Goal: Task Accomplishment & Management: Use online tool/utility

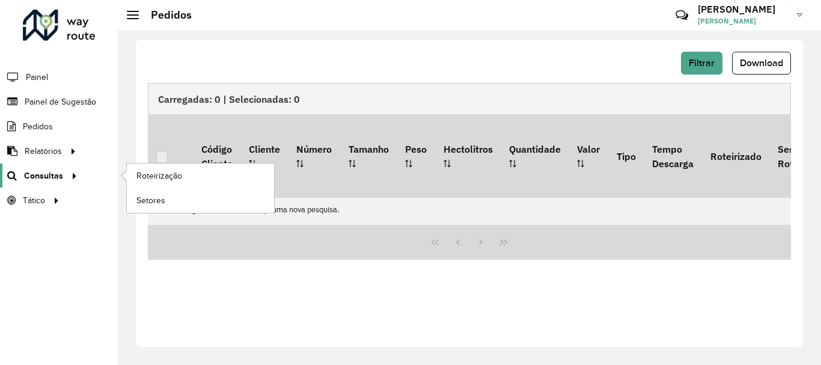
scroll to position [842, 0]
click at [163, 178] on span "Roteirização" at bounding box center [160, 175] width 49 height 13
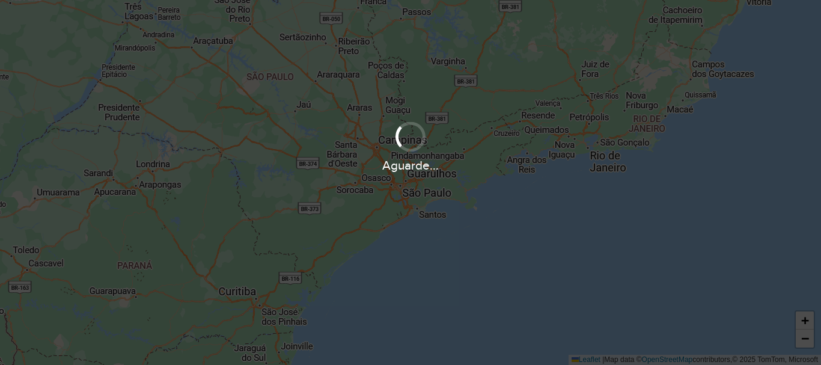
scroll to position [842, 0]
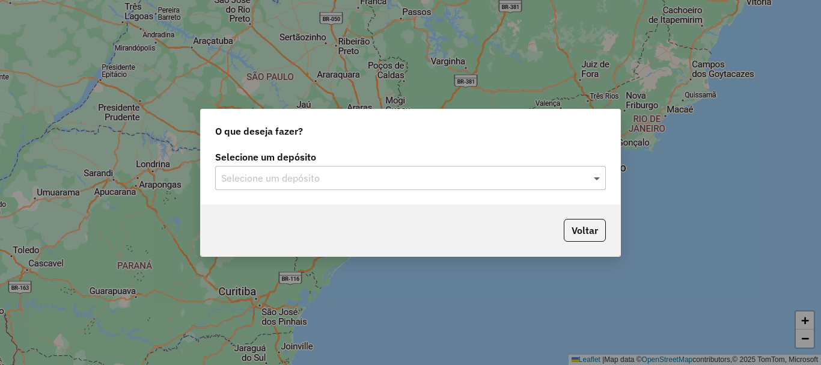
click at [596, 181] on span at bounding box center [597, 178] width 15 height 14
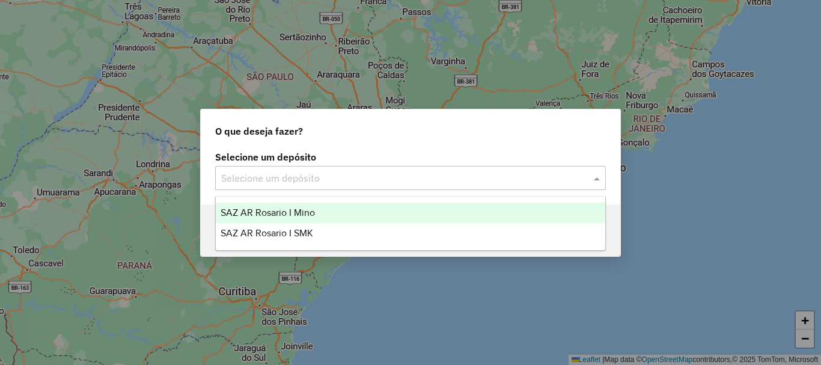
click at [273, 214] on span "SAZ AR Rosario I Mino" at bounding box center [267, 212] width 94 height 10
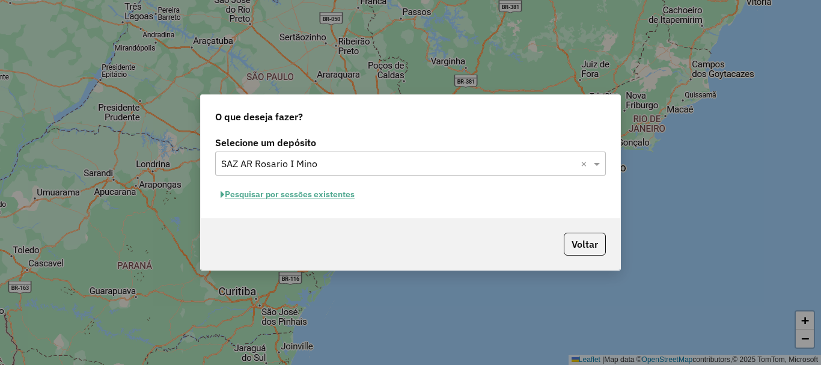
click at [275, 193] on button "Pesquisar por sessões existentes" at bounding box center [287, 194] width 145 height 19
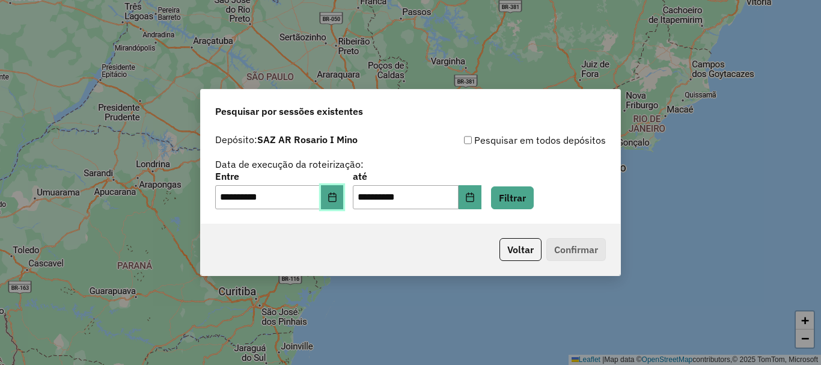
click at [336, 198] on icon "Choose Date" at bounding box center [332, 197] width 10 height 10
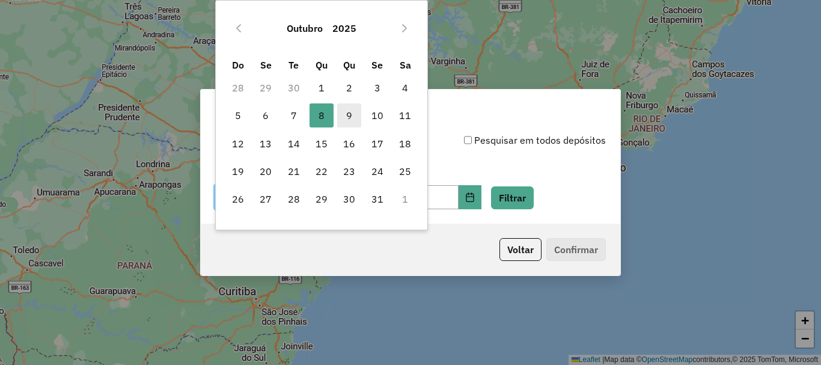
click at [347, 118] on span "9" at bounding box center [349, 115] width 24 height 24
type input "**********"
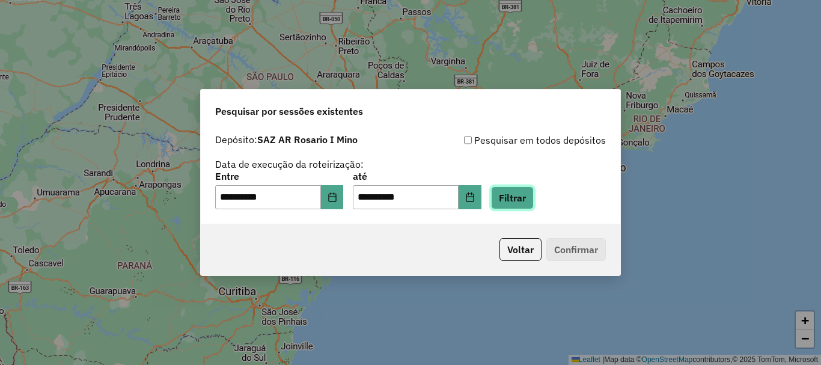
click at [532, 196] on button "Filtrar" at bounding box center [512, 197] width 43 height 23
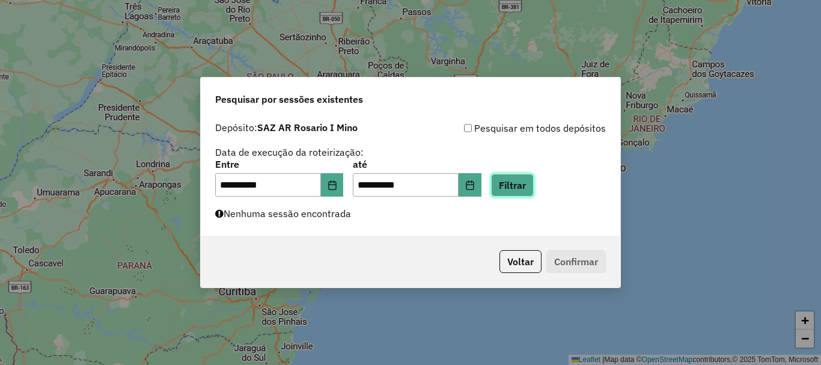
click at [530, 180] on button "Filtrar" at bounding box center [512, 185] width 43 height 23
click at [529, 186] on button "Filtrar" at bounding box center [512, 185] width 43 height 23
click at [533, 181] on button "Filtrar" at bounding box center [512, 185] width 43 height 23
click at [523, 186] on button "Filtrar" at bounding box center [512, 185] width 43 height 23
click at [533, 192] on button "Filtrar" at bounding box center [512, 185] width 43 height 23
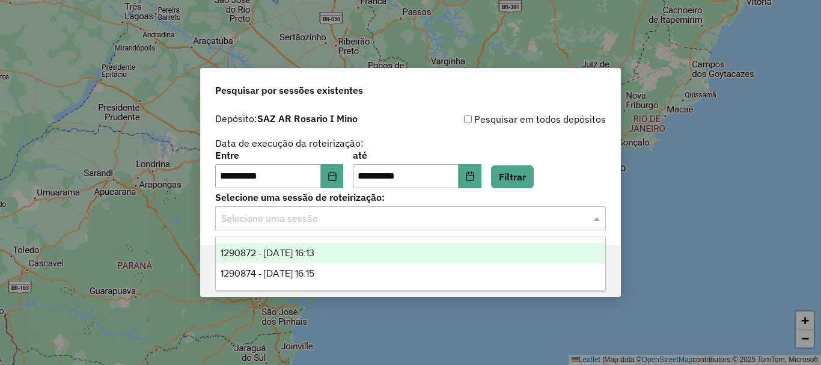
click at [596, 218] on span at bounding box center [597, 218] width 15 height 14
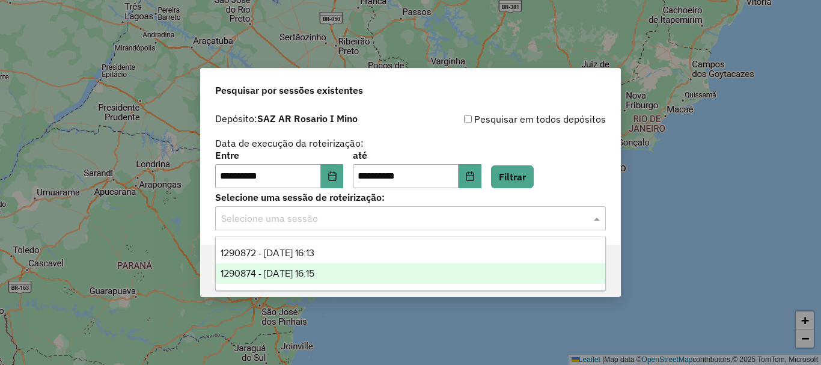
click at [299, 270] on span "1290874 - 09/10/2025 16:15" at bounding box center [267, 273] width 94 height 10
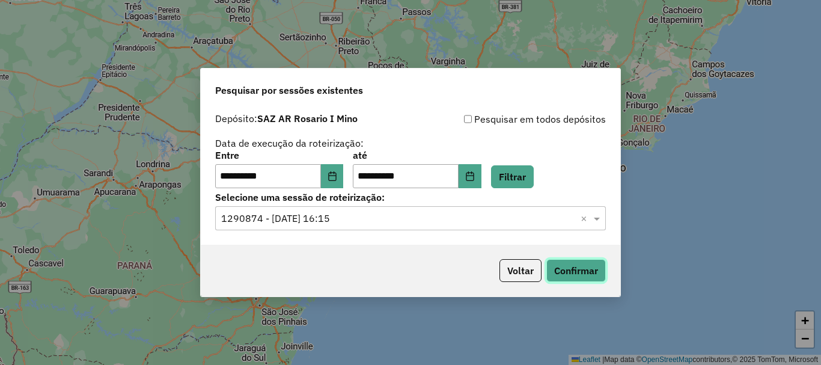
click at [590, 268] on button "Confirmar" at bounding box center [575, 270] width 59 height 23
click at [583, 267] on button "Confirmar" at bounding box center [575, 270] width 59 height 23
click at [581, 270] on button "Confirmar" at bounding box center [575, 270] width 59 height 23
click at [573, 266] on button "Confirmar" at bounding box center [575, 270] width 59 height 23
click at [587, 268] on button "Confirmar" at bounding box center [575, 270] width 59 height 23
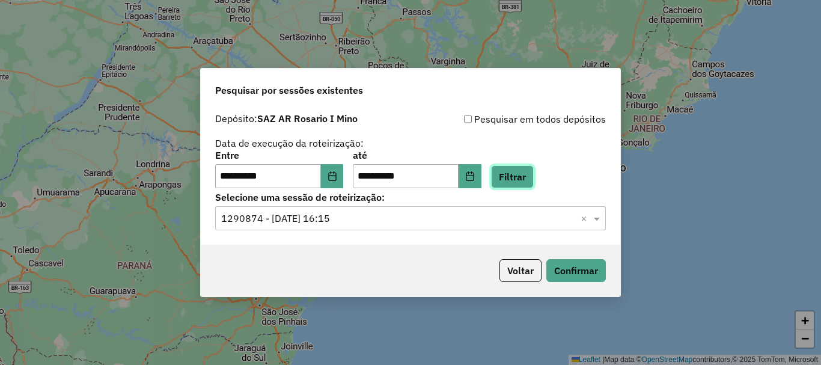
click at [533, 181] on button "Filtrar" at bounding box center [512, 176] width 43 height 23
click at [557, 267] on button "Confirmar" at bounding box center [575, 270] width 59 height 23
click at [577, 278] on button "Confirmar" at bounding box center [575, 270] width 59 height 23
click at [586, 279] on button "Confirmar" at bounding box center [575, 270] width 59 height 23
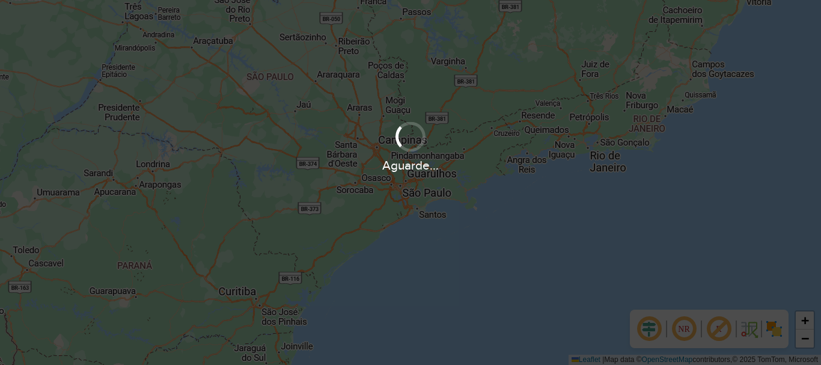
scroll to position [842, 0]
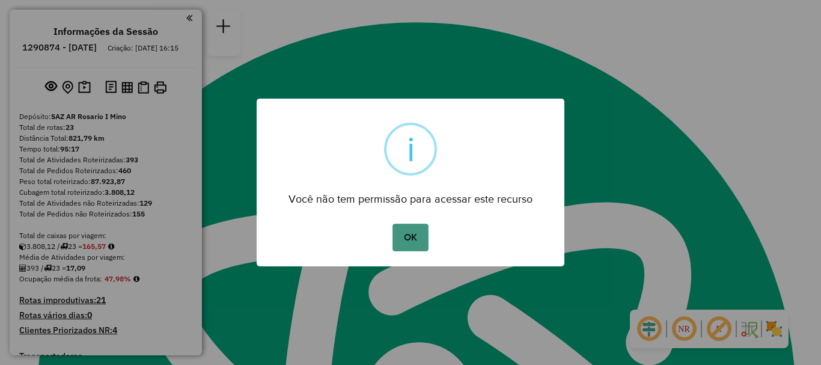
click at [409, 240] on button "OK" at bounding box center [409, 237] width 35 height 28
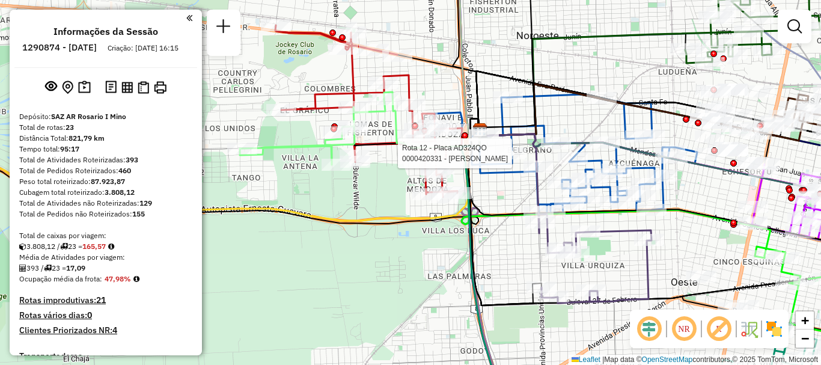
select select "**********"
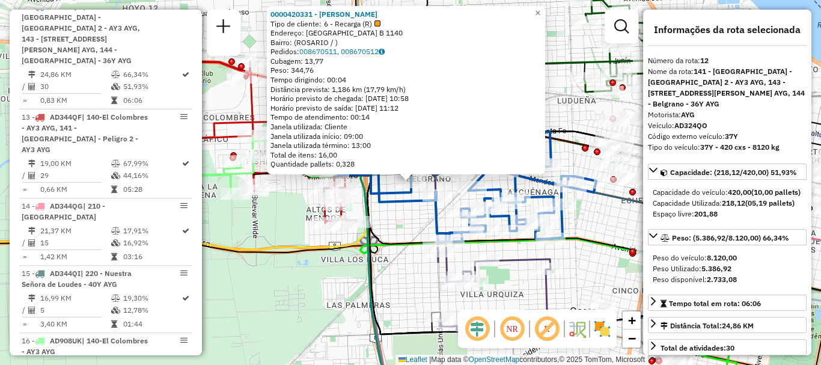
scroll to position [120, 0]
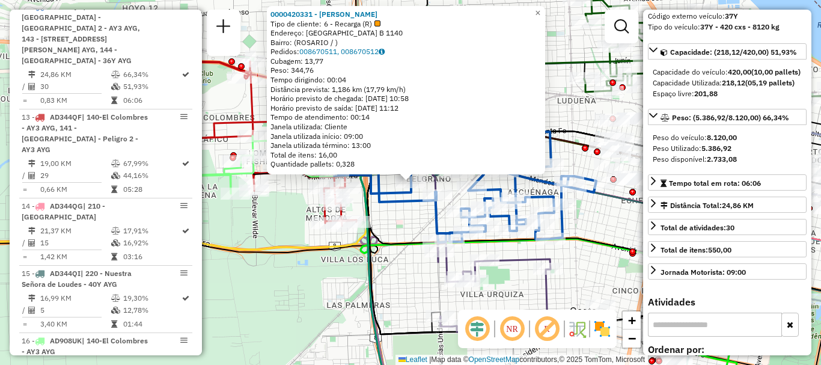
click at [386, 224] on div "0000420331 - CHEN MEIFANG Tipo de cliente: 6 - Recarga (R) Endereço: COLOMBIA B…" at bounding box center [410, 182] width 821 height 365
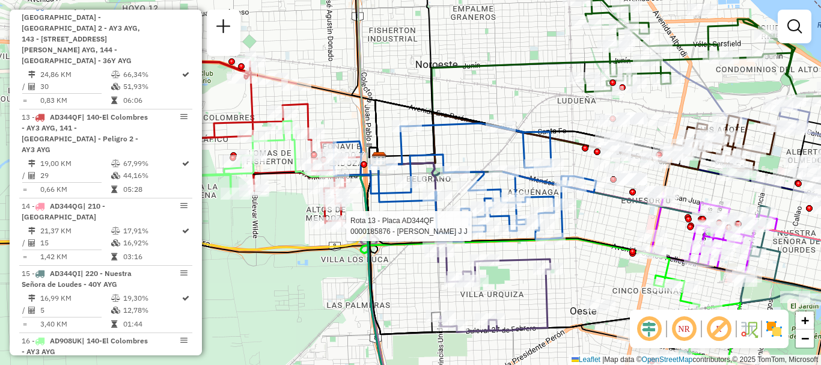
select select "**********"
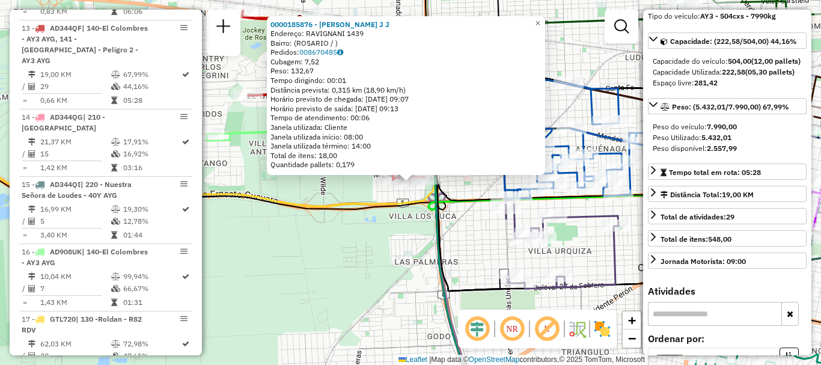
click at [405, 235] on div "0000185876 - AMICUCCI J J Endereço: RAVIGNANI 1439 Bairro: (ROSARIO / ) Pedidos…" at bounding box center [410, 182] width 821 height 365
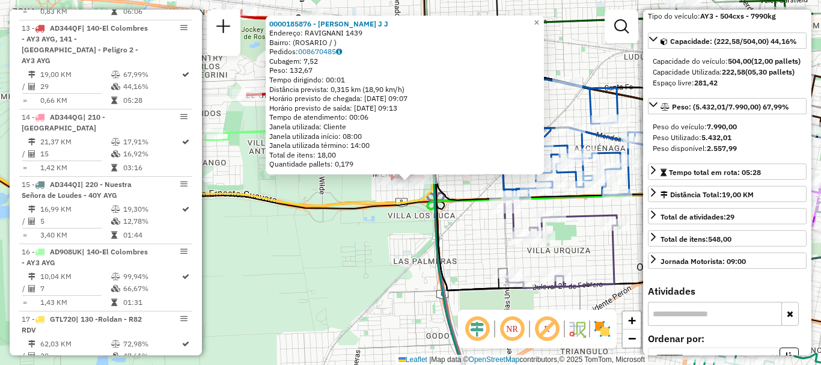
click at [274, 210] on div "0000185876 - AMICUCCI J J Endereço: RAVIGNANI 1439 Bairro: (ROSARIO / ) Pedidos…" at bounding box center [410, 182] width 821 height 365
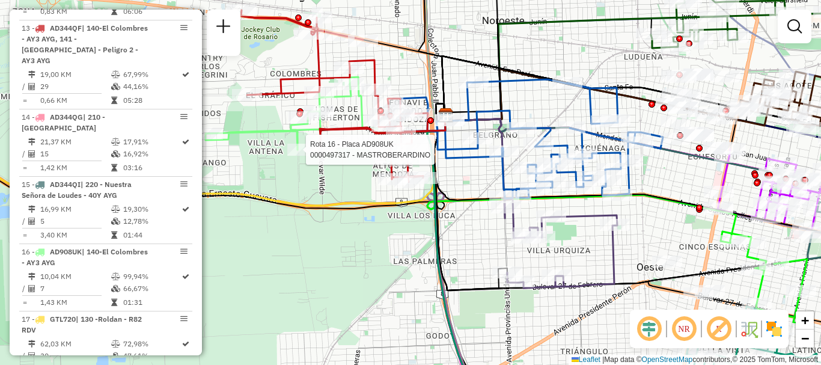
select select "**********"
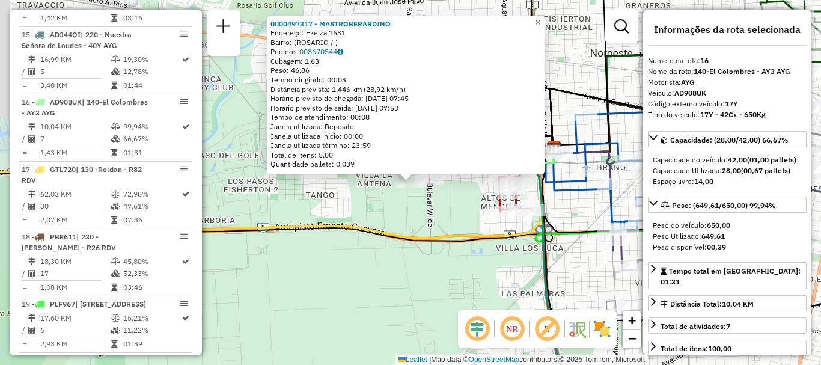
scroll to position [1491, 0]
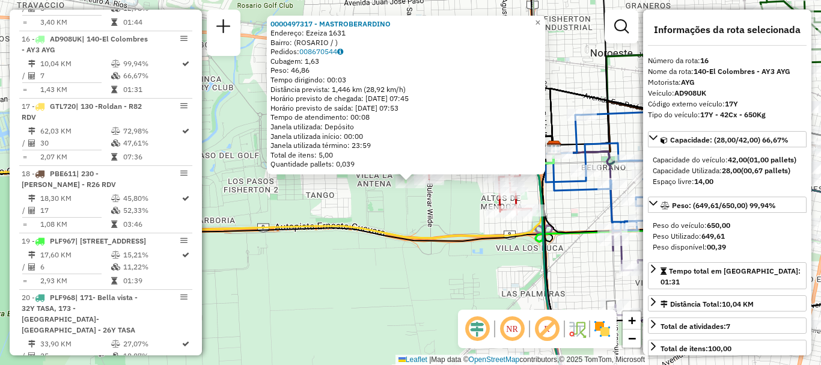
click at [394, 261] on div "0000497317 - MASTROBERARDINO Endereço: Ezeiza 1631 Bairro: (ROSARIO / ) Pedidos…" at bounding box center [410, 182] width 821 height 365
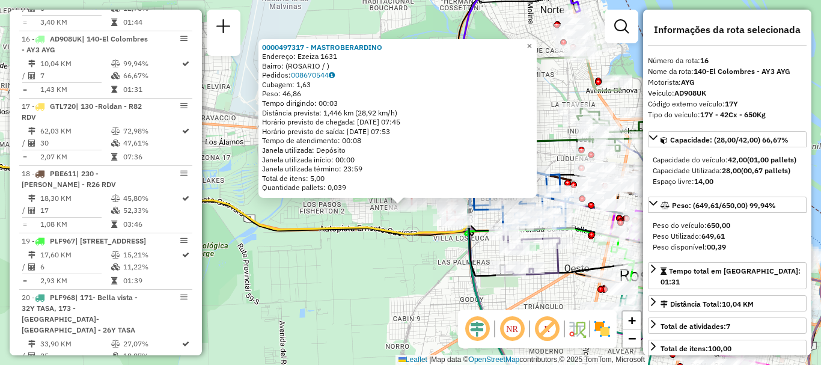
click at [398, 219] on div "0000497317 - MASTROBERARDINO Endereço: Ezeiza 1631 Bairro: (ROSARIO / ) Pedidos…" at bounding box center [410, 182] width 821 height 365
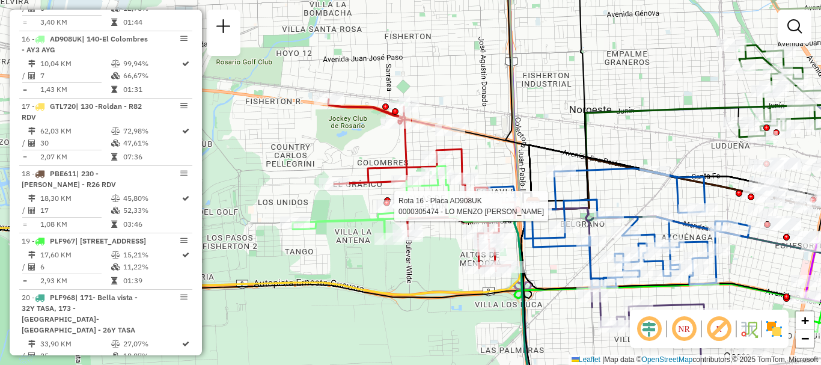
select select "**********"
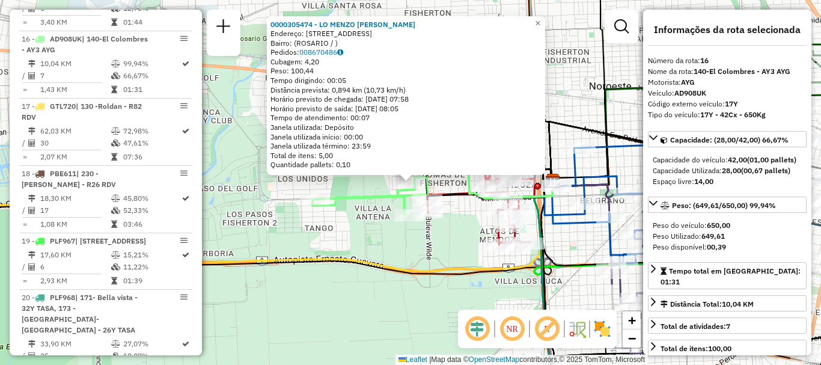
click at [599, 155] on icon at bounding box center [579, 71] width 56 height 217
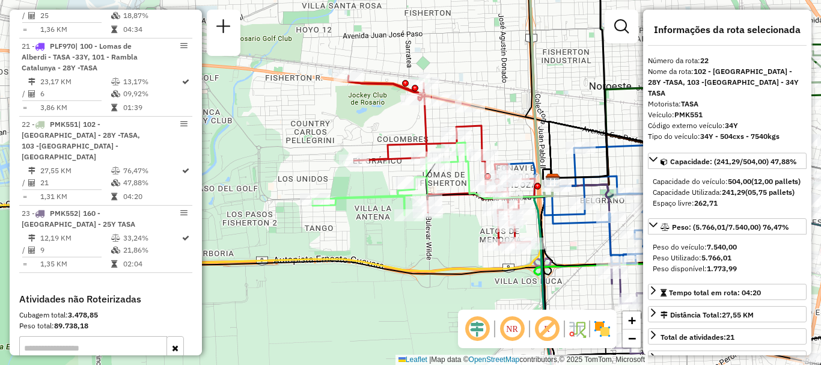
scroll to position [1916, 0]
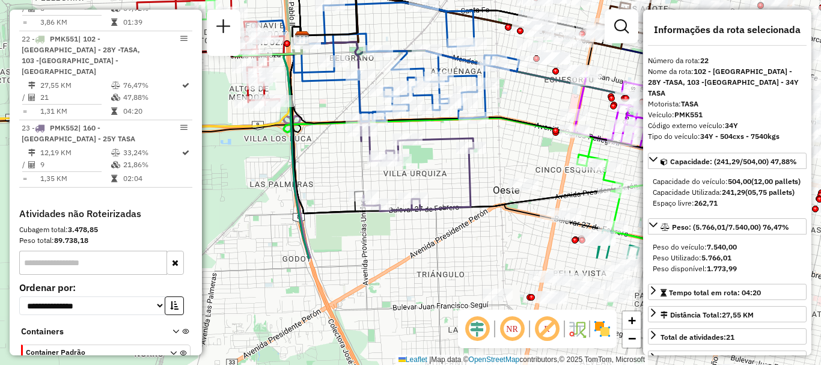
drag, startPoint x: 617, startPoint y: 167, endPoint x: 367, endPoint y: 25, distance: 288.1
click at [367, 25] on div "Janela de atendimento Grade de atendimento Capacidade Transportadoras Veículos …" at bounding box center [410, 182] width 821 height 365
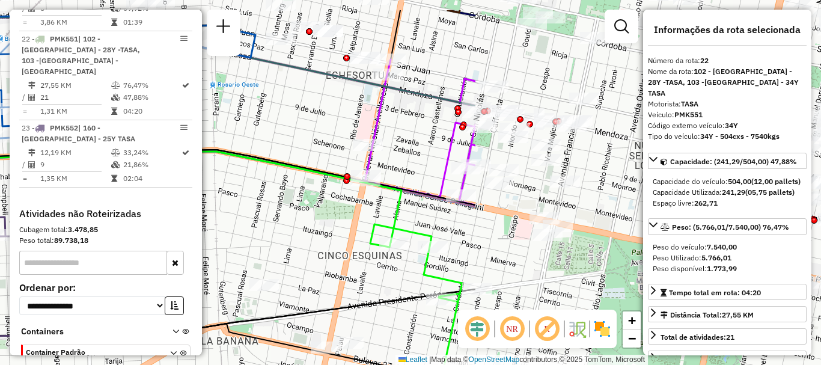
drag, startPoint x: 539, startPoint y: 175, endPoint x: 133, endPoint y: 222, distance: 408.2
click at [133, 222] on hb-router-mapa "Informações da Sessão 1290874 - 09/10/2025 Criação: 08/10/2025 16:15 Depósito: …" at bounding box center [410, 182] width 821 height 365
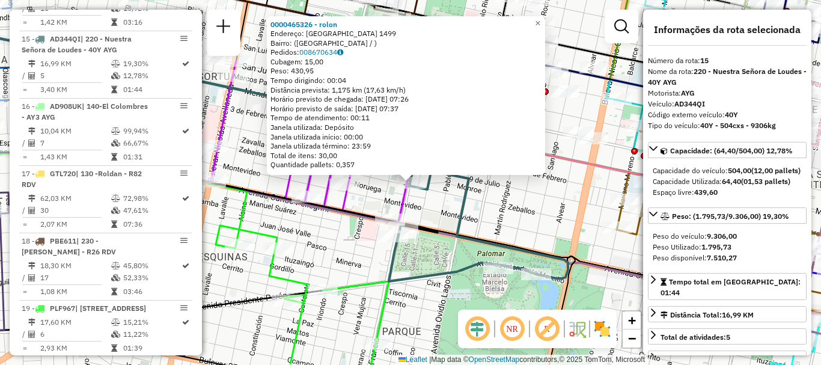
scroll to position [60, 0]
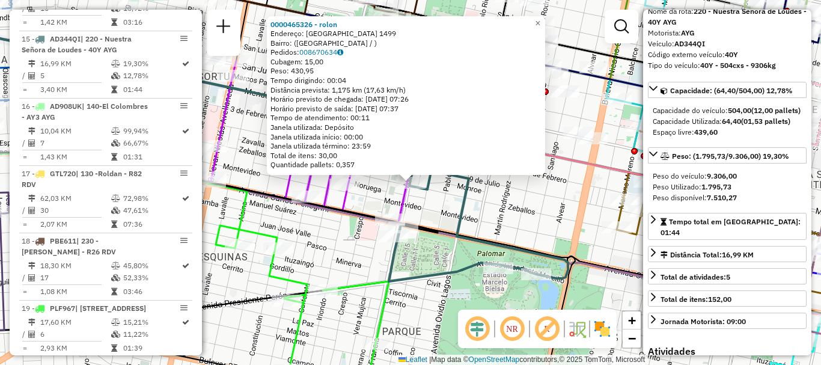
drag, startPoint x: 556, startPoint y: 239, endPoint x: 540, endPoint y: 230, distance: 18.0
click at [555, 239] on div "0000465326 - rolon Endereço: francia 1499 Bairro: (rosario / ) Pedidos: 0086706…" at bounding box center [410, 182] width 821 height 365
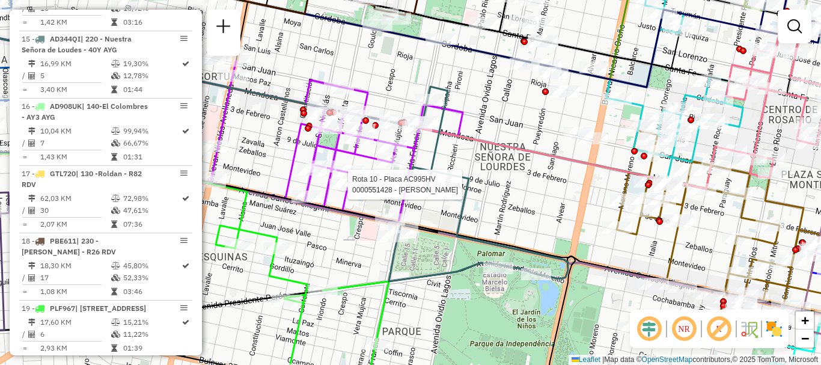
select select "**********"
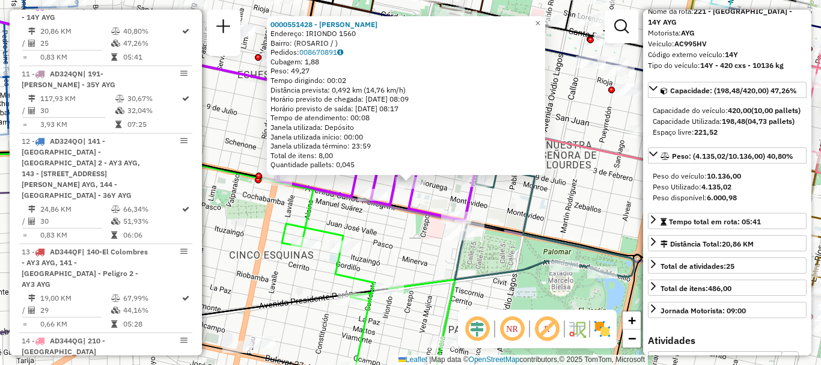
click at [544, 226] on div "0000551428 - Patricelli Alejandra Soledad Endereço: IRIONDO 1560 Bairro: (ROSAR…" at bounding box center [410, 182] width 821 height 365
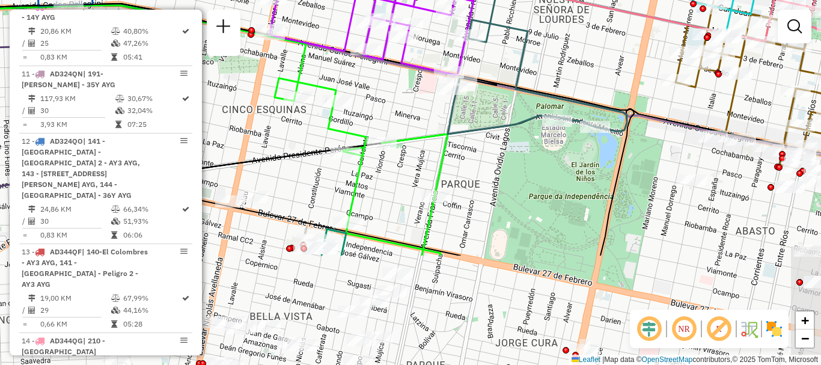
drag, startPoint x: 540, startPoint y: 238, endPoint x: 533, endPoint y: 93, distance: 145.5
click at [533, 93] on icon at bounding box center [536, 36] width 179 height 195
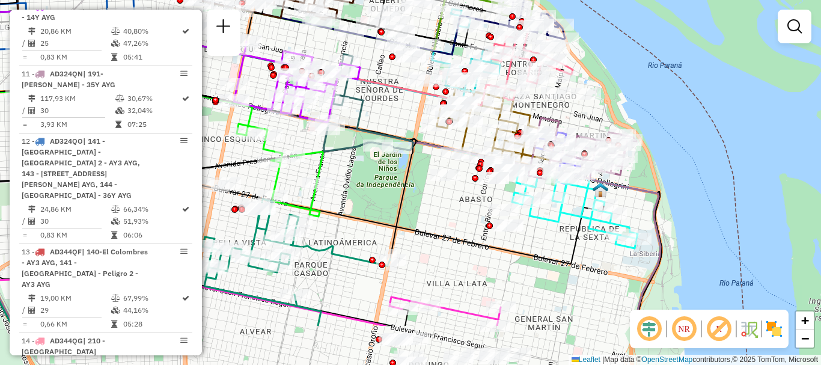
drag, startPoint x: 481, startPoint y: 181, endPoint x: 410, endPoint y: 106, distance: 103.7
click at [410, 106] on div "Janela de atendimento Grade de atendimento Capacidade Transportadoras Veículos …" at bounding box center [410, 182] width 821 height 365
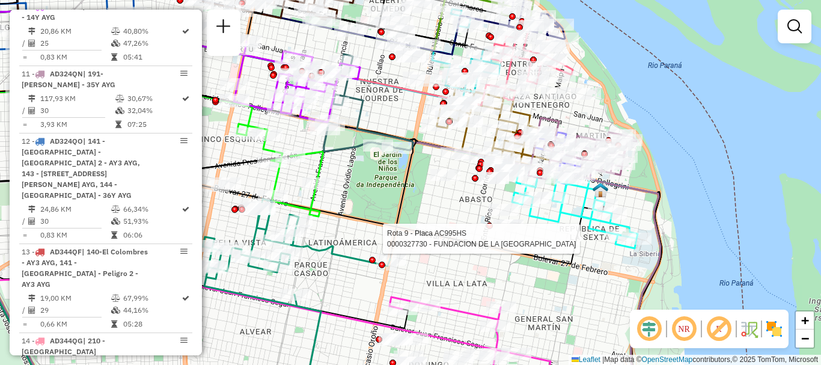
select select "**********"
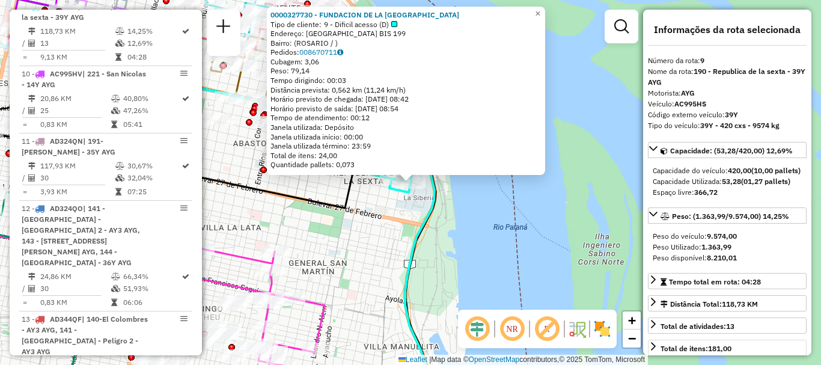
scroll to position [120, 0]
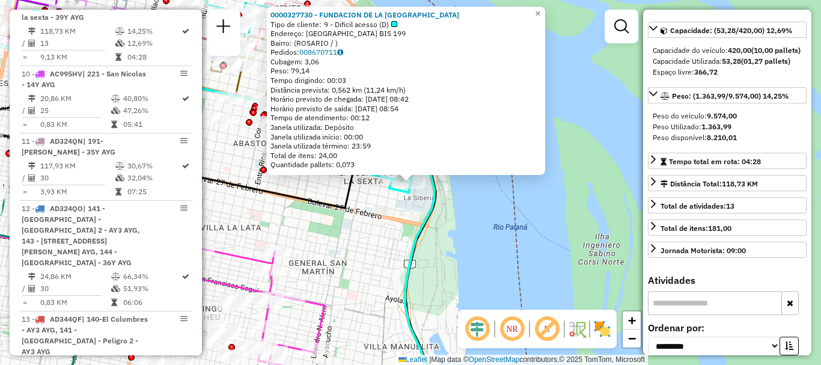
click at [592, 260] on div "0000327730 - FUNDACION DE LA UNIVERSIDAD NACIONAL DE ROSAR Tipo de cliente: 9 -…" at bounding box center [410, 182] width 821 height 365
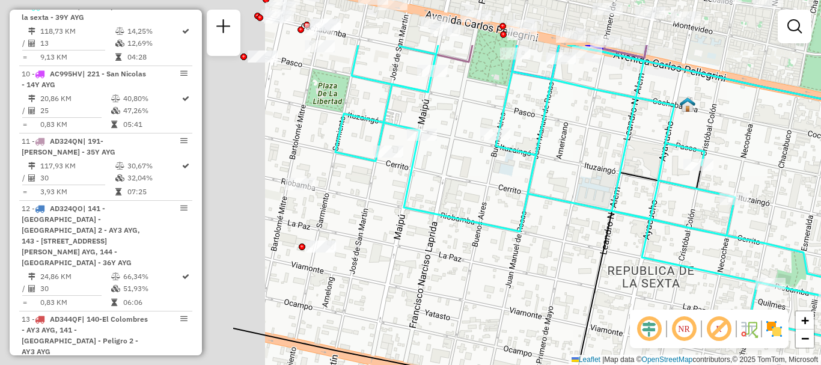
drag, startPoint x: 430, startPoint y: 181, endPoint x: 722, endPoint y: 252, distance: 300.4
click at [722, 252] on div "Janela de atendimento Grade de atendimento Capacidade Transportadoras Veículos …" at bounding box center [410, 182] width 821 height 365
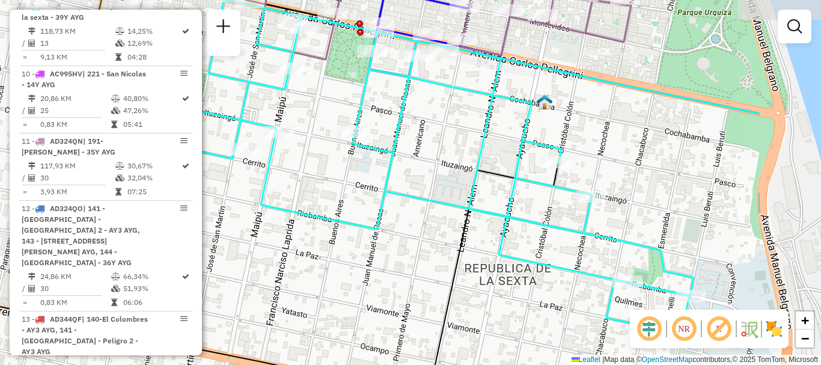
drag, startPoint x: 557, startPoint y: 211, endPoint x: 414, endPoint y: 208, distance: 143.0
click at [414, 208] on div "Janela de atendimento Grade de atendimento Capacidade Transportadoras Veículos …" at bounding box center [410, 182] width 821 height 365
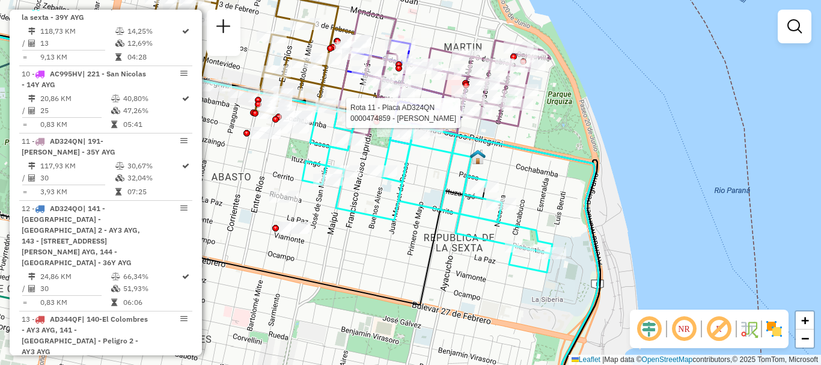
select select "**********"
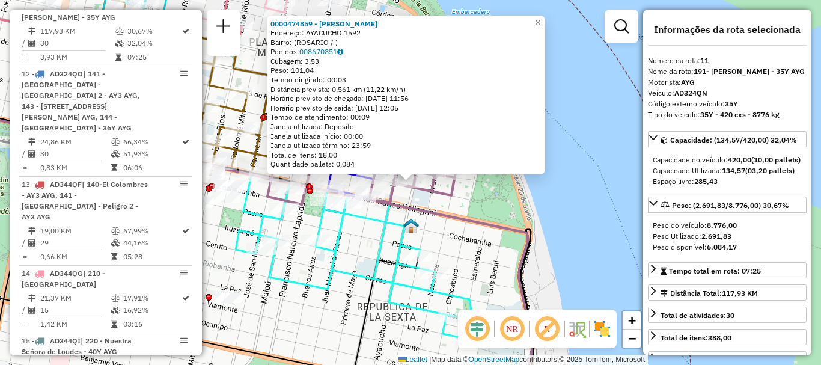
scroll to position [60, 0]
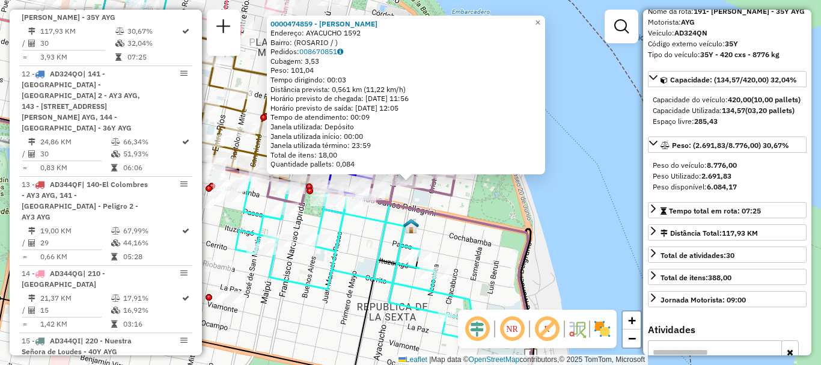
click at [553, 256] on div "0000474859 - SANDOVAL CLAUDIO Endereço: AYACUCHO 1592 Bairro: (ROSARIO / ) Pedi…" at bounding box center [410, 182] width 821 height 365
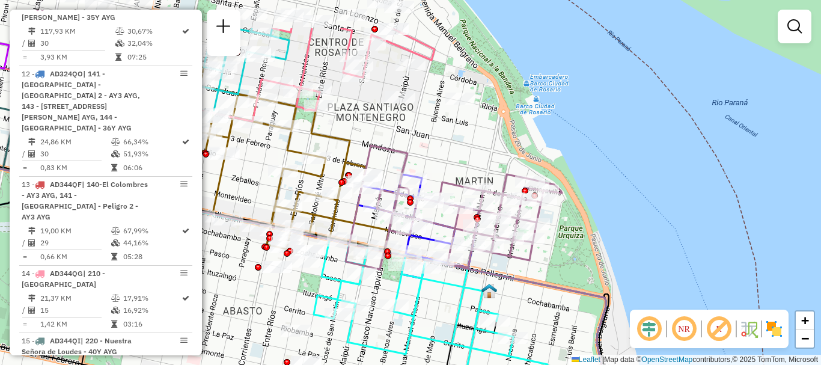
drag, startPoint x: 496, startPoint y: 213, endPoint x: 557, endPoint y: 262, distance: 79.5
click at [557, 261] on div "Janela de atendimento Grade de atendimento Capacidade Transportadoras Veículos …" at bounding box center [410, 182] width 821 height 365
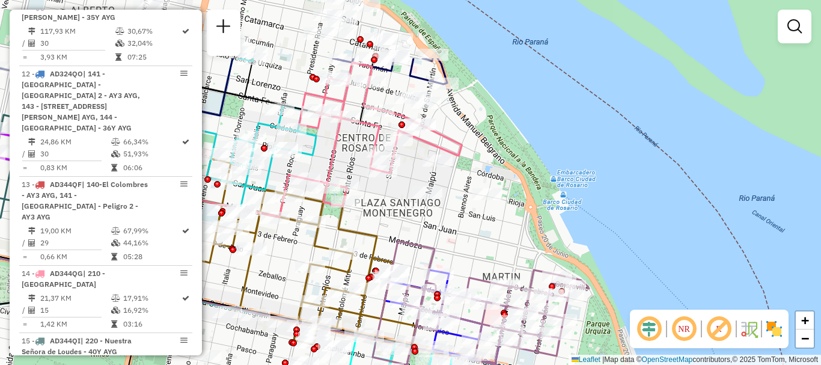
drag, startPoint x: 446, startPoint y: 165, endPoint x: 473, endPoint y: 260, distance: 99.3
click at [473, 260] on div "Janela de atendimento Grade de atendimento Capacidade Transportadoras Veículos …" at bounding box center [410, 182] width 821 height 365
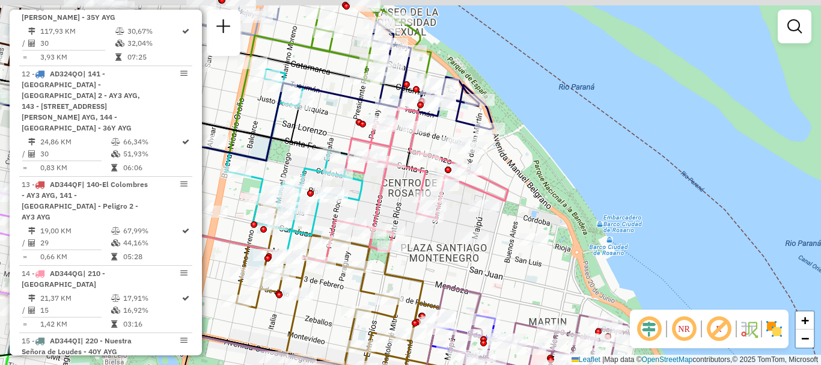
drag, startPoint x: 442, startPoint y: 232, endPoint x: 496, endPoint y: 284, distance: 73.9
click at [496, 284] on div "Janela de atendimento Grade de atendimento Capacidade Transportadoras Veículos …" at bounding box center [410, 182] width 821 height 365
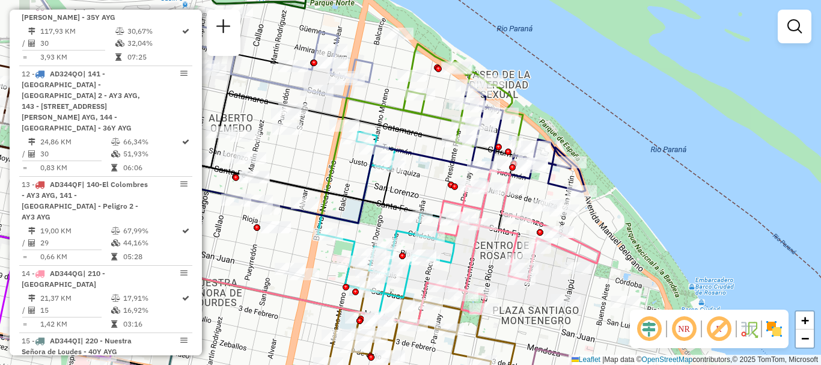
drag, startPoint x: 365, startPoint y: 222, endPoint x: 396, endPoint y: 150, distance: 77.8
click at [396, 150] on icon at bounding box center [208, 177] width 545 height 91
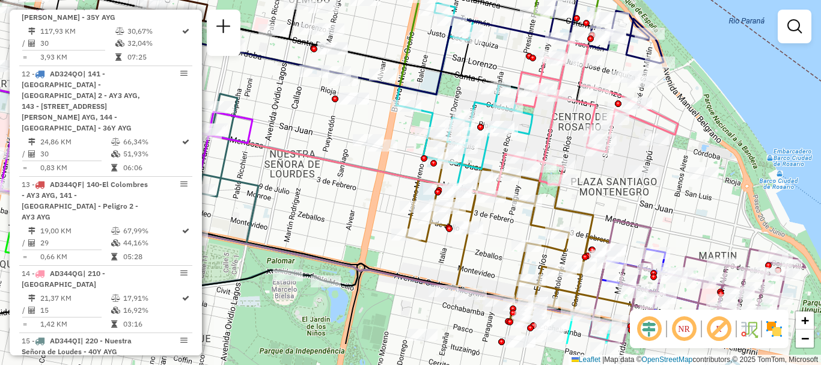
drag, startPoint x: 348, startPoint y: 240, endPoint x: 406, endPoint y: 173, distance: 88.2
click at [406, 173] on div "Janela de atendimento Grade de atendimento Capacidade Transportadoras Veículos …" at bounding box center [410, 182] width 821 height 365
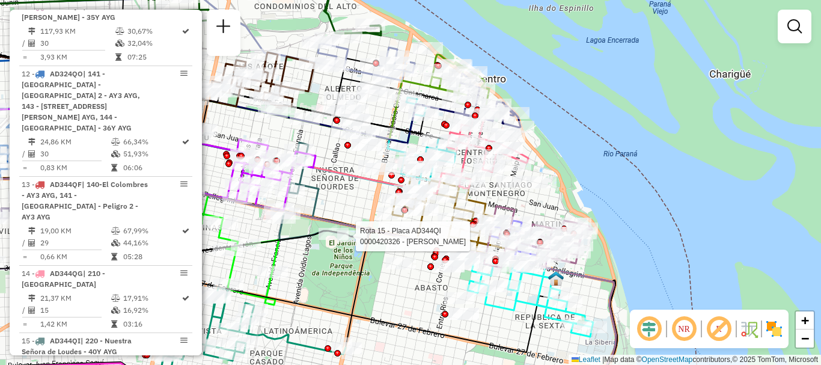
select select "**********"
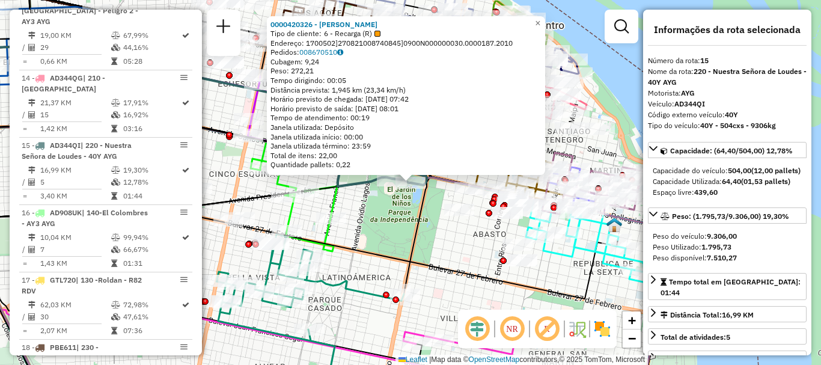
scroll to position [1424, 0]
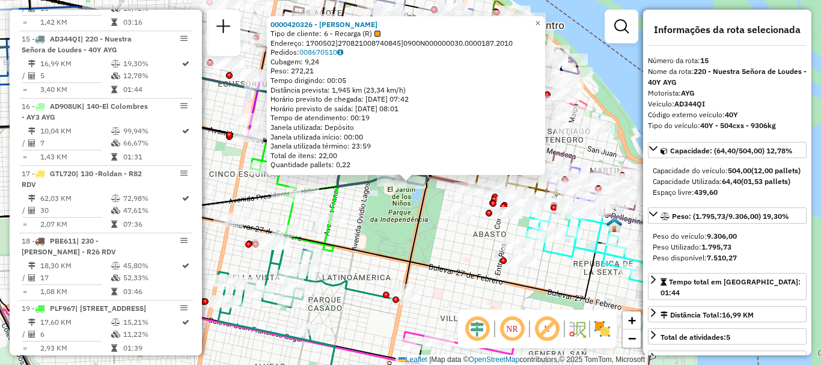
click at [369, 217] on div "0000420326 - BOTTARO MONICA BEATRIZ Tipo de cliente: 6 - Recarga (R) Endereço: …" at bounding box center [410, 182] width 821 height 365
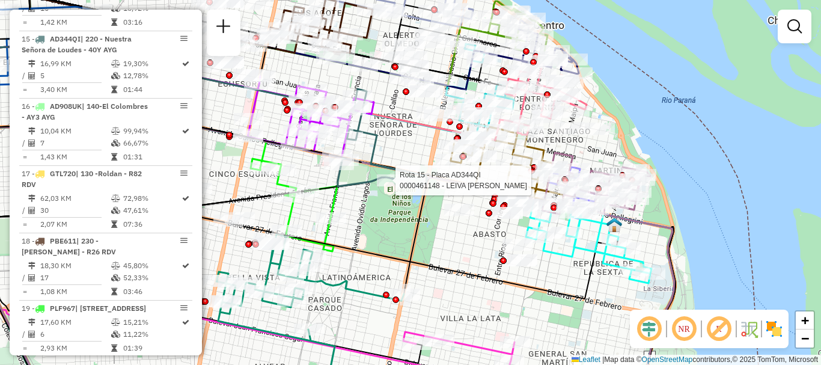
select select "**********"
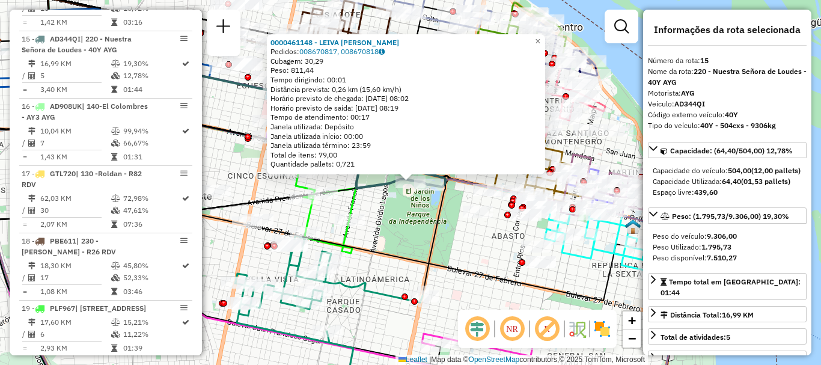
click at [392, 204] on div "0000461148 - LEIVA JUAN MANUEL Pedidos: 008670817, 008670818 Cubagem: 30,29 Pes…" at bounding box center [410, 182] width 821 height 365
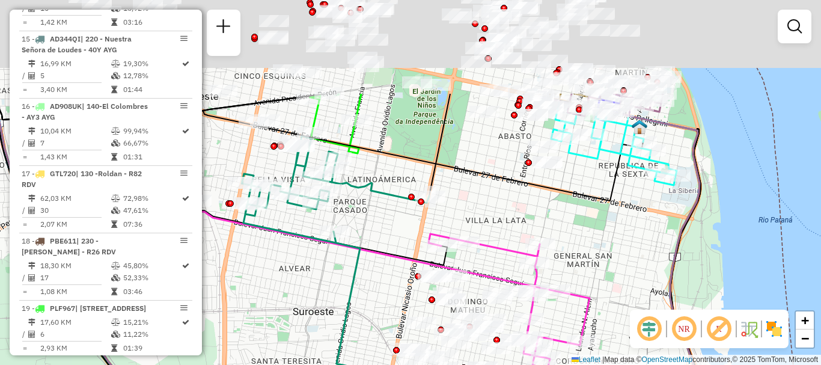
drag, startPoint x: 327, startPoint y: 249, endPoint x: 505, endPoint y: 291, distance: 182.8
click at [392, 287] on div "Janela de atendimento Grade de atendimento Capacidade Transportadoras Veículos …" at bounding box center [410, 182] width 821 height 365
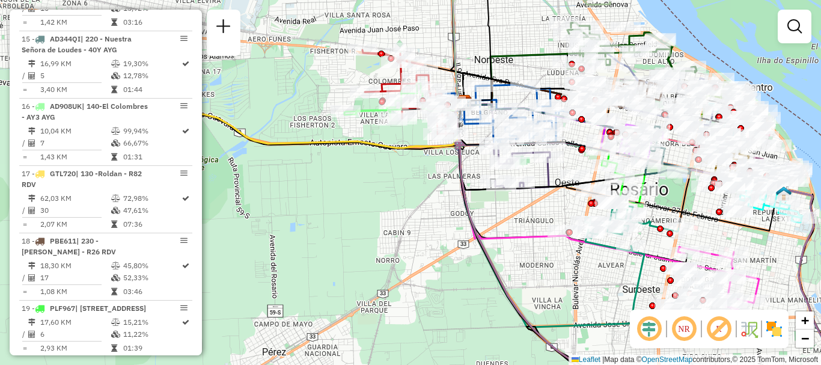
drag, startPoint x: 434, startPoint y: 226, endPoint x: 506, endPoint y: 216, distance: 73.5
click at [506, 216] on div "Janela de atendimento Grade de atendimento Capacidade Transportadoras Veículos …" at bounding box center [410, 182] width 821 height 365
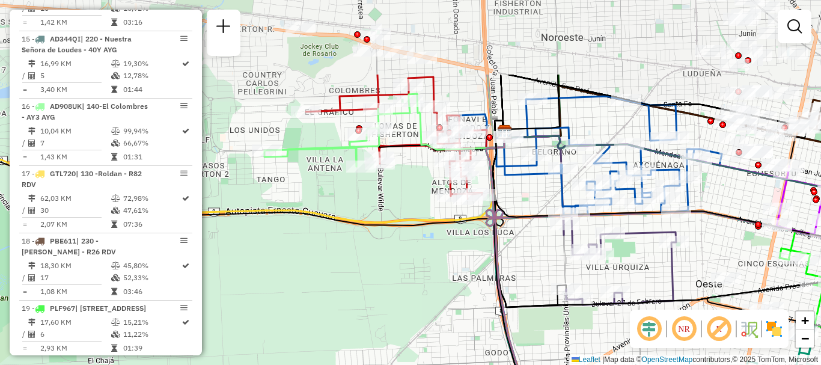
drag, startPoint x: 438, startPoint y: 193, endPoint x: 449, endPoint y: 245, distance: 52.7
click at [449, 245] on div "Janela de atendimento Grade de atendimento Capacidade Transportadoras Veículos …" at bounding box center [410, 182] width 821 height 365
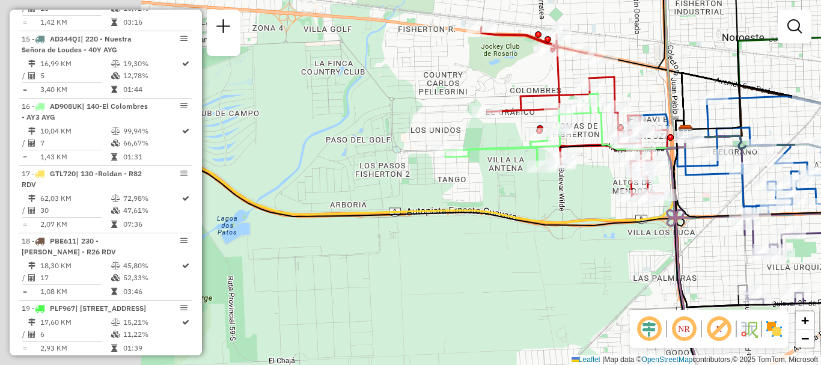
drag, startPoint x: 437, startPoint y: 210, endPoint x: 617, endPoint y: 210, distance: 180.8
click at [617, 210] on div "Janela de atendimento Grade de atendimento Capacidade Transportadoras Veículos …" at bounding box center [410, 182] width 821 height 365
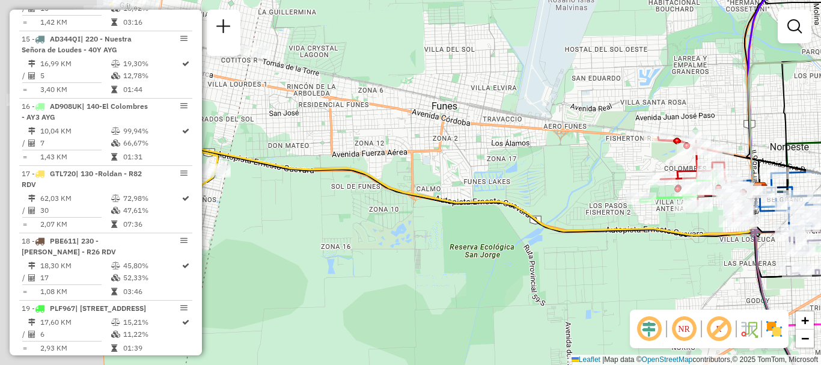
drag, startPoint x: 356, startPoint y: 192, endPoint x: 545, endPoint y: 204, distance: 189.6
click at [545, 204] on div "Janela de atendimento Grade de atendimento Capacidade Transportadoras Veículos …" at bounding box center [410, 182] width 821 height 365
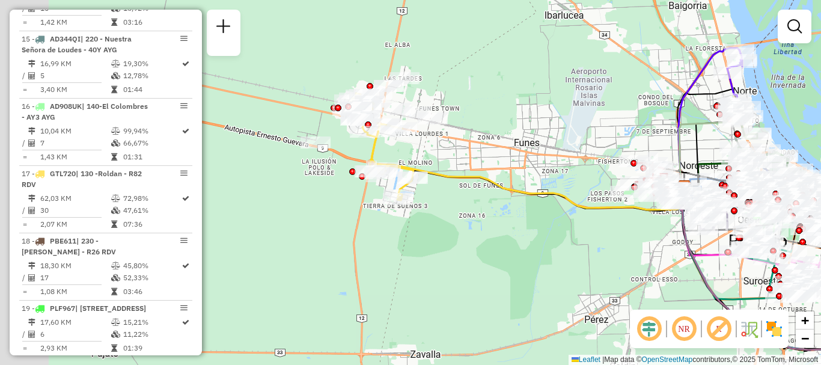
drag, startPoint x: 351, startPoint y: 206, endPoint x: 455, endPoint y: 192, distance: 104.8
click at [455, 192] on div "Janela de atendimento Grade de atendimento Capacidade Transportadoras Veículos …" at bounding box center [410, 182] width 821 height 365
click at [302, 58] on div "Janela de atendimento Grade de atendimento Capacidade Transportadoras Veículos …" at bounding box center [410, 182] width 821 height 365
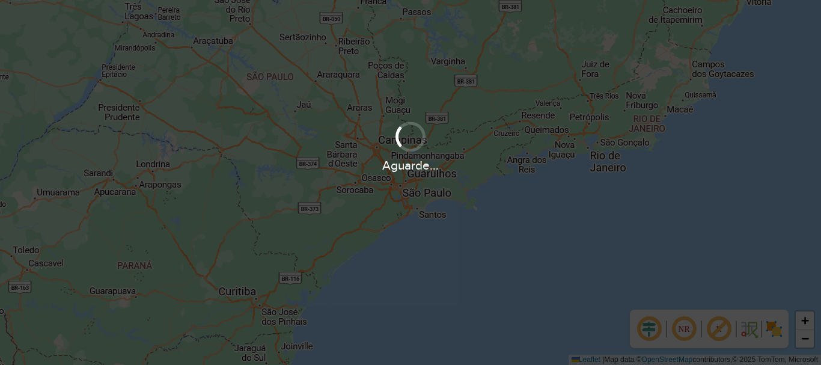
scroll to position [842, 0]
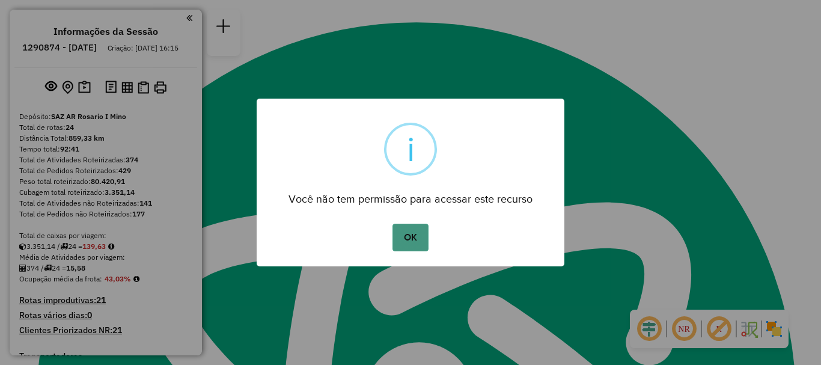
click at [410, 238] on button "OK" at bounding box center [409, 237] width 35 height 28
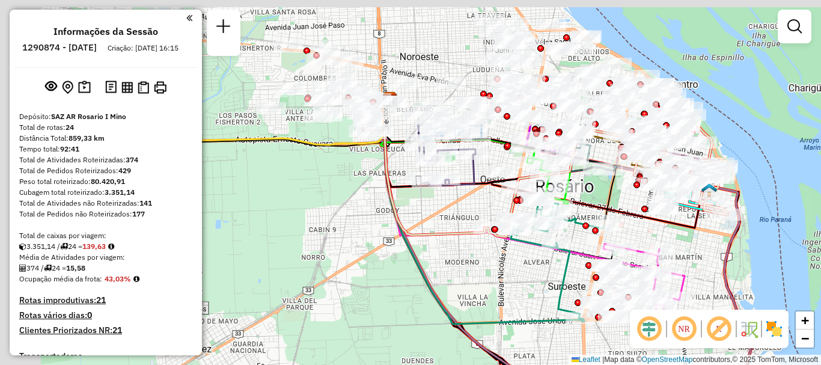
drag, startPoint x: 414, startPoint y: 123, endPoint x: 493, endPoint y: 330, distance: 222.2
click at [493, 330] on div "Janela de atendimento Grade de atendimento Capacidade Transportadoras Veículos …" at bounding box center [410, 182] width 821 height 365
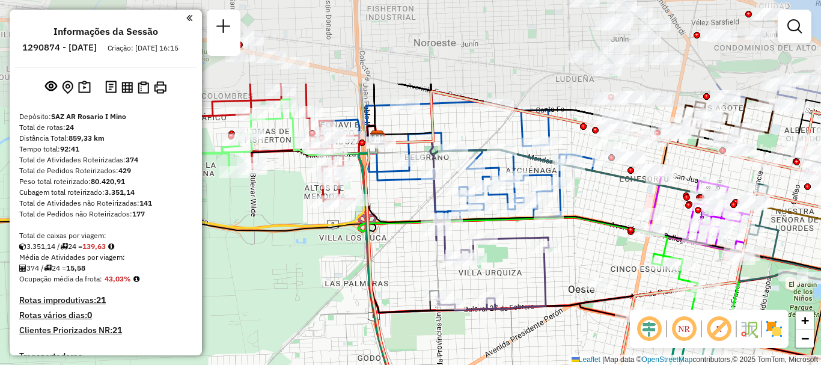
drag, startPoint x: 466, startPoint y: 279, endPoint x: 467, endPoint y: 350, distance: 71.5
click at [467, 350] on div "Janela de atendimento Grade de atendimento Capacidade Transportadoras Veículos …" at bounding box center [410, 182] width 821 height 365
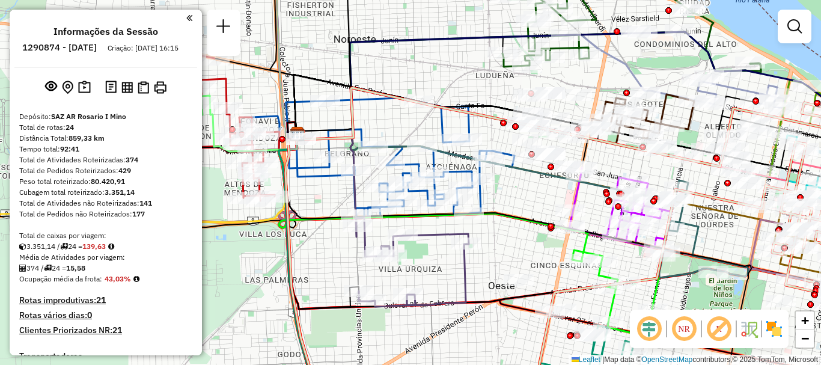
drag, startPoint x: 384, startPoint y: 222, endPoint x: 304, endPoint y: 219, distance: 80.0
click at [304, 219] on icon at bounding box center [518, 253] width 466 height 263
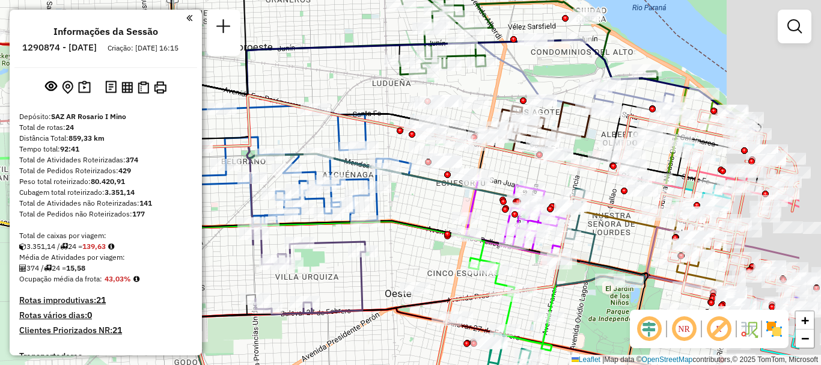
drag, startPoint x: 485, startPoint y: 208, endPoint x: 396, endPoint y: 216, distance: 89.2
click at [396, 216] on icon at bounding box center [415, 261] width 466 height 263
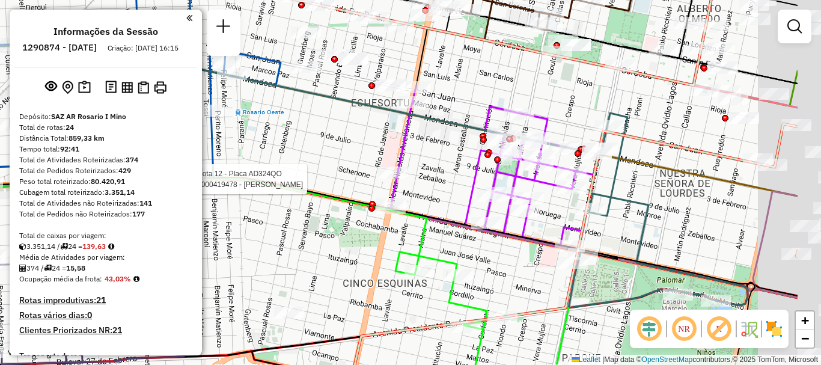
drag, startPoint x: 475, startPoint y: 228, endPoint x: 348, endPoint y: 187, distance: 133.2
click at [369, 201] on div at bounding box center [372, 204] width 7 height 7
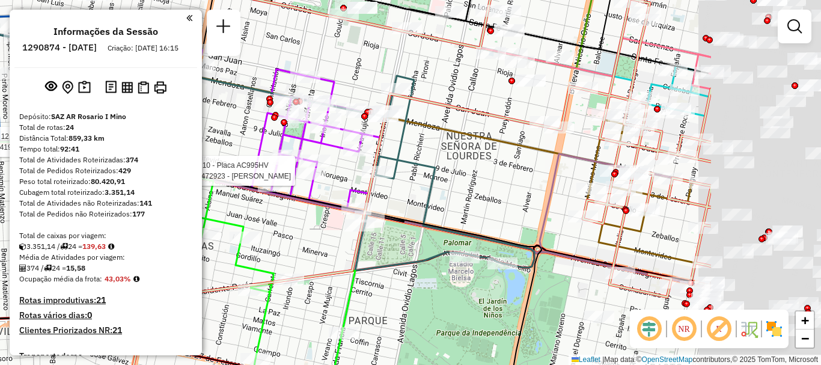
drag, startPoint x: 716, startPoint y: 235, endPoint x: 528, endPoint y: 206, distance: 190.2
click at [528, 206] on div "Rota 12 - Placa AD324QO 0000419478 - CHEN YUQIANG Rota 10 - Placa AC995HV 00004…" at bounding box center [410, 182] width 821 height 365
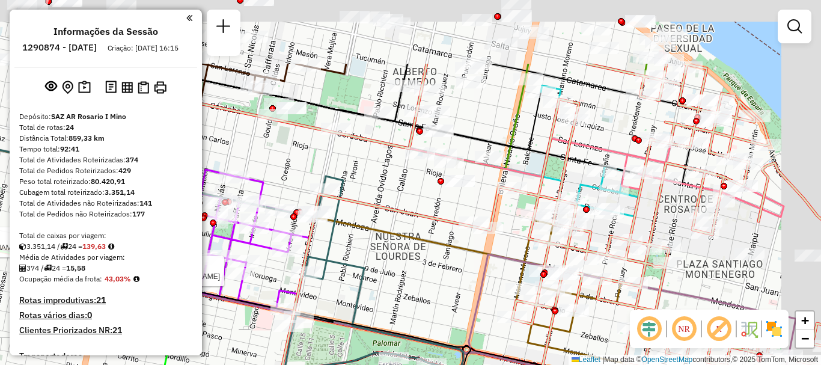
drag, startPoint x: 581, startPoint y: 227, endPoint x: 511, endPoint y: 326, distance: 121.5
click at [511, 326] on icon at bounding box center [422, 282] width 817 height 437
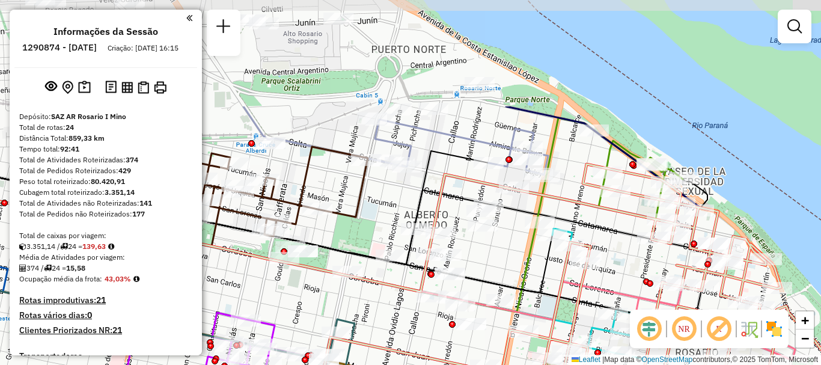
drag, startPoint x: 571, startPoint y: 174, endPoint x: 582, endPoint y: 317, distance: 143.4
click at [582, 317] on icon at bounding box center [416, 354] width 974 height 380
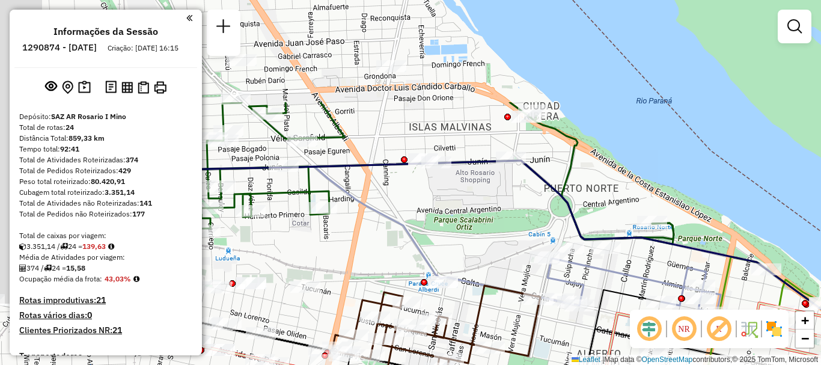
drag, startPoint x: 523, startPoint y: 198, endPoint x: 714, endPoint y: 345, distance: 241.5
click at [714, 345] on hb-router-mapa "Informações da Sessão 1290874 - 09/10/2025 Criação: 08/10/2025 16:15 Depósito: …" at bounding box center [410, 182] width 821 height 365
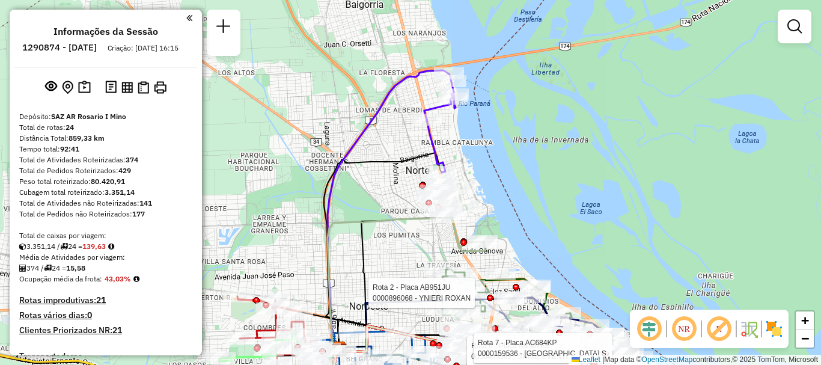
drag, startPoint x: 473, startPoint y: 281, endPoint x: 443, endPoint y: 210, distance: 76.7
click at [434, 180] on icon at bounding box center [456, 214] width 56 height 73
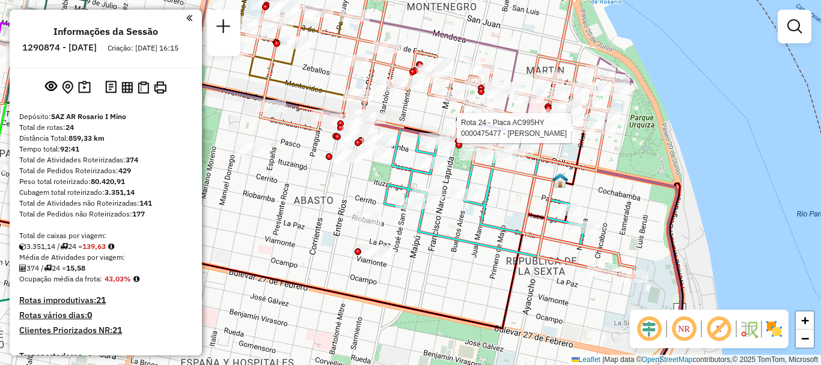
select select "**********"
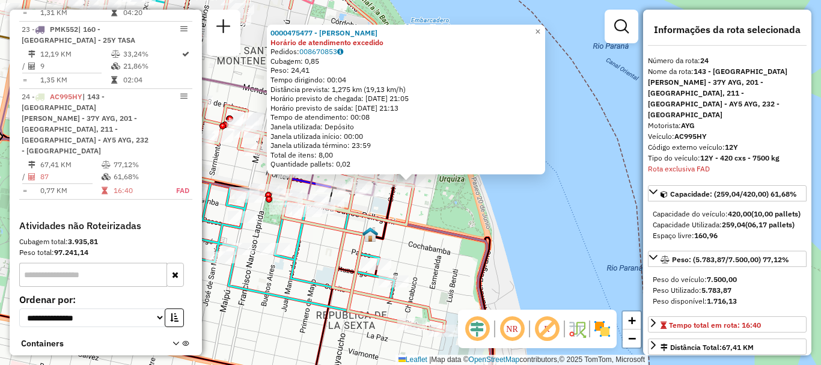
scroll to position [60, 0]
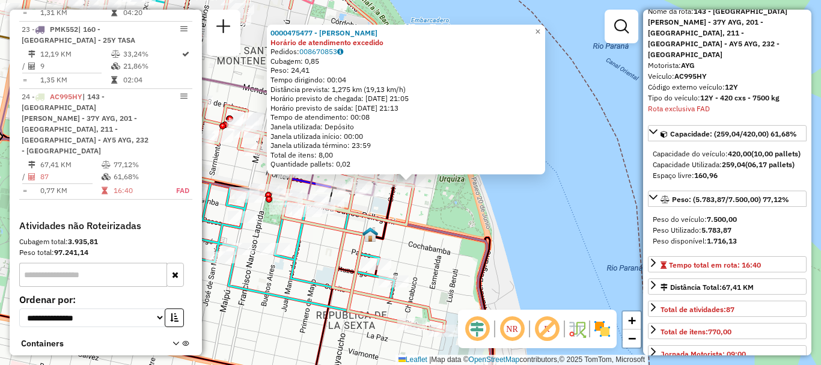
click at [556, 270] on div "0000475477 - SIMON CARINA ROXANA Horário de atendimento excedido Pedidos: 00867…" at bounding box center [410, 182] width 821 height 365
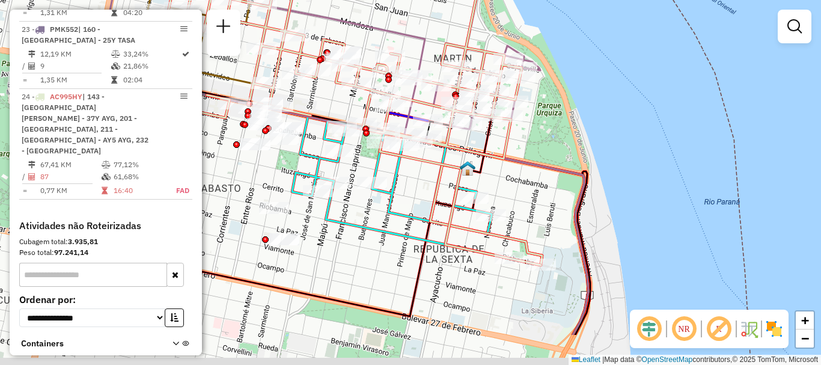
drag, startPoint x: 464, startPoint y: 222, endPoint x: 593, endPoint y: 137, distance: 154.4
click at [580, 142] on div "Janela de atendimento Grade de atendimento Capacidade Transportadoras Veículos …" at bounding box center [410, 182] width 821 height 365
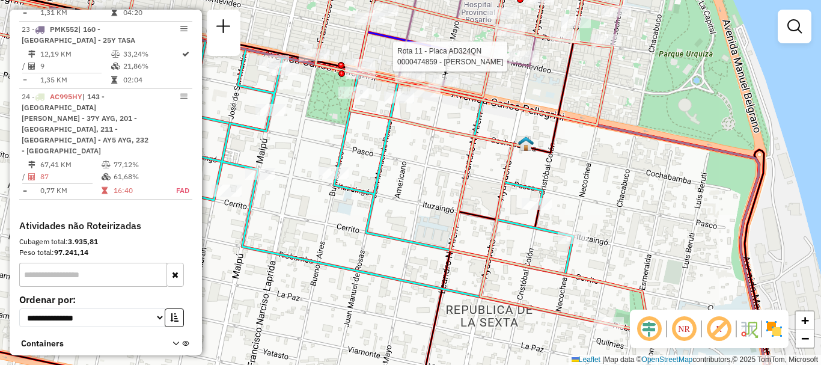
select select "**********"
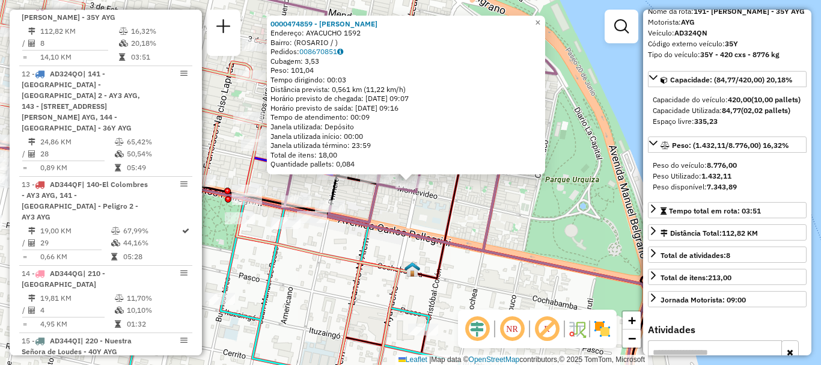
click at [590, 220] on div "0000474859 - SANDOVAL CLAUDIO Endereço: AYACUCHO 1592 Bairro: (ROSARIO / ) Pedi…" at bounding box center [410, 182] width 821 height 365
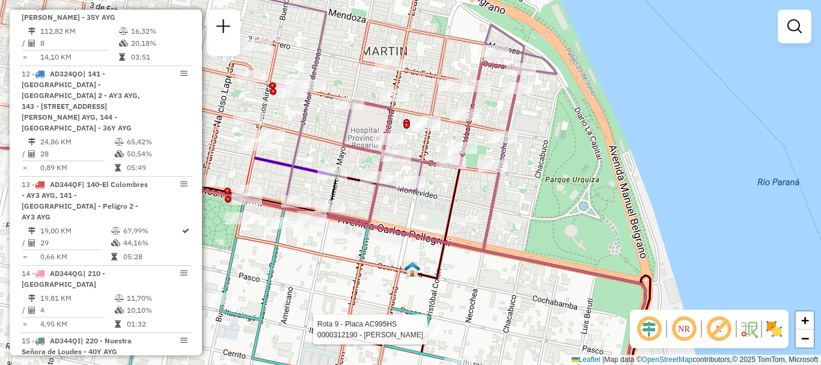
select select "**********"
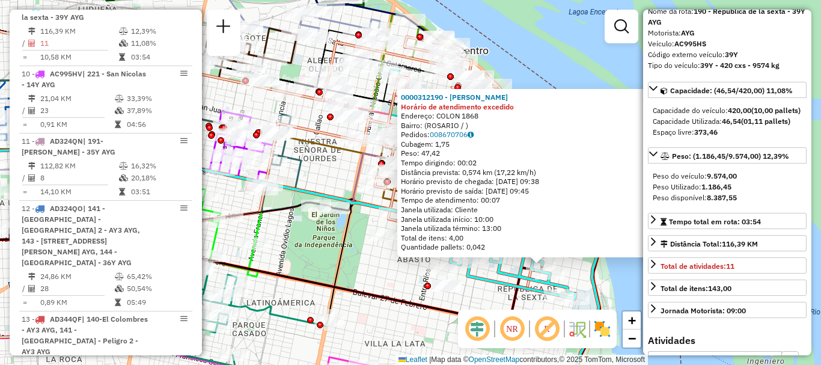
click at [614, 284] on div "0000312190 - LOPEZ DANIEL Horário de atendimento excedido Endereço: COLON 1868 …" at bounding box center [410, 182] width 821 height 365
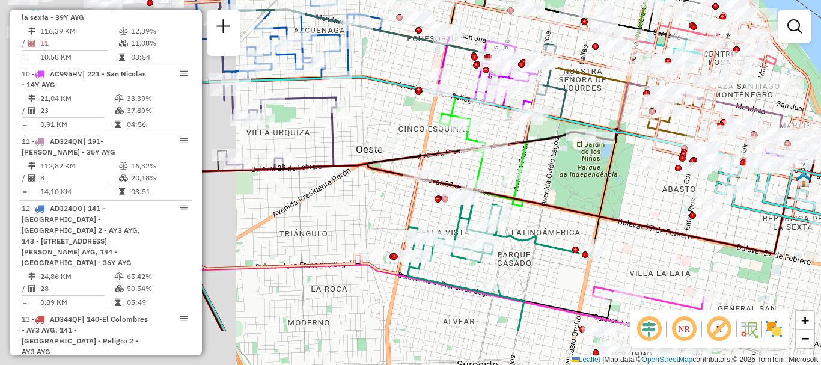
drag, startPoint x: 327, startPoint y: 181, endPoint x: 604, endPoint y: 109, distance: 286.0
click at [604, 109] on div "Janela de atendimento Grade de atendimento Capacidade Transportadoras Veículos …" at bounding box center [410, 182] width 821 height 365
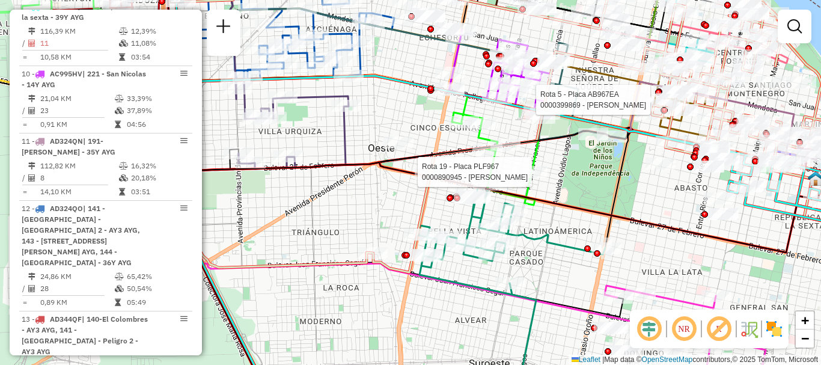
select select "**********"
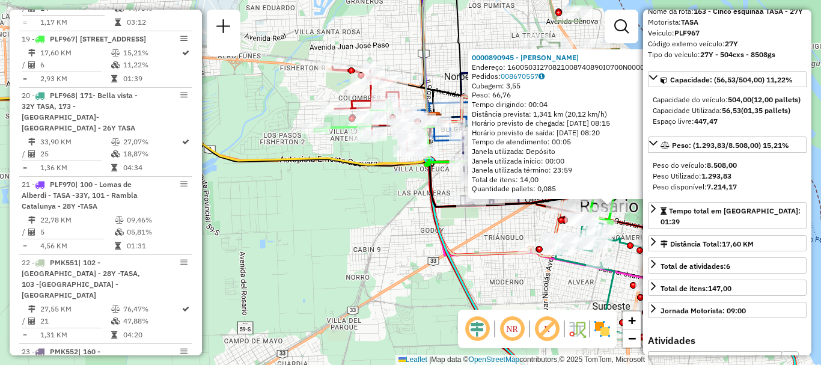
click at [627, 265] on div "0000890945 - MAUJO WALTER Endereço: 1600503I270821008740890I0700N000000001.0000…" at bounding box center [410, 182] width 821 height 365
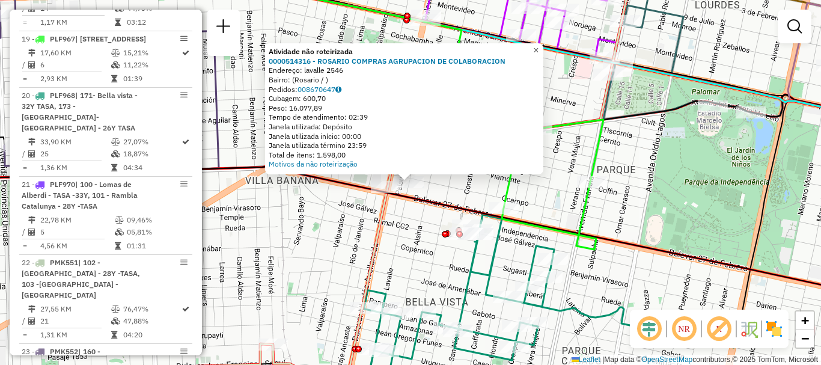
click at [538, 49] on span "×" at bounding box center [535, 50] width 5 height 10
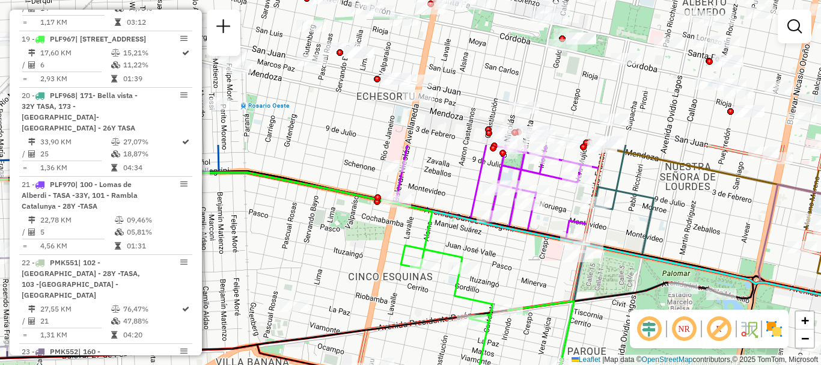
drag, startPoint x: 512, startPoint y: 85, endPoint x: 481, endPoint y: 269, distance: 186.3
click at [481, 269] on div "Janela de atendimento Grade de atendimento Capacidade Transportadoras Veículos …" at bounding box center [410, 182] width 821 height 365
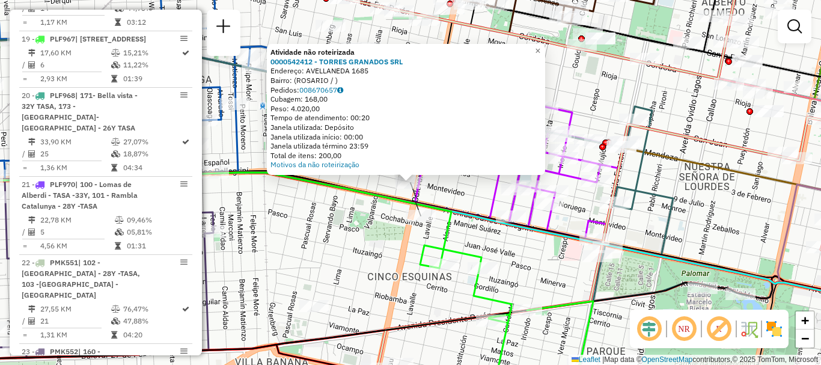
click at [432, 193] on div "Atividade não roteirizada 0000542412 - TORRES GRANADOS SRL Endereço: AVELLANEDA…" at bounding box center [410, 182] width 821 height 365
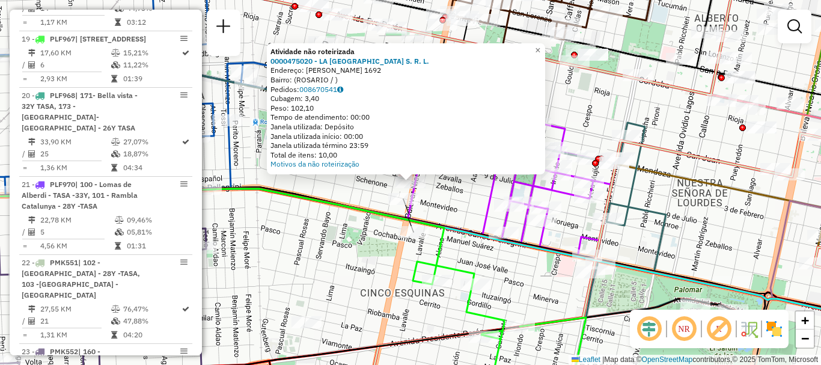
click at [444, 195] on div "Atividade não roteirizada 0000475020 - LA MASIA WINE HOUSE S. R. L. Endereço: C…" at bounding box center [410, 182] width 821 height 365
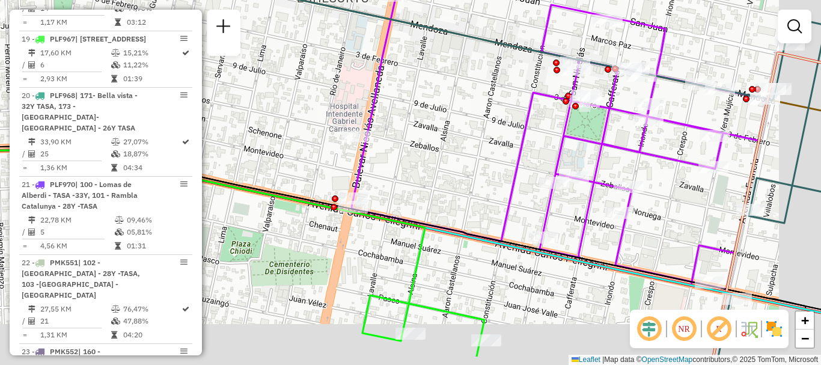
drag, startPoint x: 537, startPoint y: 256, endPoint x: 466, endPoint y: 168, distance: 112.8
click at [476, 191] on div "Janela de atendimento Grade de atendimento Capacidade Transportadoras Veículos …" at bounding box center [410, 182] width 821 height 365
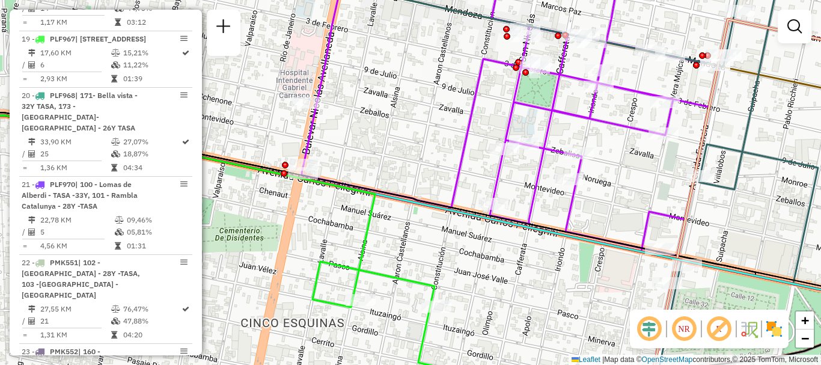
drag, startPoint x: 544, startPoint y: 211, endPoint x: 509, endPoint y: 200, distance: 37.1
click at [509, 200] on div "Rota 10 - Placa AC995HV 0000468932 - Lucie Sabores S. R. L. Janela de atendimen…" at bounding box center [410, 182] width 821 height 365
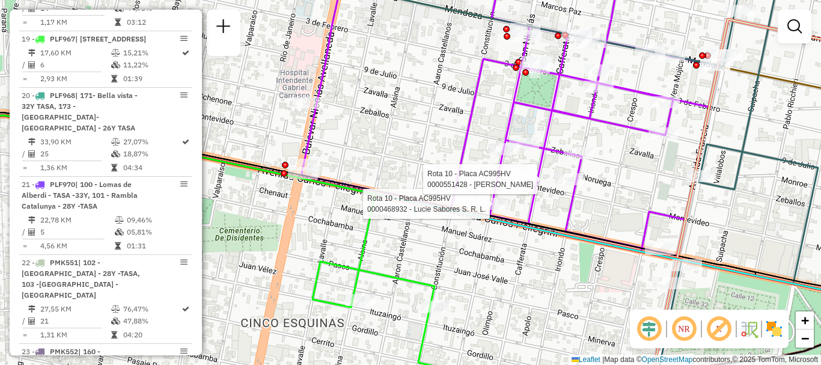
click at [569, 185] on div at bounding box center [569, 179] width 30 height 12
select select "**********"
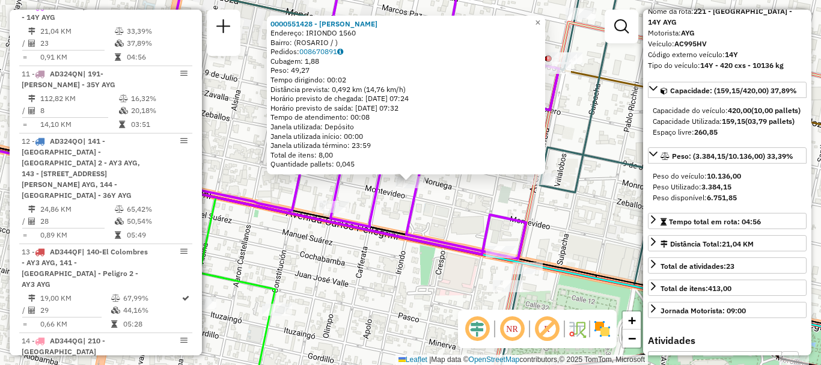
click at [565, 216] on div "0000551428 - Patricelli Alejandra Soledad Endereço: IRIONDO 1560 Bairro: (ROSAR…" at bounding box center [410, 182] width 821 height 365
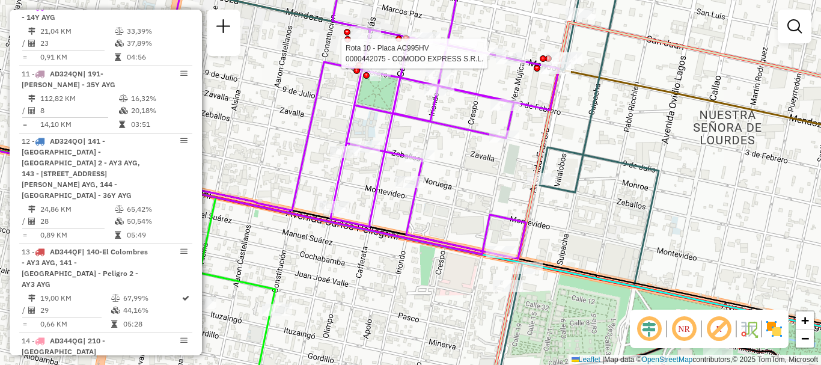
select select "**********"
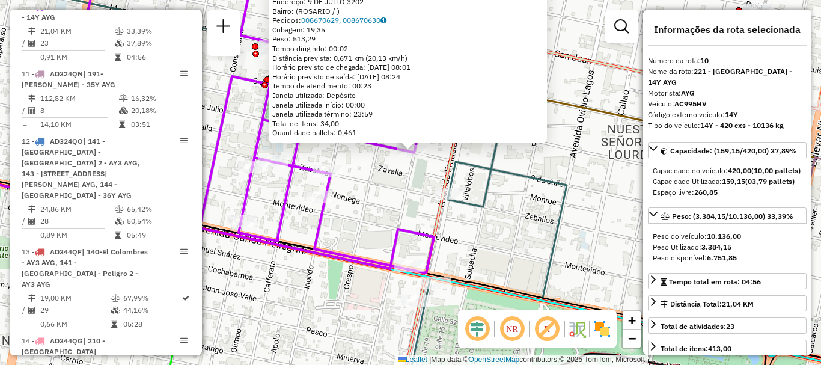
drag, startPoint x: 396, startPoint y: 232, endPoint x: 394, endPoint y: 143, distance: 88.9
click at [395, 154] on div "0000462475 - Analema S. R. L. Endereço: 9 DE JULIO 3202 Bairro: (ROSARIO / ) Pe…" at bounding box center [410, 182] width 821 height 365
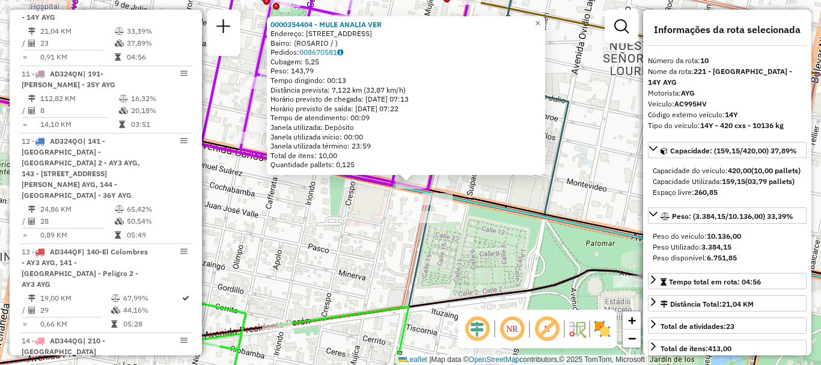
click at [481, 186] on div "0000354404 - MULE ANALIA VER Endereço: AVDA PELLEGRINI 3186 Bairro: (ROSARIO / …" at bounding box center [410, 182] width 821 height 365
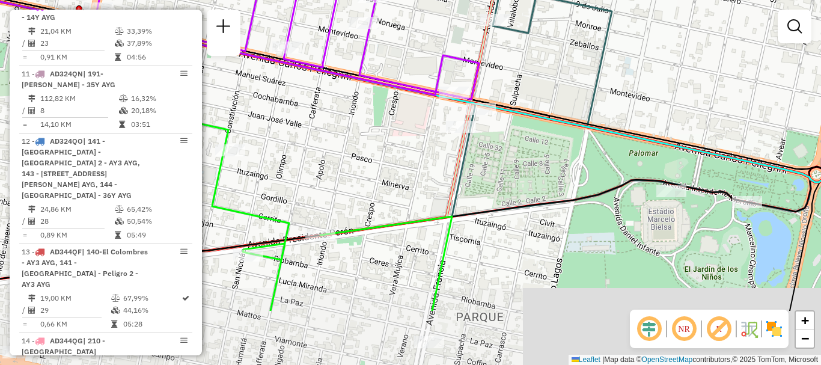
drag, startPoint x: 347, startPoint y: 184, endPoint x: 368, endPoint y: 145, distance: 44.3
click at [368, 145] on div "Janela de atendimento Grade de atendimento Capacidade Transportadoras Veículos …" at bounding box center [410, 182] width 821 height 365
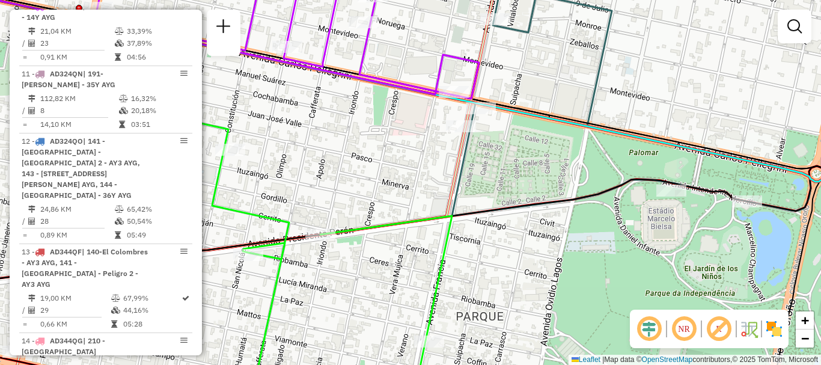
drag, startPoint x: 483, startPoint y: 199, endPoint x: 424, endPoint y: 46, distance: 164.1
click at [425, 60] on div "Janela de atendimento Grade de atendimento Capacidade Transportadoras Veículos …" at bounding box center [410, 182] width 821 height 365
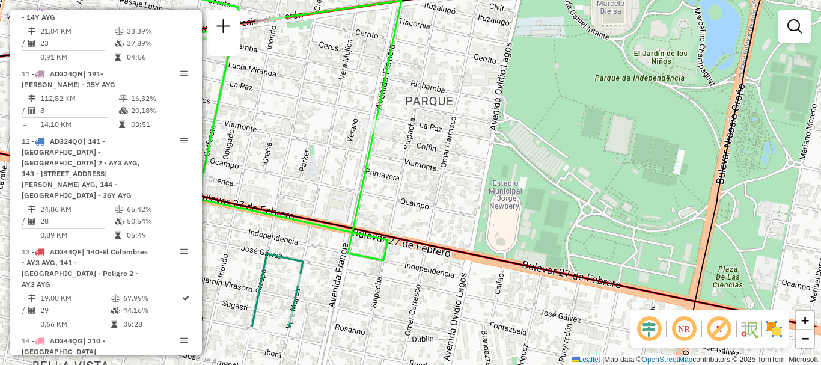
drag, startPoint x: 511, startPoint y: 66, endPoint x: 518, endPoint y: -7, distance: 73.6
click at [518, 0] on html "Aguarde... Pop-up bloqueado! Seu navegador bloqueou automáticamente a abertura …" at bounding box center [410, 182] width 821 height 365
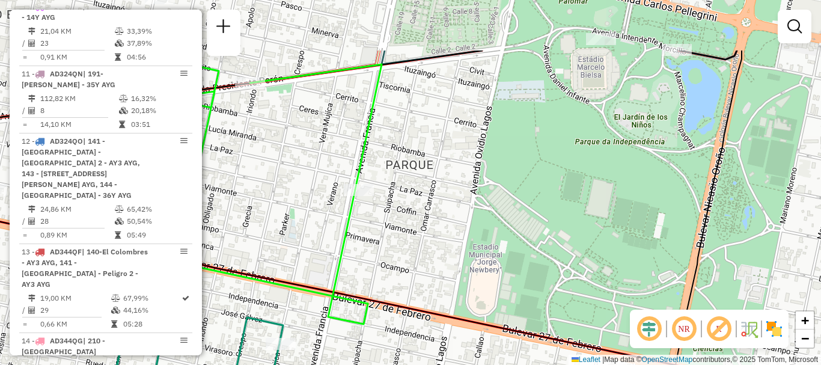
drag, startPoint x: 506, startPoint y: 141, endPoint x: 479, endPoint y: 237, distance: 99.8
click at [483, 232] on div "Janela de atendimento Grade de atendimento Capacidade Transportadoras Veículos …" at bounding box center [410, 182] width 821 height 365
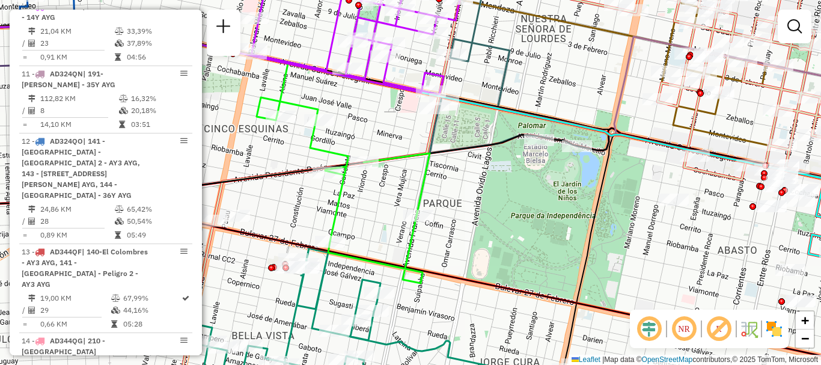
click at [538, 150] on div "Janela de atendimento Grade de atendimento Capacidade Transportadoras Veículos …" at bounding box center [410, 182] width 821 height 365
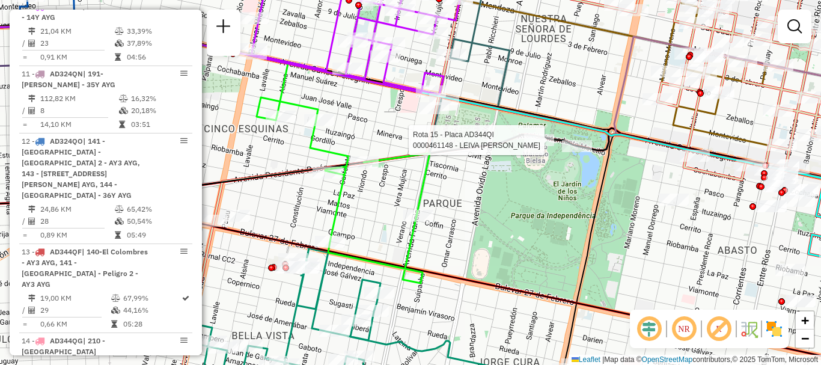
click at [538, 146] on div at bounding box center [539, 140] width 30 height 12
select select "**********"
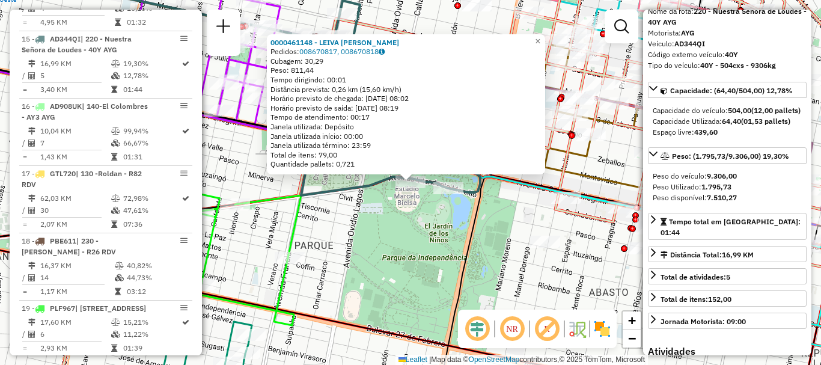
click at [327, 262] on div "0000461148 - LEIVA JUAN MANUEL Pedidos: 008670817, 008670818 Cubagem: 30,29 Pes…" at bounding box center [410, 182] width 821 height 365
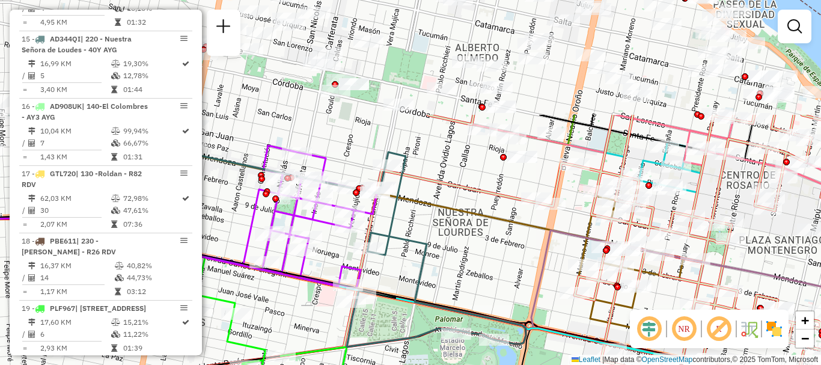
drag, startPoint x: 389, startPoint y: 293, endPoint x: 412, endPoint y: 309, distance: 28.5
click at [404, 354] on div "Janela de atendimento Grade de atendimento Capacidade Transportadoras Veículos …" at bounding box center [410, 182] width 821 height 365
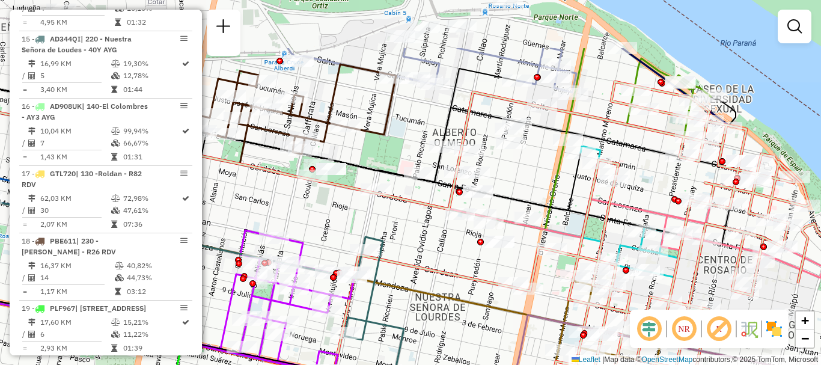
drag, startPoint x: 447, startPoint y: 265, endPoint x: 425, endPoint y: 350, distance: 87.6
click at [425, 350] on div "Janela de atendimento Grade de atendimento Capacidade Transportadoras Veículos …" at bounding box center [410, 182] width 821 height 365
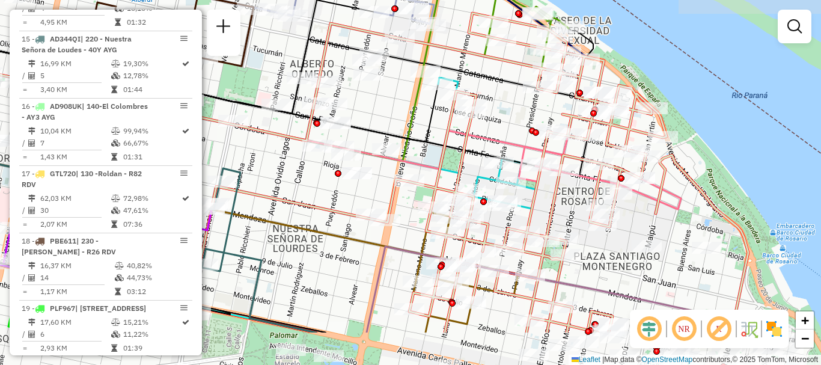
drag, startPoint x: 440, startPoint y: 284, endPoint x: 298, endPoint y: 216, distance: 158.0
click at [298, 216] on div "Janela de atendimento Grade de atendimento Capacidade Transportadoras Veículos …" at bounding box center [410, 182] width 821 height 365
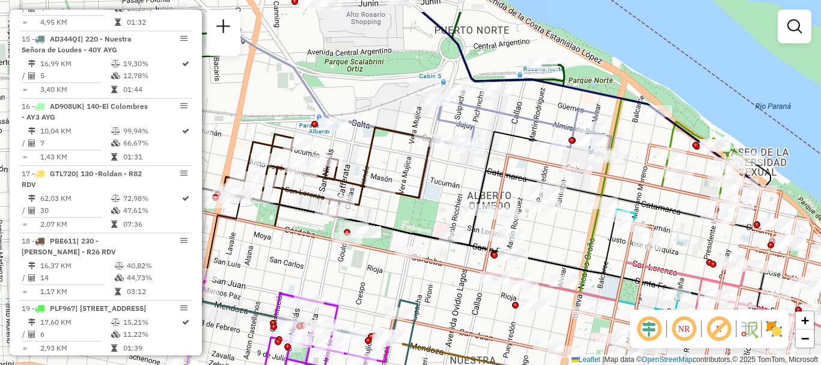
drag, startPoint x: 398, startPoint y: 255, endPoint x: 602, endPoint y: 305, distance: 210.4
click at [602, 305] on div "Rota 24 - Placa AC995HY 0000467514 - Giannattasio Nerina Luisa Janela de atendi…" at bounding box center [410, 182] width 821 height 365
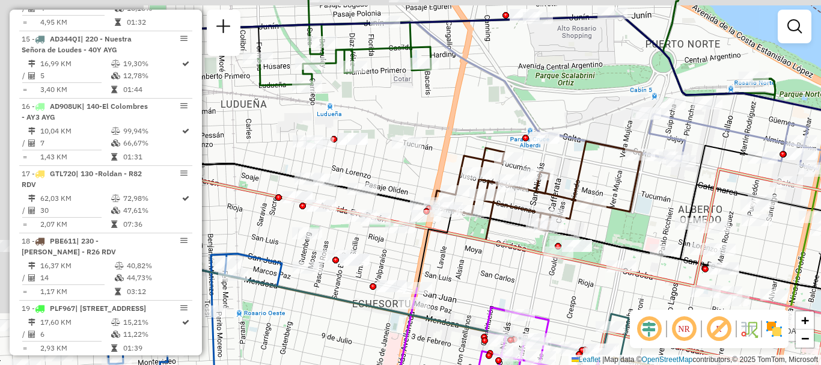
drag, startPoint x: 439, startPoint y: 289, endPoint x: 626, endPoint y: 300, distance: 187.1
click at [626, 300] on div "Rota 24 - Placa AC995HY 0000467514 - Giannattasio Nerina Luisa Rota 24 - Placa …" at bounding box center [410, 182] width 821 height 365
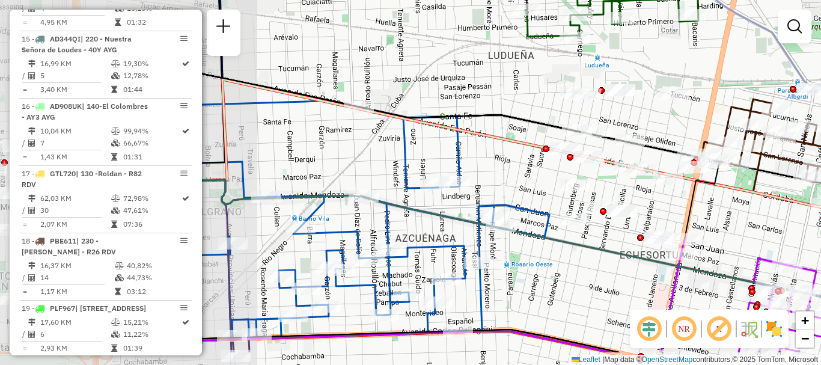
drag, startPoint x: 506, startPoint y: 281, endPoint x: 729, endPoint y: 247, distance: 225.9
click at [729, 247] on div "Rota 24 - Placa AC995HY 0000467514 - Giannattasio Nerina Luisa Rota 24 - Placa …" at bounding box center [410, 182] width 821 height 365
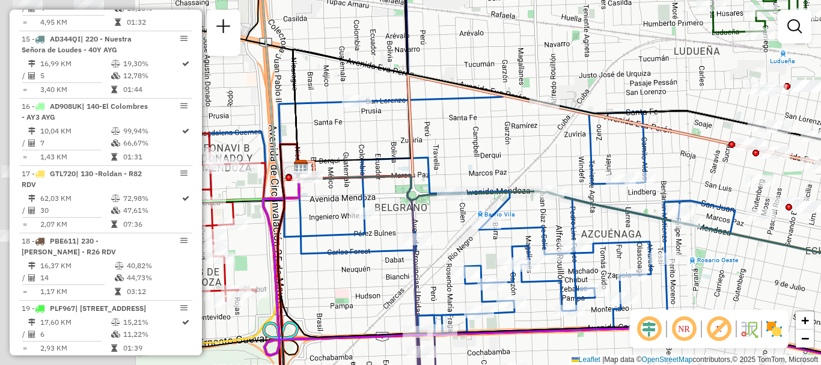
drag, startPoint x: 575, startPoint y: 270, endPoint x: 728, endPoint y: 276, distance: 153.3
click at [728, 276] on div "Rota 24 - Placa AC995HY 0000467514 - Giannattasio Nerina Luisa Rota 24 - Placa …" at bounding box center [410, 182] width 821 height 365
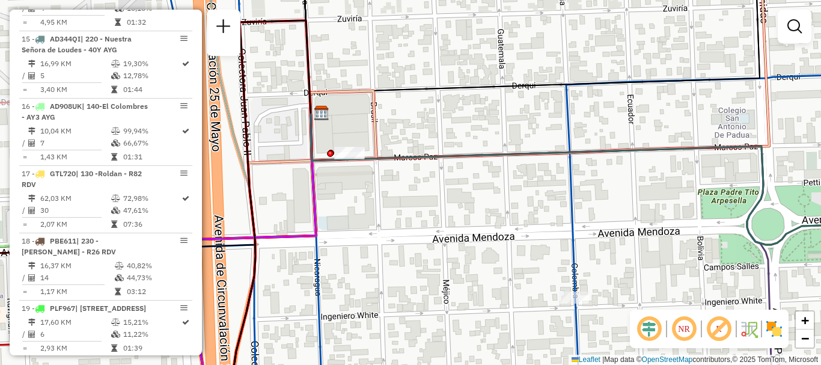
click at [349, 162] on icon at bounding box center [607, 179] width 592 height 130
select select "**********"
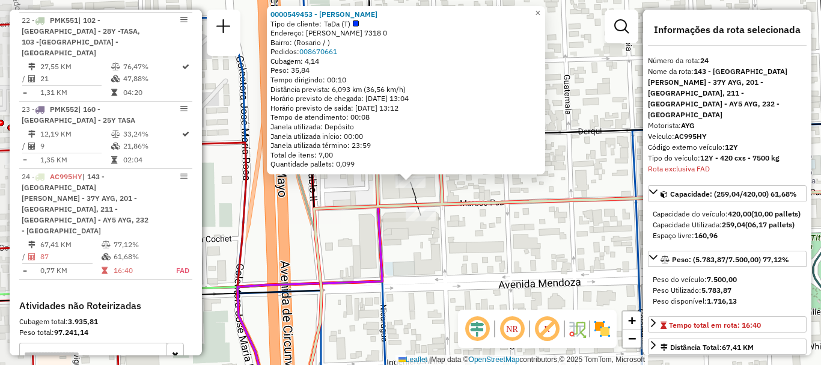
scroll to position [2015, 0]
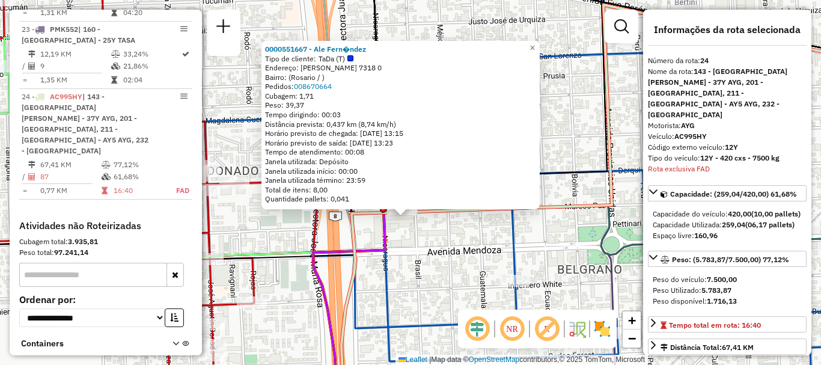
click at [473, 300] on div "0000551667 - Ale Fern�ndez Tipo de cliente: TaDa (T) Endereço: Marcos Paz 7318 …" at bounding box center [410, 182] width 821 height 365
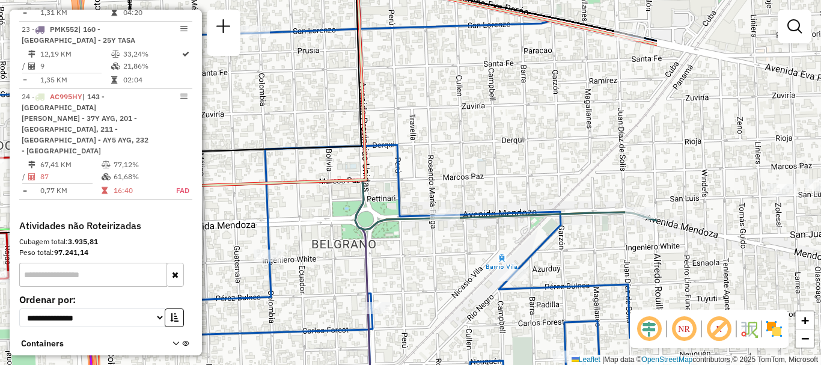
drag, startPoint x: 694, startPoint y: 296, endPoint x: 448, endPoint y: 270, distance: 247.0
click at [448, 270] on div "Janela de atendimento Grade de atendimento Capacidade Transportadoras Veículos …" at bounding box center [410, 182] width 821 height 365
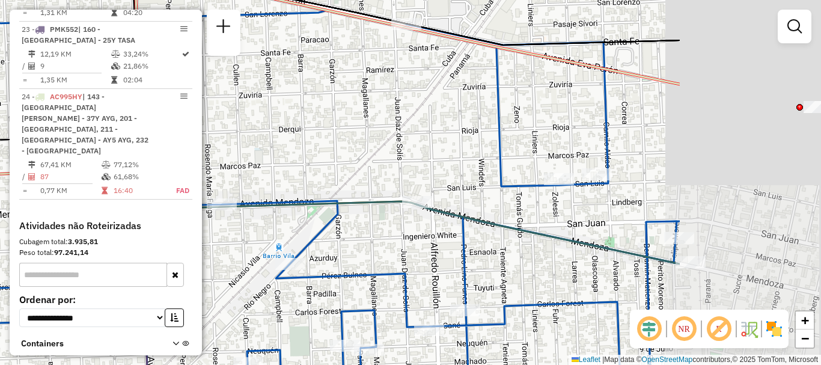
drag, startPoint x: 620, startPoint y: 263, endPoint x: 399, endPoint y: 252, distance: 221.3
click at [399, 252] on div "Janela de atendimento Grade de atendimento Capacidade Transportadoras Veículos …" at bounding box center [410, 182] width 821 height 365
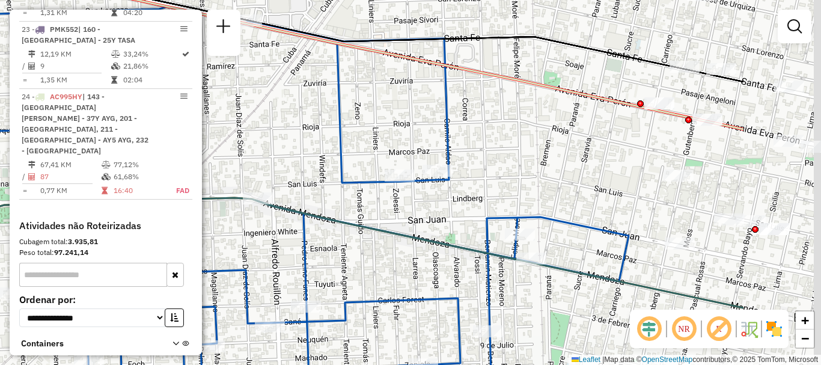
drag, startPoint x: 623, startPoint y: 273, endPoint x: 464, endPoint y: 269, distance: 159.2
click at [464, 269] on div "Janela de atendimento Grade de atendimento Capacidade Transportadoras Veículos …" at bounding box center [410, 182] width 821 height 365
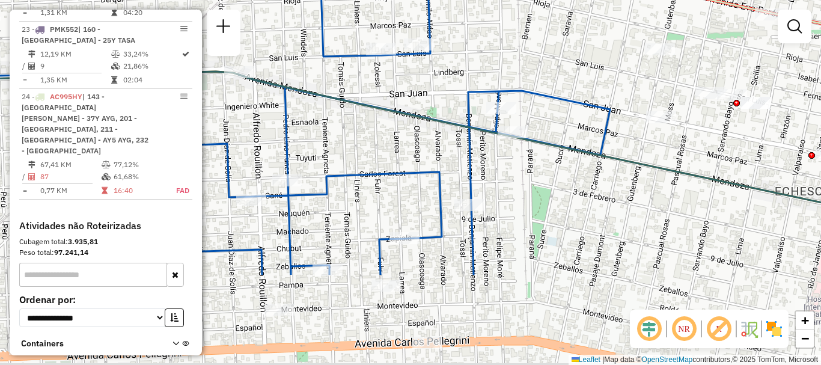
drag, startPoint x: 535, startPoint y: 246, endPoint x: 520, endPoint y: 94, distance: 152.7
click at [520, 113] on div "Janela de atendimento Grade de atendimento Capacidade Transportadoras Veículos …" at bounding box center [410, 182] width 821 height 365
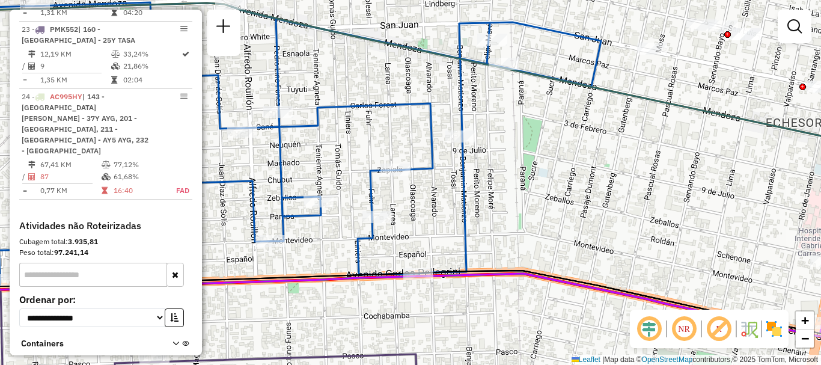
drag, startPoint x: 520, startPoint y: 212, endPoint x: 506, endPoint y: 67, distance: 146.1
click at [506, 73] on div "Janela de atendimento Grade de atendimento Capacidade Transportadoras Veículos …" at bounding box center [410, 182] width 821 height 365
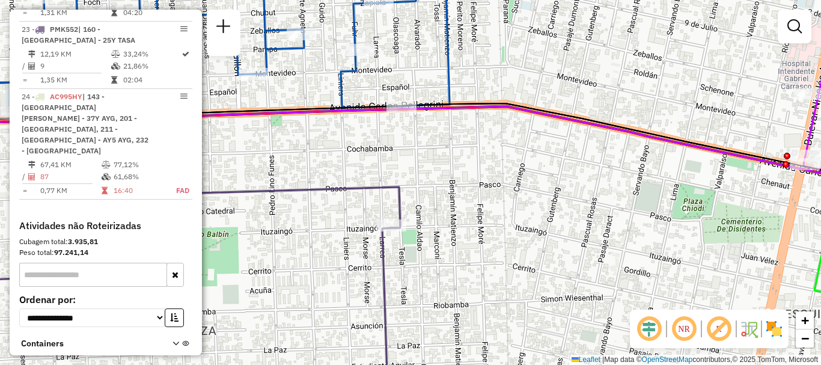
drag, startPoint x: 500, startPoint y: 198, endPoint x: 494, endPoint y: 69, distance: 128.7
click at [493, 74] on div "Janela de atendimento Grade de atendimento Capacidade Transportadoras Veículos …" at bounding box center [410, 182] width 821 height 365
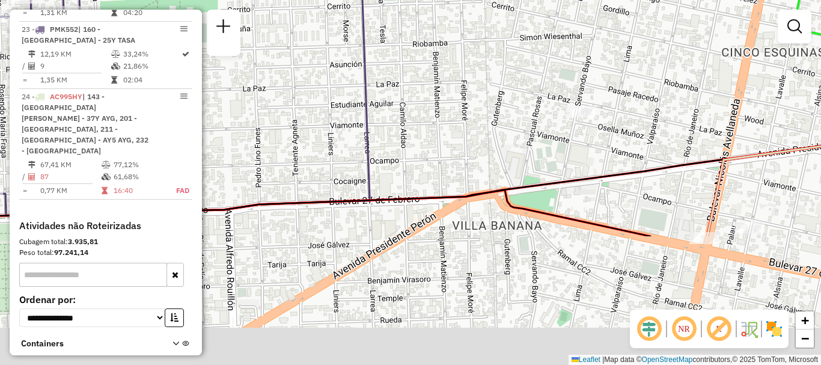
drag, startPoint x: 486, startPoint y: 226, endPoint x: 469, endPoint y: 61, distance: 166.0
click at [469, 61] on div "Janela de atendimento Grade de atendimento Capacidade Transportadoras Veículos …" at bounding box center [410, 182] width 821 height 365
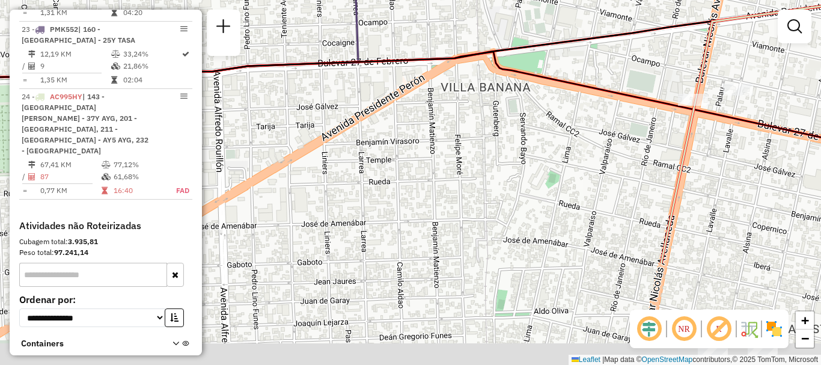
drag, startPoint x: 464, startPoint y: 171, endPoint x: 466, endPoint y: 101, distance: 70.3
click at [464, 109] on div "Janela de atendimento Grade de atendimento Capacidade Transportadoras Veículos …" at bounding box center [410, 182] width 821 height 365
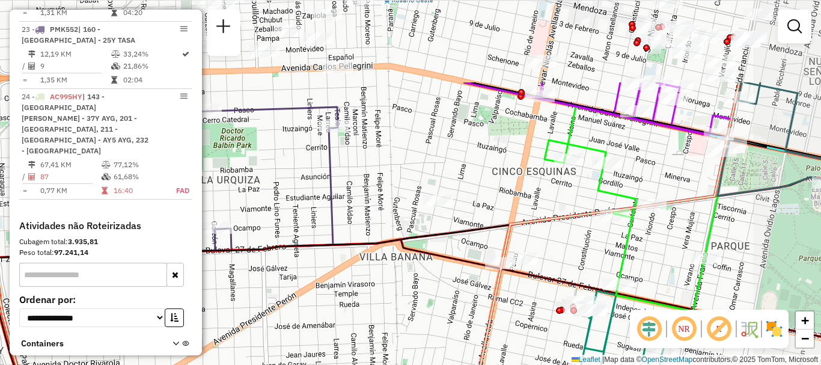
drag, startPoint x: 507, startPoint y: 186, endPoint x: 428, endPoint y: 313, distance: 149.7
click at [428, 313] on div "Janela de atendimento Grade de atendimento Capacidade Transportadoras Veículos …" at bounding box center [410, 182] width 821 height 365
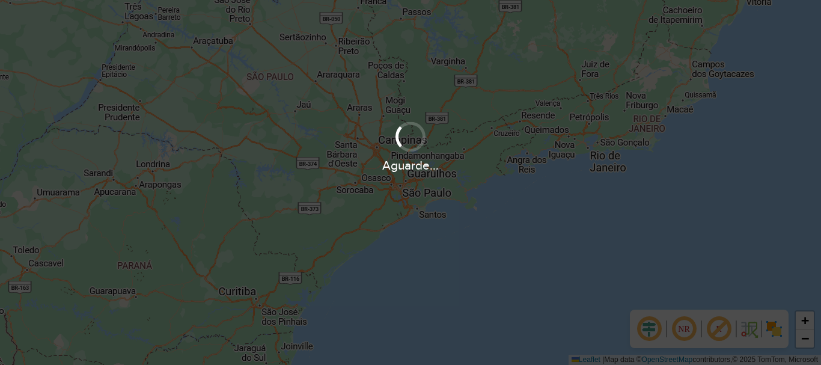
scroll to position [842, 0]
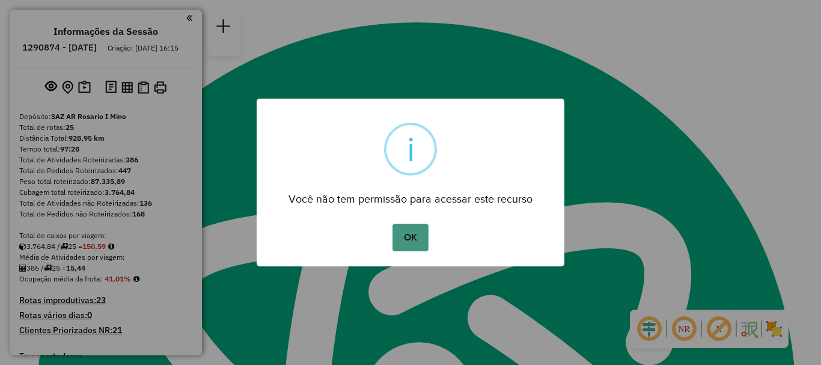
click at [415, 238] on button "OK" at bounding box center [409, 237] width 35 height 28
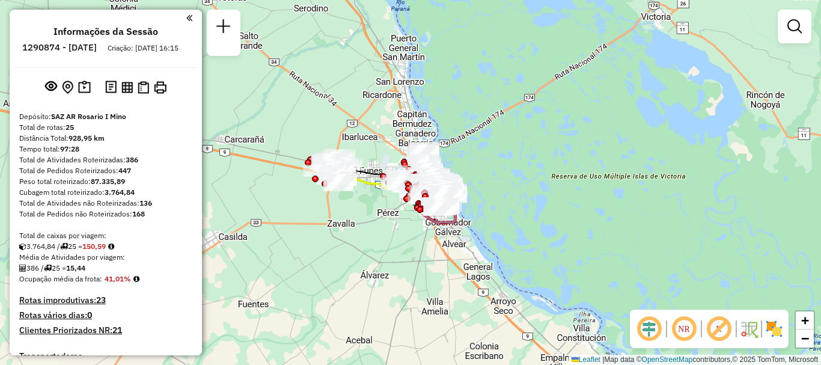
click at [398, 313] on div "Janela de atendimento Grade de atendimento Capacidade Transportadoras Veículos …" at bounding box center [410, 182] width 821 height 365
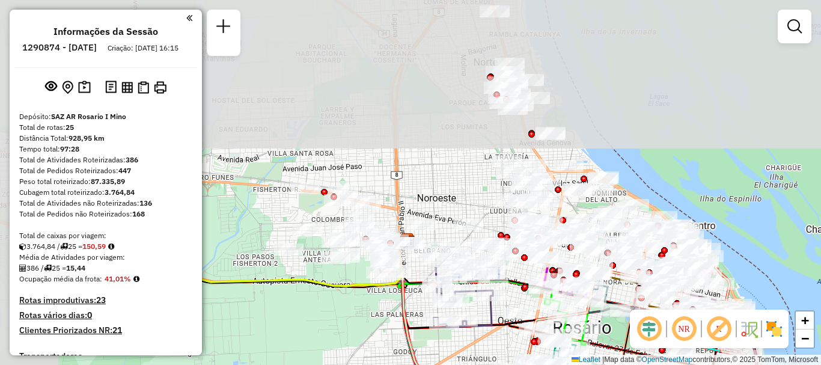
drag, startPoint x: 351, startPoint y: 182, endPoint x: 460, endPoint y: 388, distance: 233.2
click at [460, 364] on html "Aguarde... Pop-up bloqueado! Seu navegador bloqueou automáticamente a abertura …" at bounding box center [410, 182] width 821 height 365
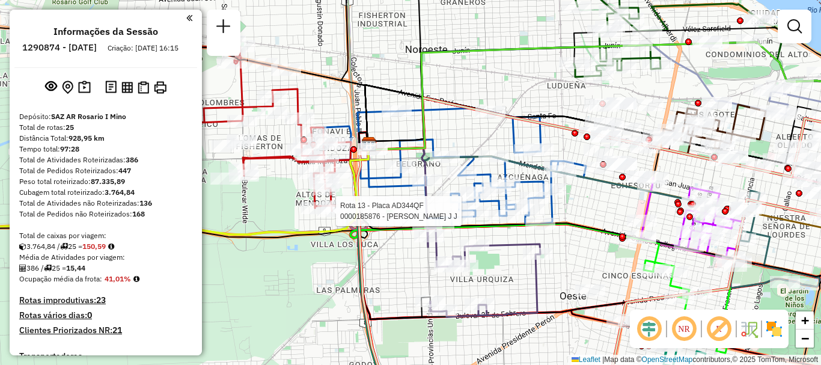
select select "**********"
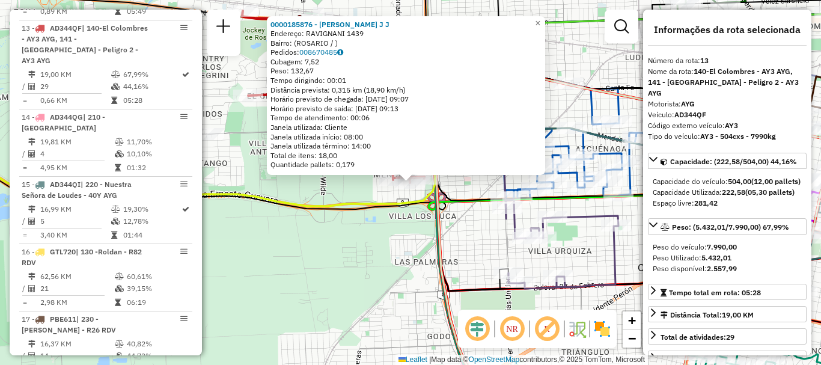
scroll to position [60, 0]
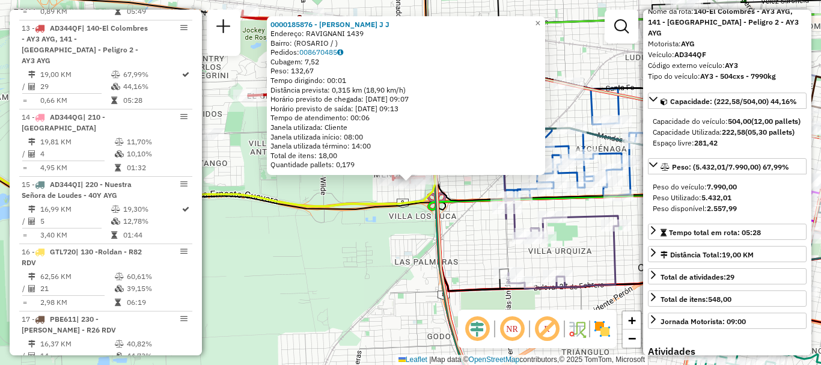
click at [479, 270] on div "0000185876 - AMICUCCI J J Endereço: RAVIGNANI 1439 Bairro: (ROSARIO / ) Pedidos…" at bounding box center [410, 182] width 821 height 365
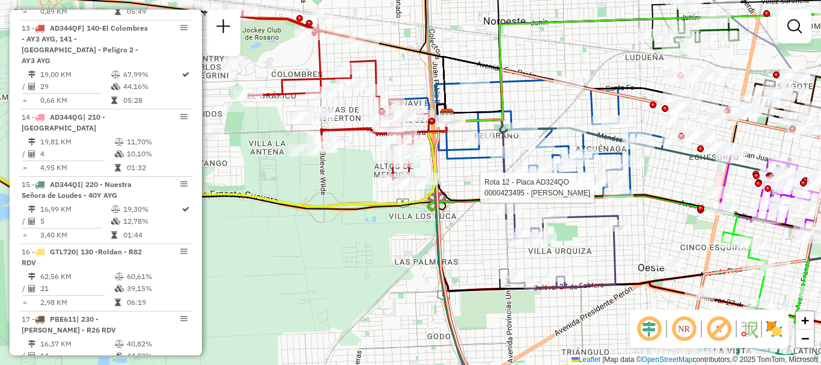
select select "**********"
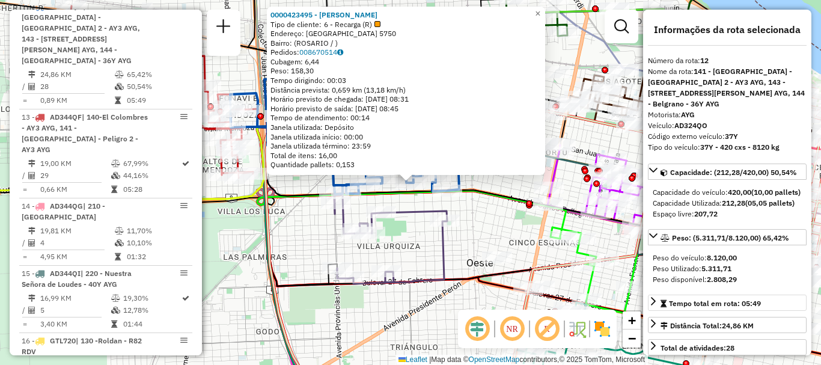
scroll to position [120, 0]
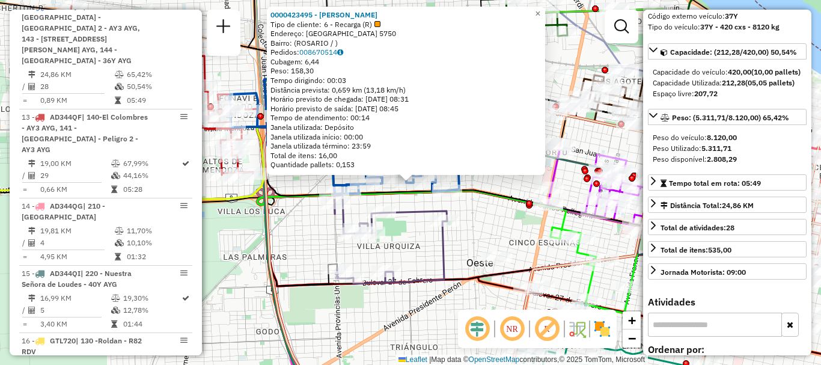
click at [555, 260] on icon at bounding box center [583, 226] width 639 height 322
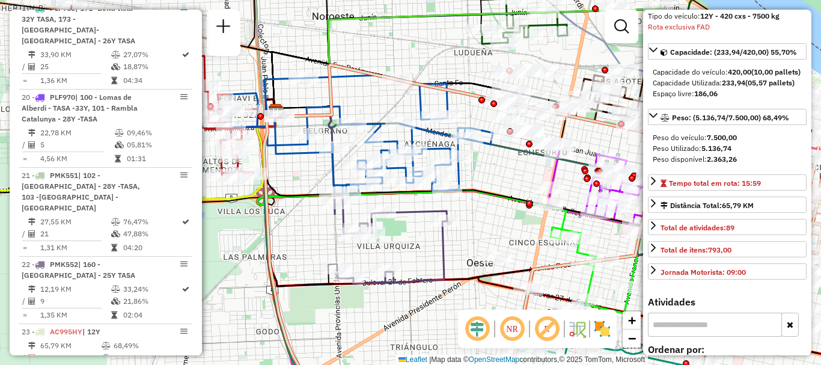
scroll to position [1994, 0]
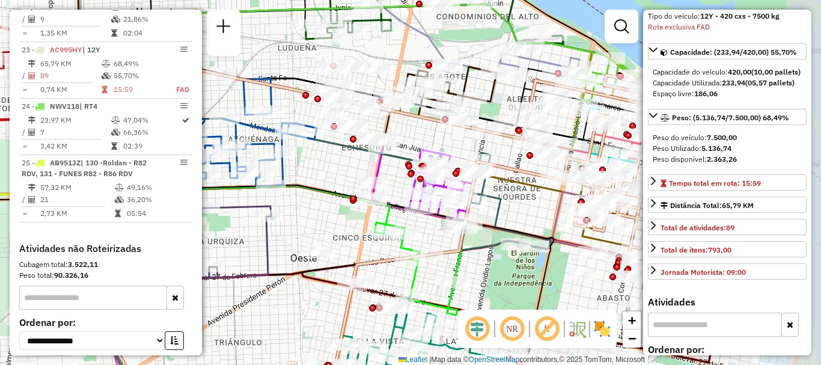
drag, startPoint x: 485, startPoint y: 223, endPoint x: 309, endPoint y: 218, distance: 176.1
click at [309, 218] on div "Janela de atendimento Grade de atendimento Capacidade Transportadoras Veículos …" at bounding box center [410, 182] width 821 height 365
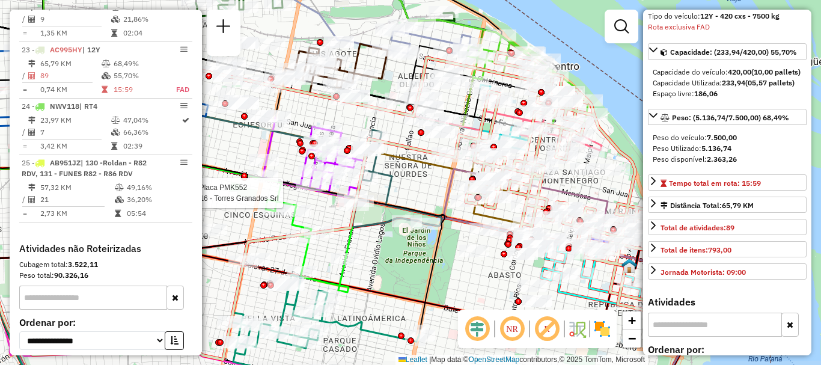
drag, startPoint x: 484, startPoint y: 284, endPoint x: 375, endPoint y: 261, distance: 111.1
click at [375, 261] on div "Rota 22 - Placa PMK552 0000537516 - Torres Granados Srl Janela de atendimento G…" at bounding box center [410, 182] width 821 height 365
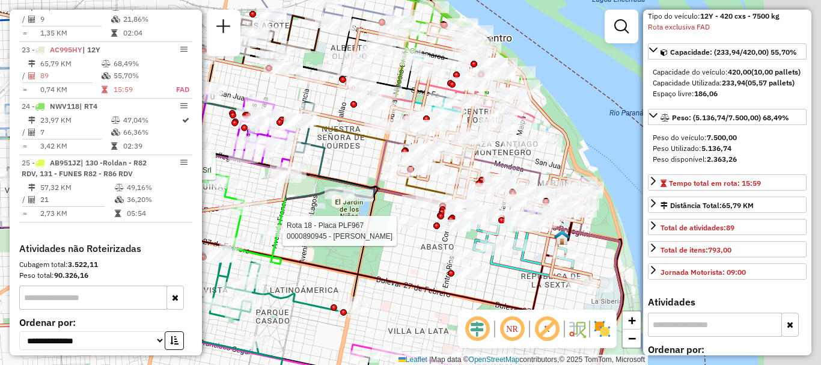
drag, startPoint x: 467, startPoint y: 282, endPoint x: 374, endPoint y: 247, distance: 99.4
click at [374, 247] on div "Rota 22 - Placa PMK552 0000537516 - Torres Granados Srl Rota 18 - Placa PLF967 …" at bounding box center [410, 182] width 821 height 365
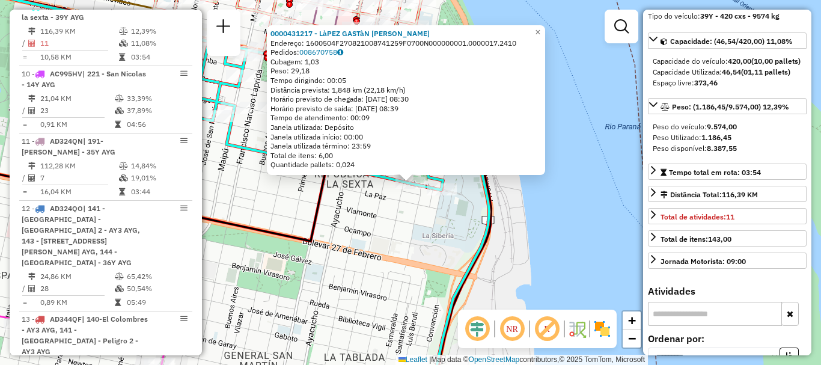
scroll to position [169, 0]
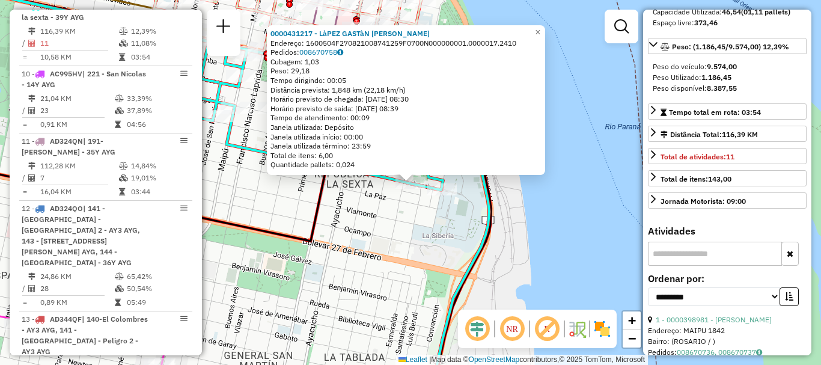
click at [604, 233] on div "0000431217 - LàPEZ GASTàN LUCIANO Endereço: 1600504F270821008741259F0700N000000…" at bounding box center [410, 182] width 821 height 365
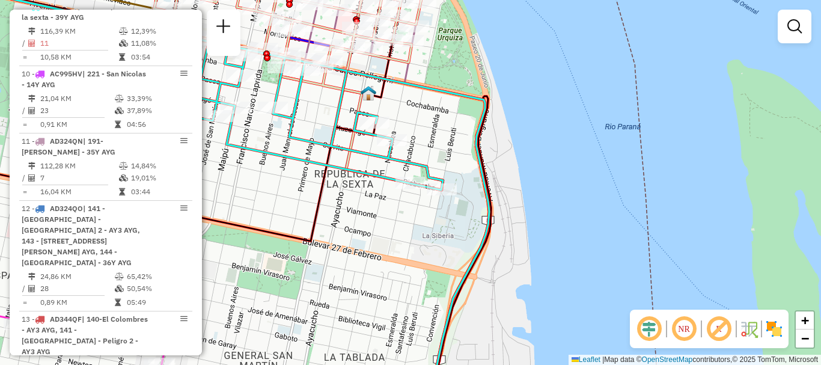
select select "**********"
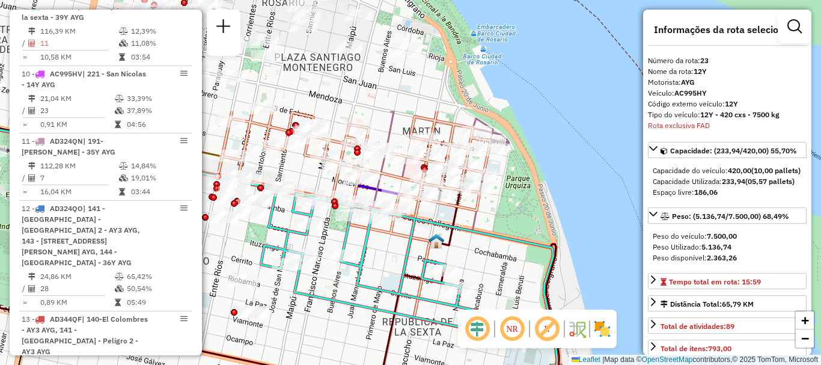
drag, startPoint x: 551, startPoint y: 195, endPoint x: 628, endPoint y: 331, distance: 156.0
click at [627, 362] on div "Janela de atendimento Grade de atendimento Capacidade Transportadoras Veículos …" at bounding box center [410, 182] width 821 height 365
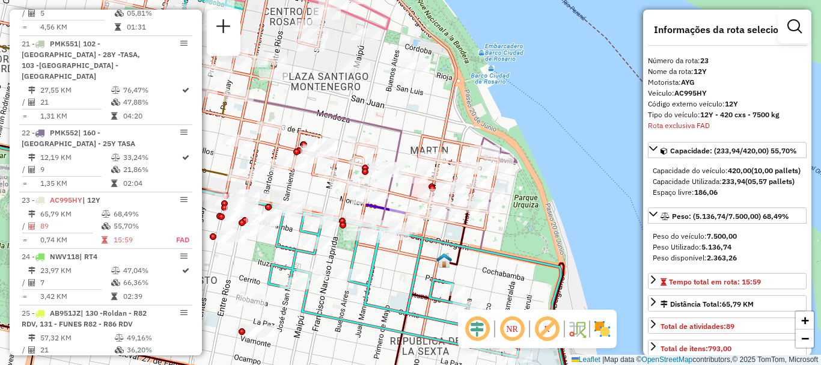
scroll to position [1994, 0]
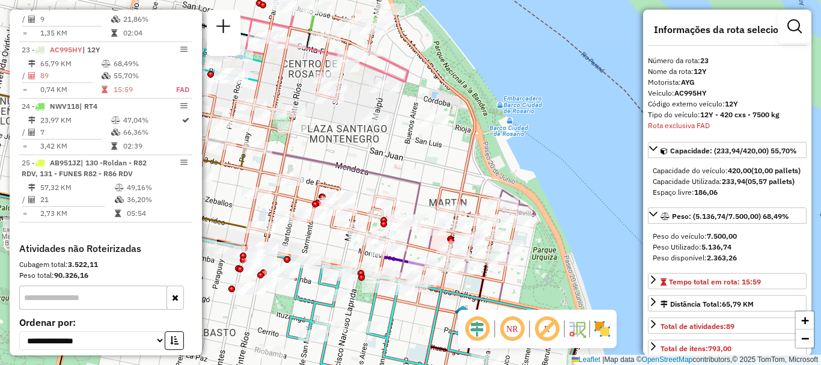
drag, startPoint x: 534, startPoint y: 273, endPoint x: 545, endPoint y: 309, distance: 37.1
click at [545, 309] on icon at bounding box center [259, 317] width 647 height 271
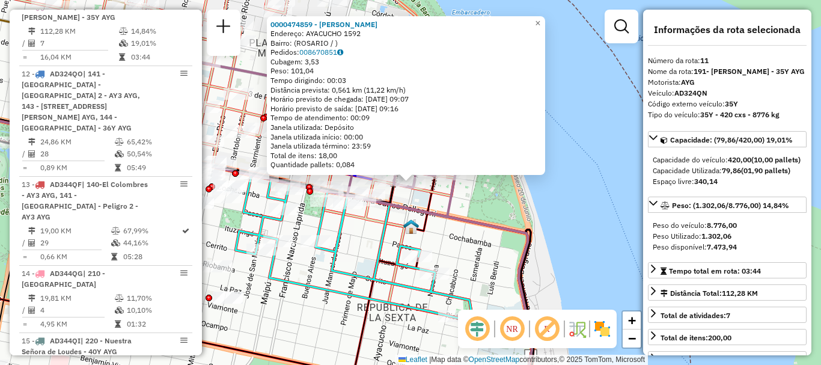
scroll to position [60, 0]
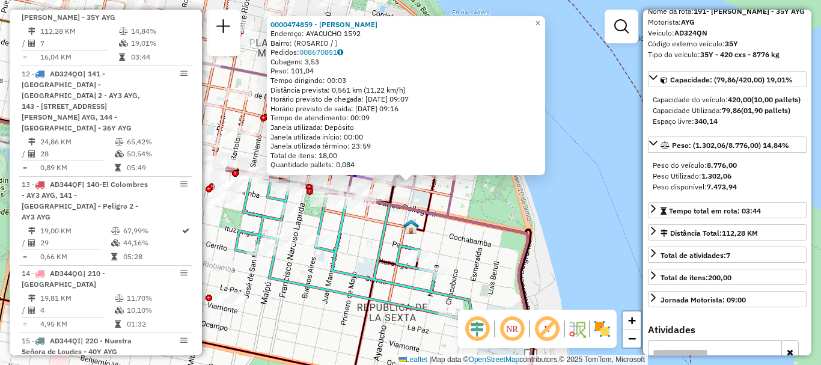
click at [608, 273] on div "0000474859 - SANDOVAL CLAUDIO Endereço: AYACUCHO 1592 Bairro: (ROSARIO / ) Pedi…" at bounding box center [410, 182] width 821 height 365
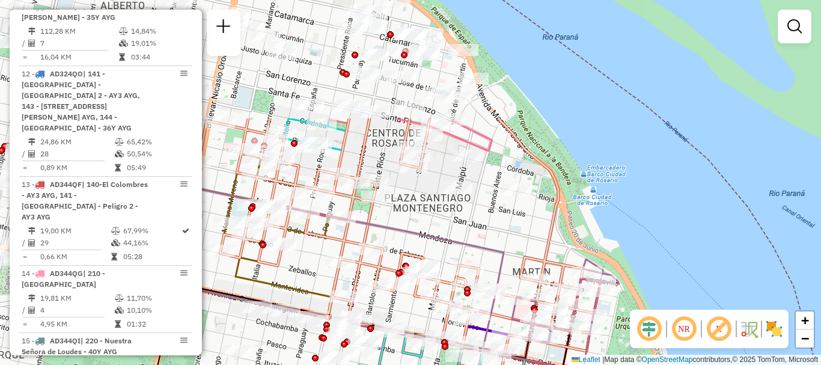
drag, startPoint x: 577, startPoint y: 233, endPoint x: 712, endPoint y: 388, distance: 205.6
click at [712, 364] on html "Aguarde... Pop-up bloqueado! Seu navegador bloqueou automáticamente a abertura …" at bounding box center [410, 182] width 821 height 365
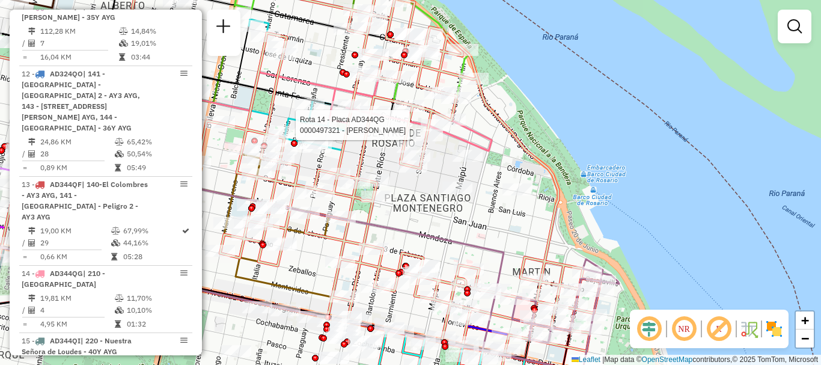
select select "**********"
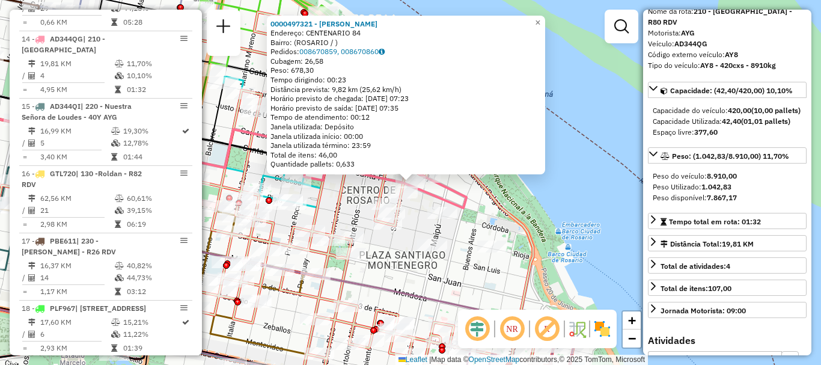
click at [588, 244] on div "0000497321 - Manzur Fortunato Alberto Endereço: CENTENARIO 84 Bairro: (ROSARIO …" at bounding box center [410, 182] width 821 height 365
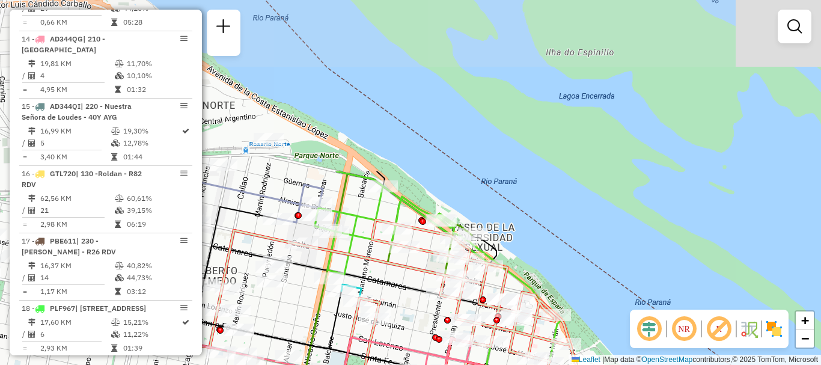
drag, startPoint x: 538, startPoint y: 259, endPoint x: 635, endPoint y: 388, distance: 161.2
click at [635, 364] on html "Aguarde... Pop-up bloqueado! Seu navegador bloqueou automáticamente a abertura …" at bounding box center [410, 182] width 821 height 365
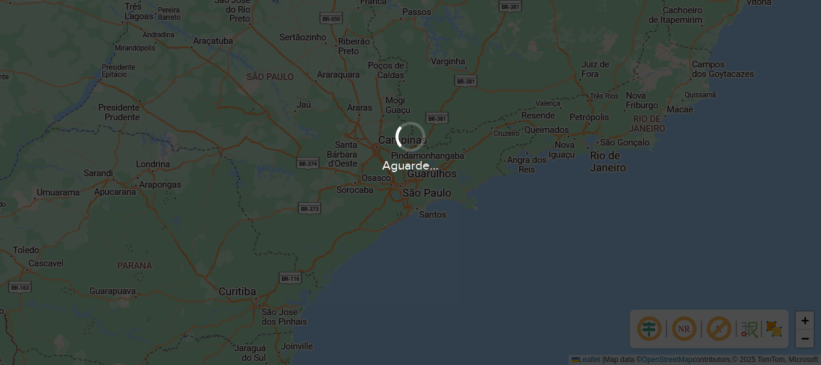
scroll to position [842, 0]
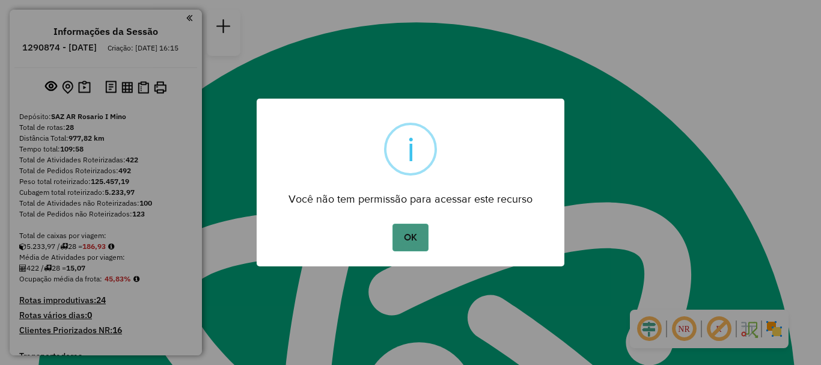
click at [405, 234] on button "OK" at bounding box center [409, 237] width 35 height 28
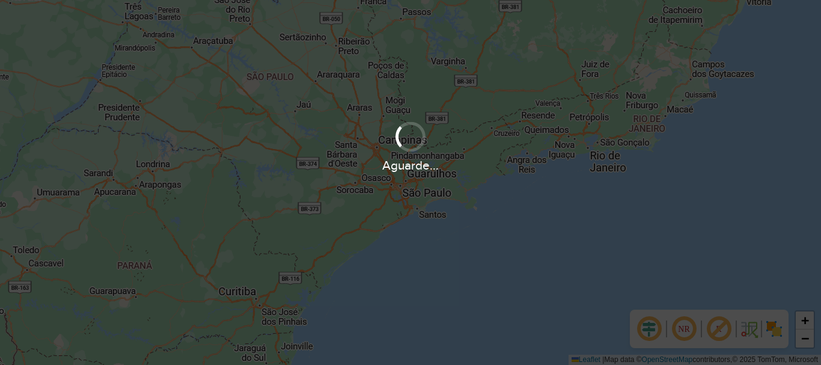
scroll to position [842, 0]
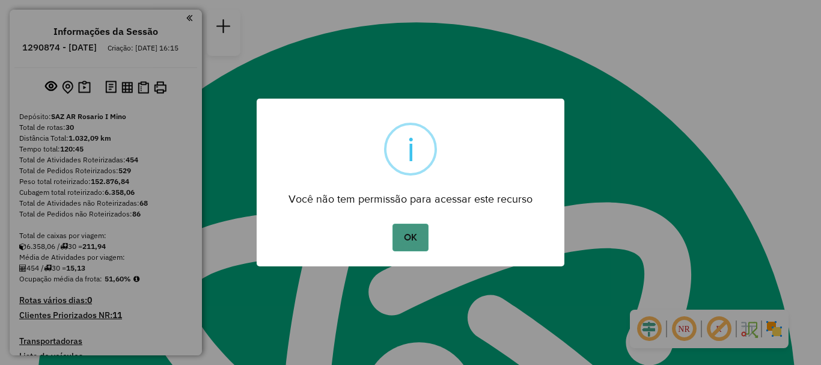
click at [404, 247] on button "OK" at bounding box center [409, 237] width 35 height 28
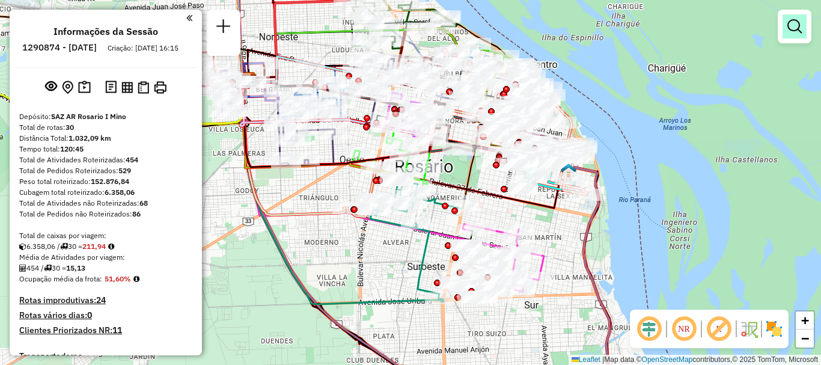
click at [789, 26] on em at bounding box center [794, 26] width 14 height 14
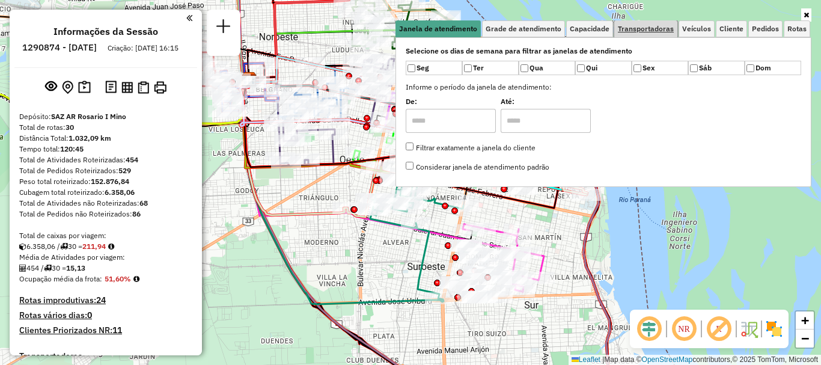
click at [653, 32] on span "Transportadoras" at bounding box center [645, 28] width 56 height 7
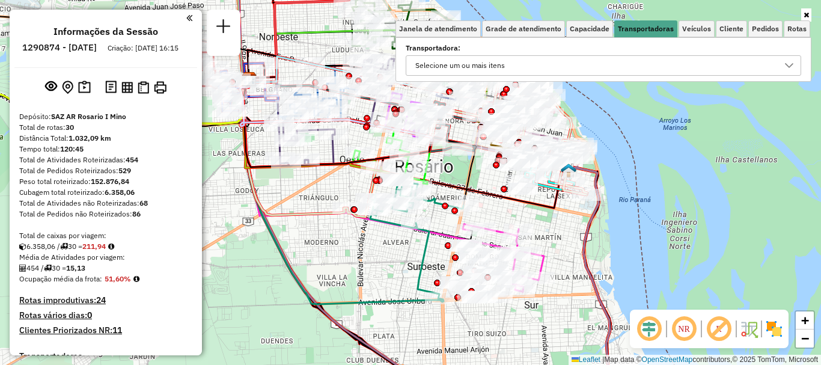
click at [791, 61] on icon at bounding box center [789, 66] width 10 height 10
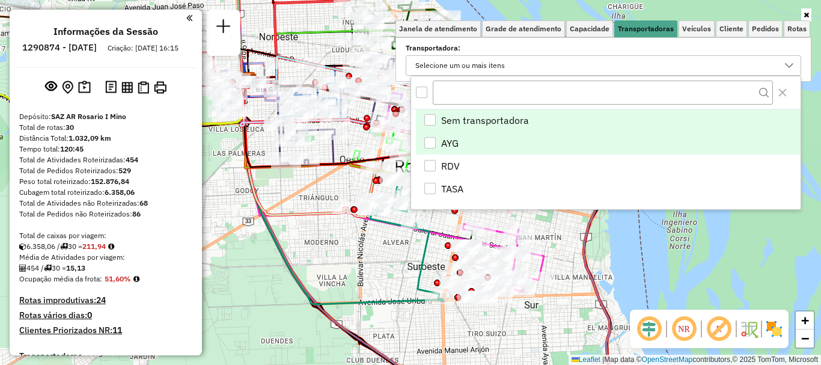
click at [429, 138] on div "AYG" at bounding box center [429, 142] width 11 height 11
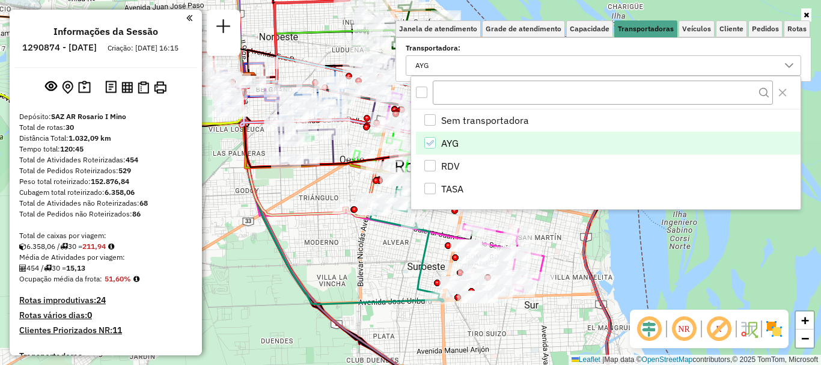
click at [646, 239] on div "Janela de atendimento Grade de atendimento Capacidade Transportadoras Veículos …" at bounding box center [410, 182] width 821 height 365
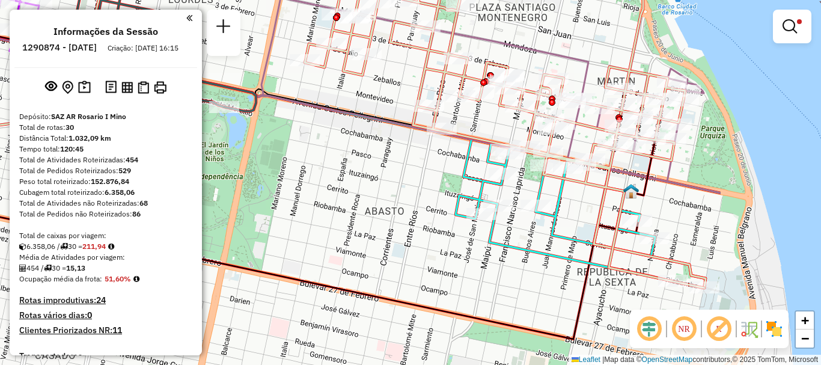
drag, startPoint x: 556, startPoint y: 166, endPoint x: 374, endPoint y: 185, distance: 183.0
click at [374, 185] on div "Limpar filtros Janela de atendimento Grade de atendimento Capacidade Transporta…" at bounding box center [410, 182] width 821 height 365
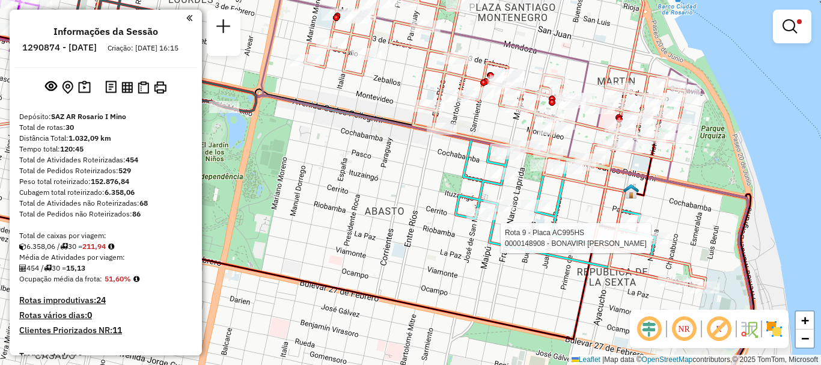
select select "**********"
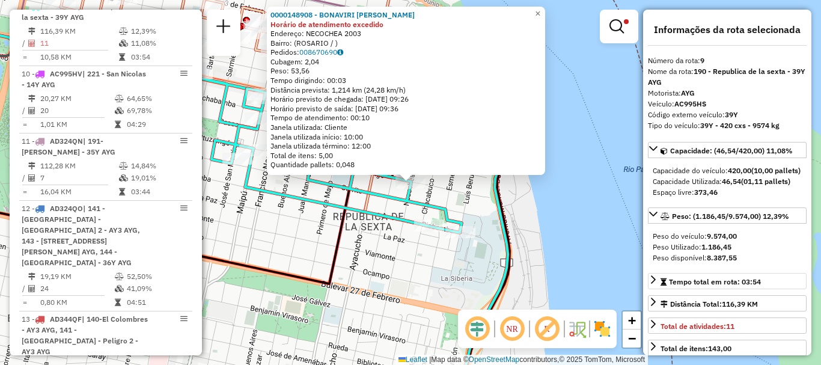
scroll to position [120, 0]
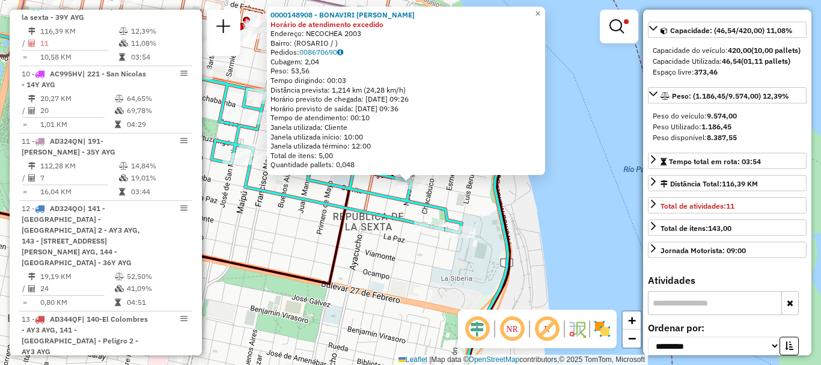
drag, startPoint x: 594, startPoint y: 257, endPoint x: 479, endPoint y: 244, distance: 115.4
click at [594, 256] on div "0000148908 - BONAVIRI [PERSON_NAME] de atendimento excedido Endereço: NECOCHEA …" at bounding box center [410, 182] width 821 height 365
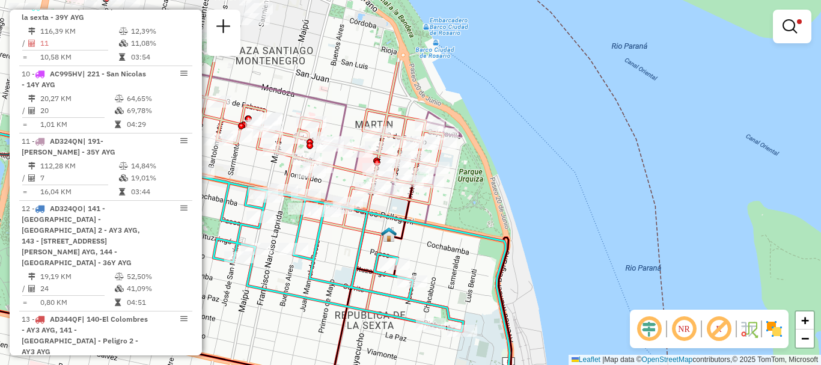
drag, startPoint x: 485, startPoint y: 246, endPoint x: 488, endPoint y: 324, distance: 78.1
click at [488, 324] on div "Limpar filtros Janela de atendimento Grade de atendimento Capacidade Transporta…" at bounding box center [410, 182] width 821 height 365
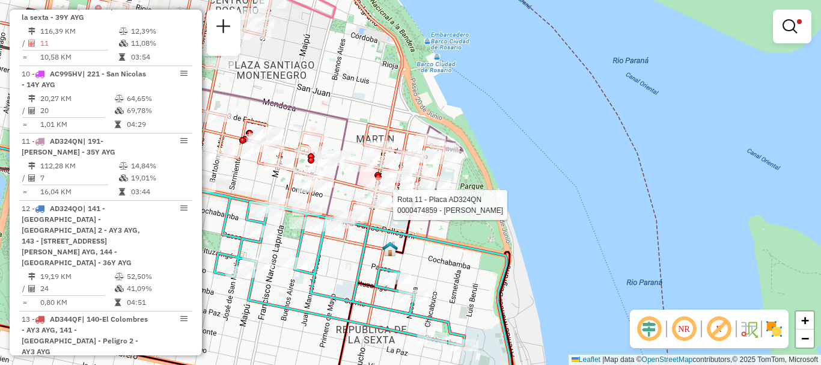
select select "**********"
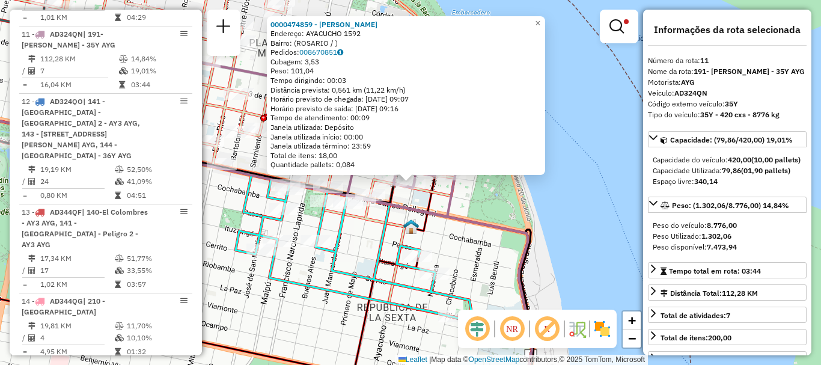
scroll to position [718, 0]
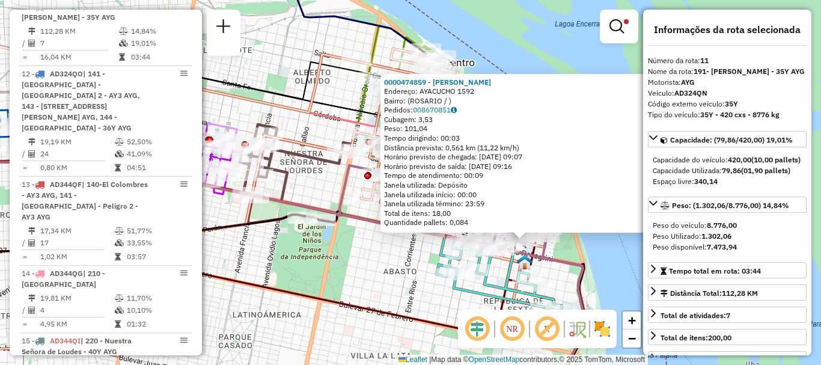
click at [613, 278] on div "0000474859 - [PERSON_NAME]: AYACUCHO 1592 Bairro: ([GEOGRAPHIC_DATA] / ) Pedido…" at bounding box center [410, 182] width 821 height 365
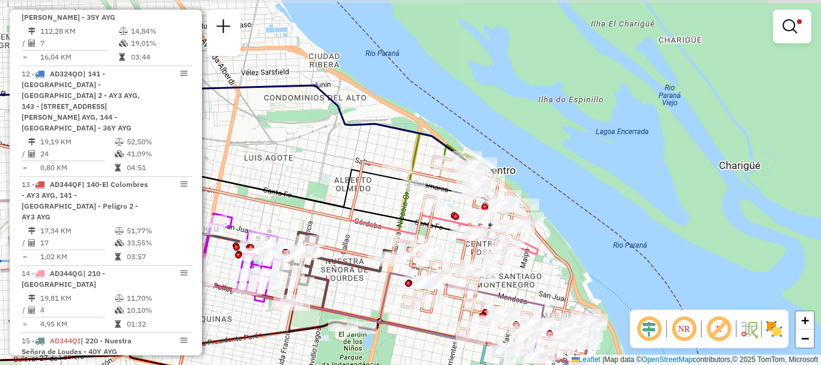
drag, startPoint x: 535, startPoint y: 195, endPoint x: 561, endPoint y: 244, distance: 55.9
click at [561, 244] on div "Limpar filtros Janela de atendimento Grade de atendimento Capacidade Transporta…" at bounding box center [410, 182] width 821 height 365
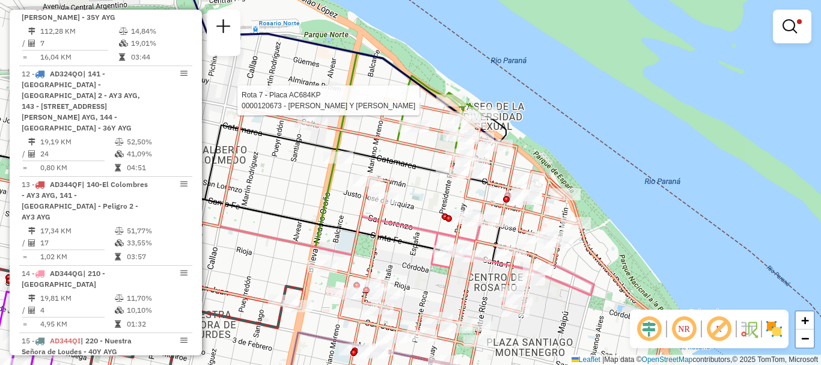
select select "**********"
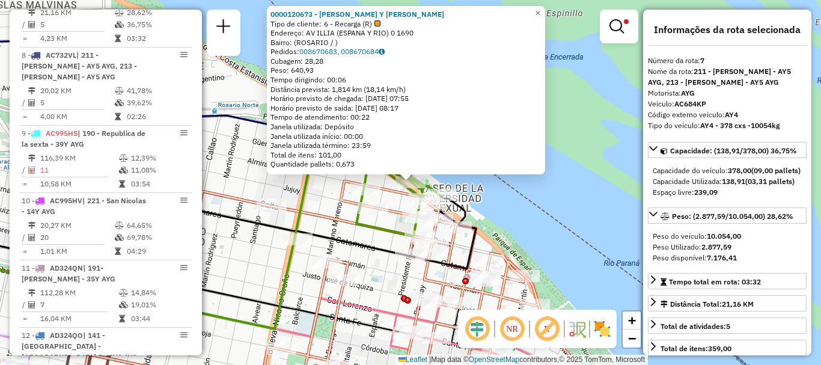
scroll to position [428, 0]
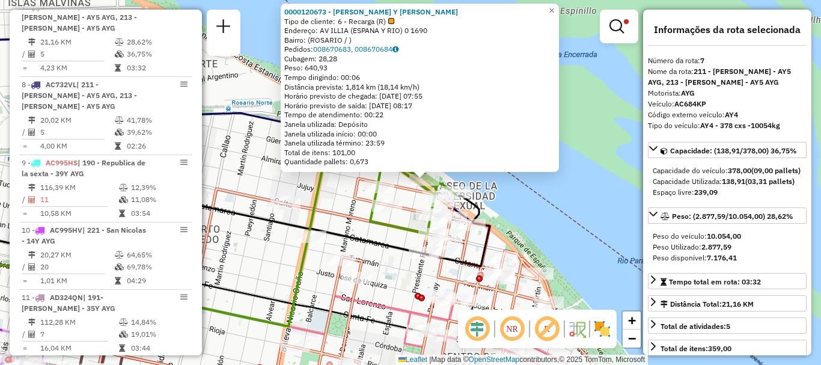
drag, startPoint x: 523, startPoint y: 267, endPoint x: 545, endPoint y: 124, distance: 144.7
click at [544, 178] on icon at bounding box center [273, 288] width 710 height 221
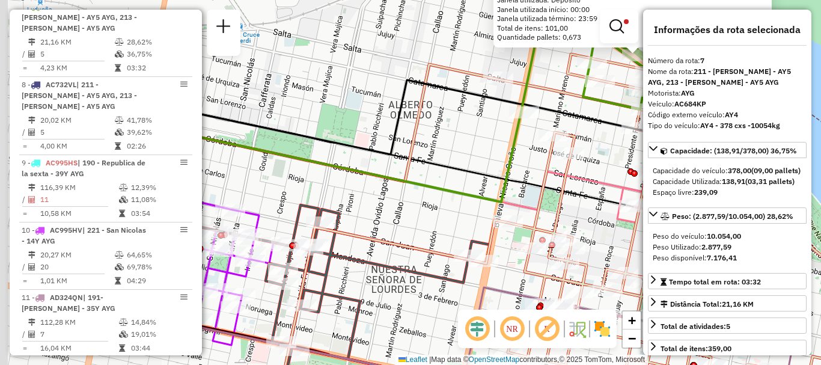
drag, startPoint x: 359, startPoint y: 183, endPoint x: 550, endPoint y: 212, distance: 192.7
click at [550, 212] on div "0000120673 - [PERSON_NAME] Y [PERSON_NAME] SH Tipo de cliente: 6 - Recarga (R) …" at bounding box center [410, 182] width 821 height 365
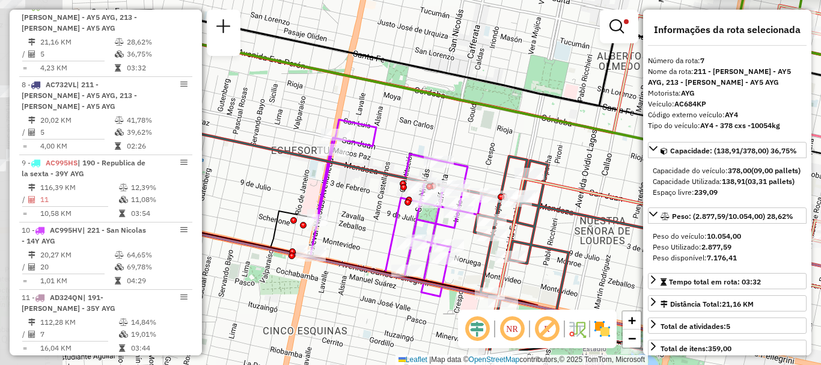
drag, startPoint x: 342, startPoint y: 214, endPoint x: 550, endPoint y: 164, distance: 213.3
click at [550, 164] on icon at bounding box center [586, 253] width 224 height 194
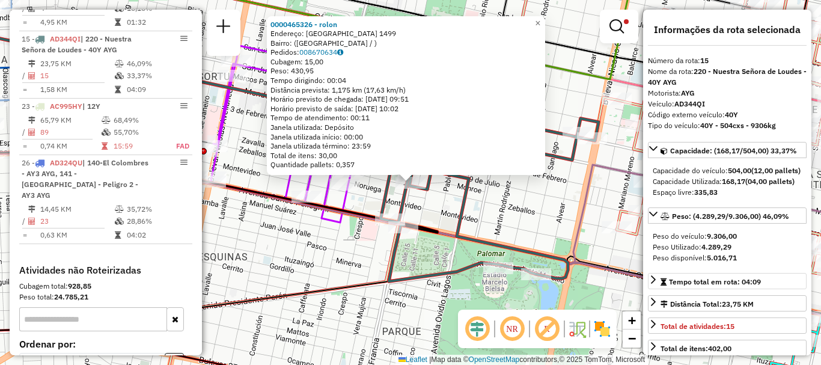
scroll to position [60, 0]
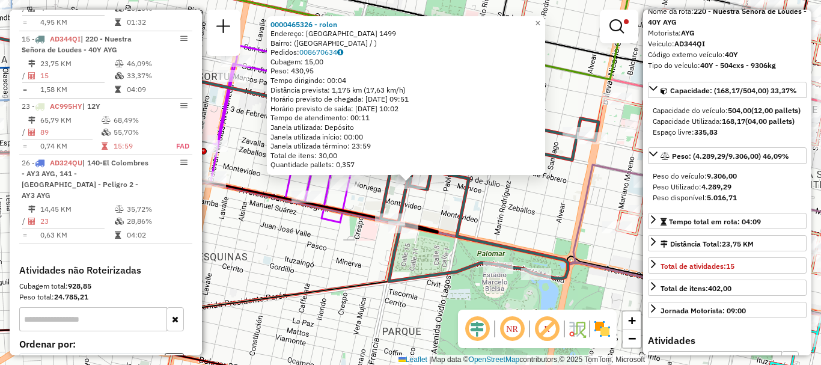
click at [533, 237] on div "0000465326 - [PERSON_NAME]: francia 1499 Bairro: ([GEOGRAPHIC_DATA] / ) Pedidos…" at bounding box center [410, 182] width 821 height 365
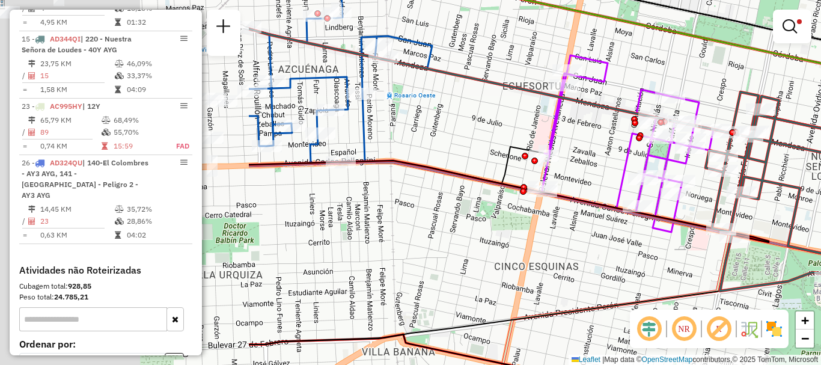
drag, startPoint x: 489, startPoint y: 223, endPoint x: 820, endPoint y: 233, distance: 331.1
click at [820, 233] on div "Limpar filtros Janela de atendimento Grade de atendimento Capacidade Transporta…" at bounding box center [410, 182] width 821 height 365
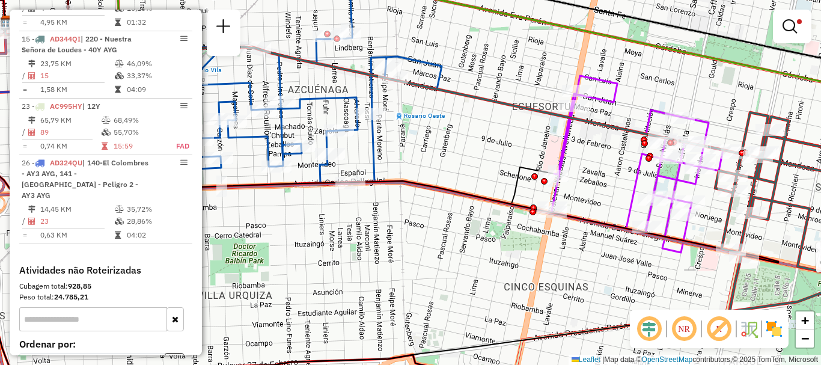
drag, startPoint x: 463, startPoint y: 189, endPoint x: 473, endPoint y: 208, distance: 22.0
click at [473, 208] on div "Rota 23 - Placa AC995HY 0000467514 - [PERSON_NAME] filtros Janela de atendiment…" at bounding box center [410, 182] width 821 height 365
select select "**********"
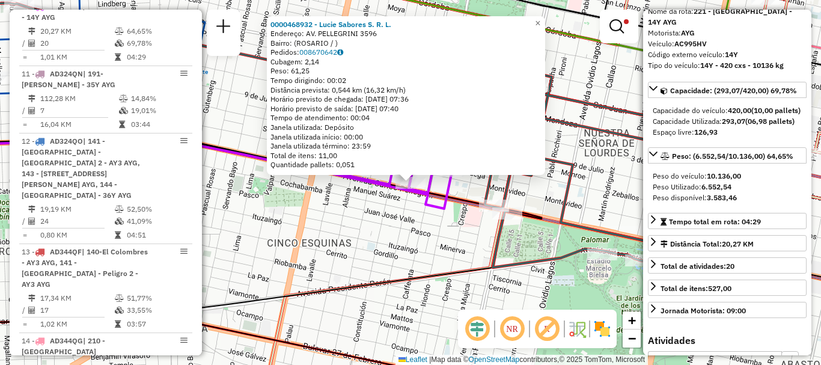
scroll to position [120, 0]
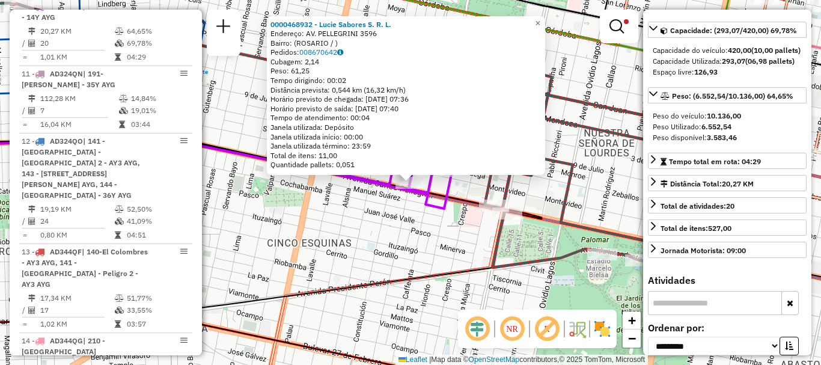
click at [584, 204] on div "0000468932 - Lucie Sabores S. R. L. Endereço: AV. PELLEGRINI 3596 Bairro: ([GEO…" at bounding box center [410, 182] width 821 height 365
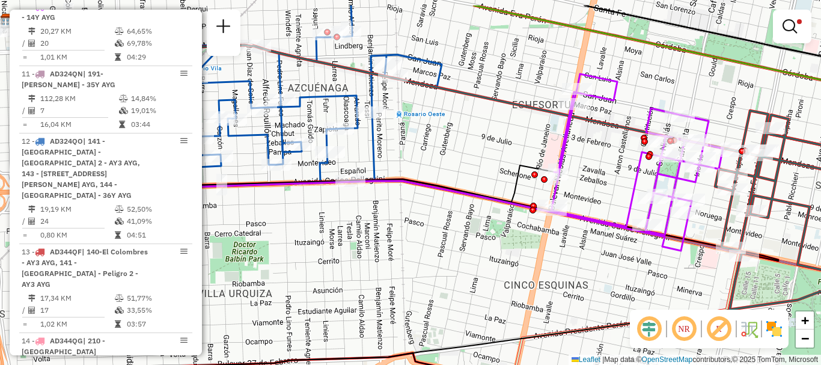
drag, startPoint x: 356, startPoint y: 213, endPoint x: 572, endPoint y: 245, distance: 219.2
click at [574, 247] on div "Limpar filtros Janela de atendimento Grade de atendimento Capacidade Transporta…" at bounding box center [410, 182] width 821 height 365
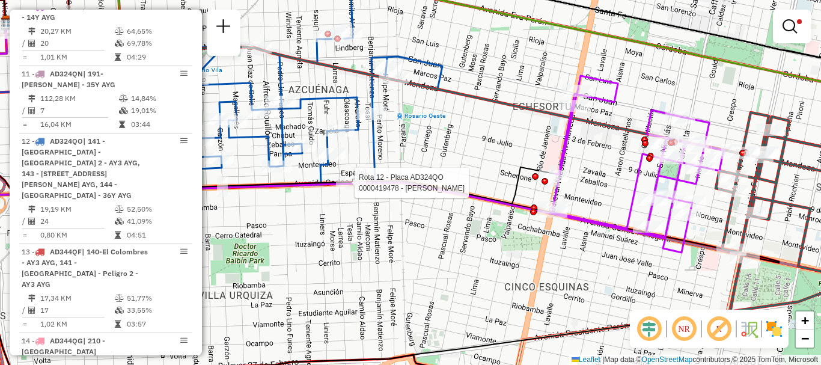
select select "**********"
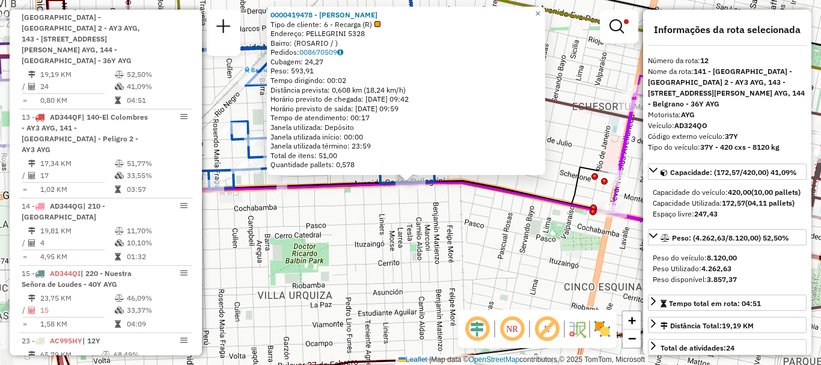
scroll to position [60, 0]
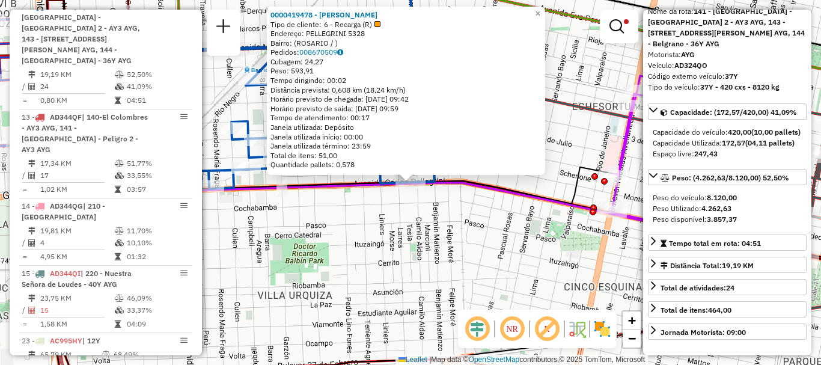
click at [437, 264] on div "0000419478 - CHEN YUQIANG Tipo de cliente: 6 - Recarga (R) Endereço: PELLEGRINI…" at bounding box center [410, 182] width 821 height 365
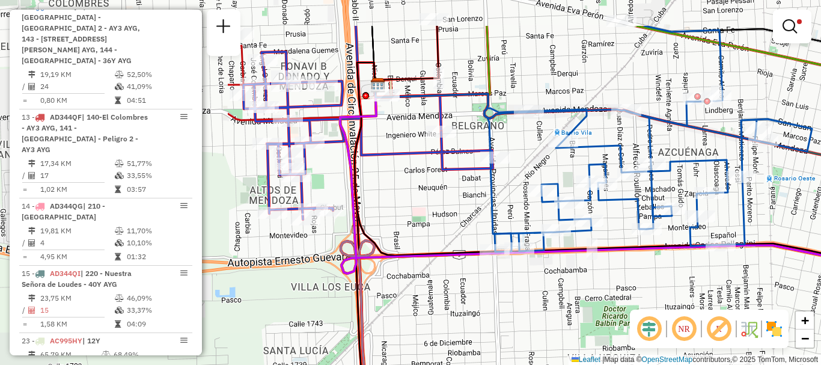
drag, startPoint x: 386, startPoint y: 256, endPoint x: 690, endPoint y: 316, distance: 309.8
click at [690, 316] on hb-router-mapa "Informações da Sessão 1290874 - 09/10/2025 Criação: 08/10/2025 16:15 Depósito: …" at bounding box center [410, 182] width 821 height 365
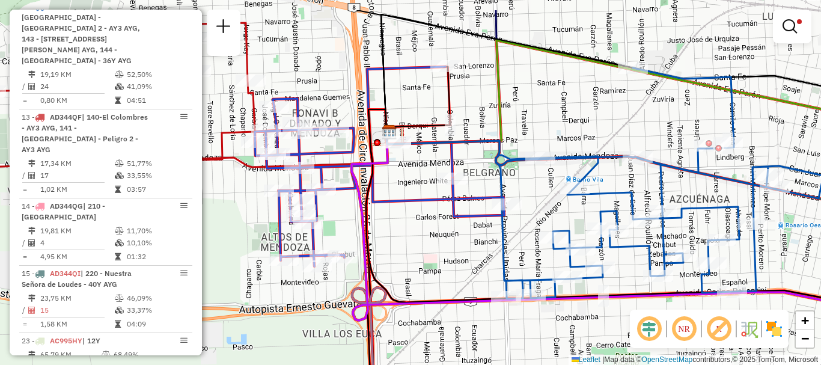
drag, startPoint x: 516, startPoint y: 283, endPoint x: 527, endPoint y: 330, distance: 48.2
click at [527, 330] on div "Limpar filtros Janela de atendimento Grade de atendimento Capacidade Transporta…" at bounding box center [410, 182] width 821 height 365
click at [347, 263] on div at bounding box center [342, 257] width 30 height 12
select select "**********"
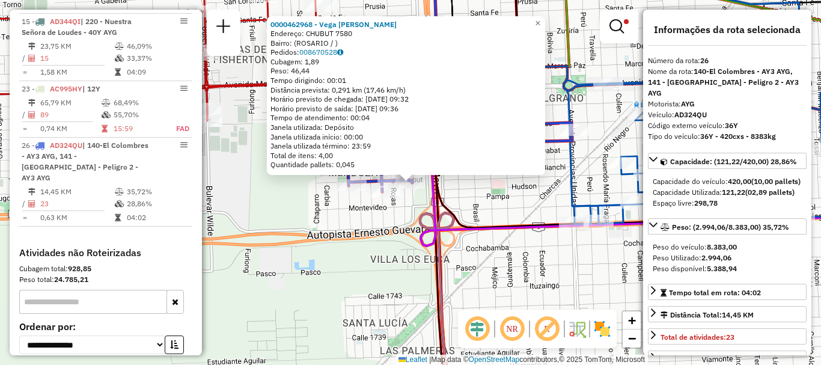
scroll to position [1086, 0]
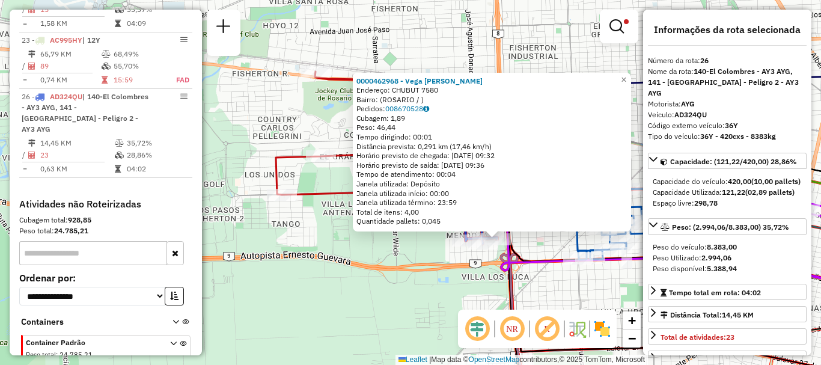
click at [406, 283] on div "0000462968 - Vega Sandra Luciana Endereço: CHUBUT 7580 Bairro: (ROSARIO / ) Ped…" at bounding box center [410, 182] width 821 height 365
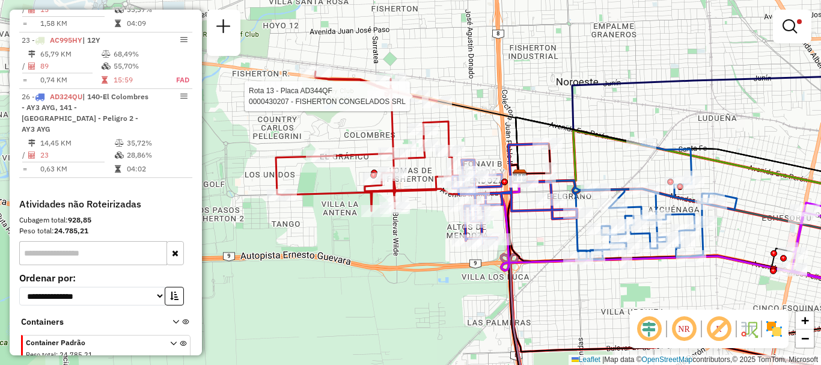
select select "**********"
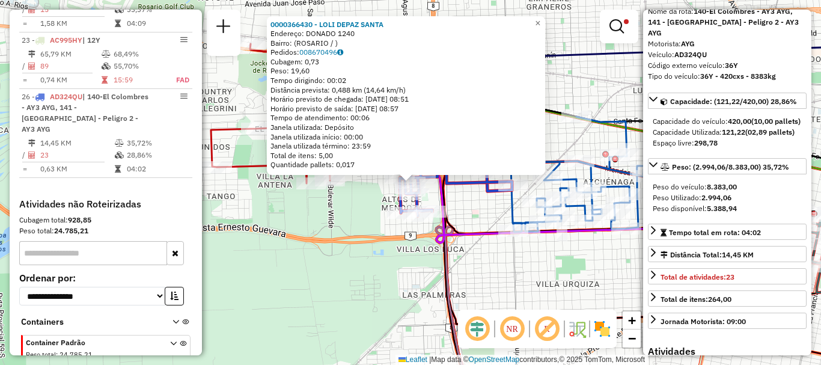
click at [566, 282] on div "0000366430 - LOLI DEPAZ SANTA Endereço: DONADO 1240 Bairro: (ROSARIO / ) Pedido…" at bounding box center [410, 182] width 821 height 365
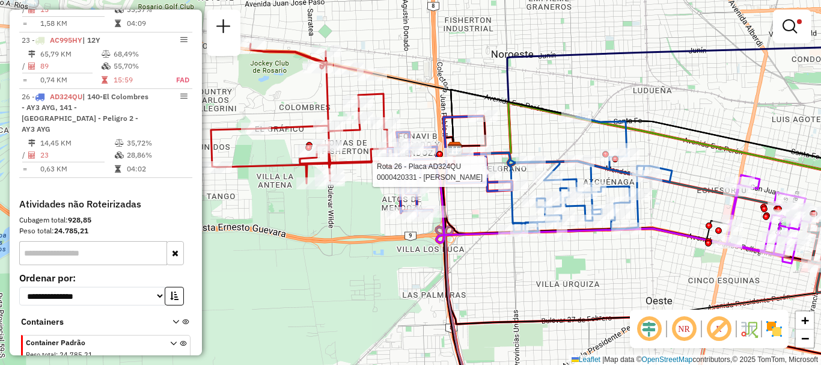
select select "**********"
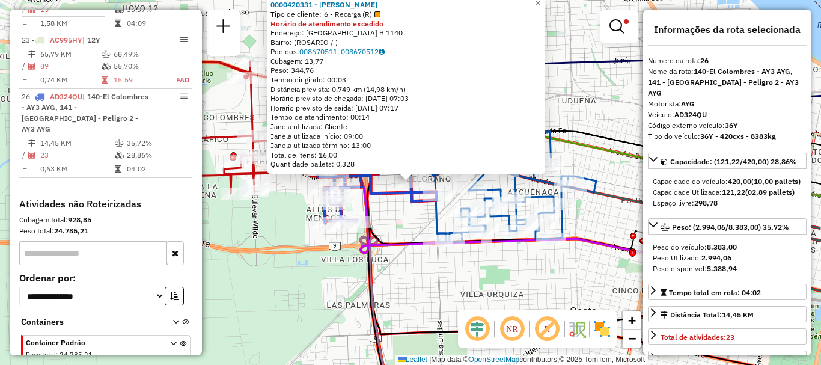
click at [470, 281] on div "0000420331 - CHEN MEIFANG Tipo de cliente: 6 - Recarga (R) Horário de atendimen…" at bounding box center [410, 182] width 821 height 365
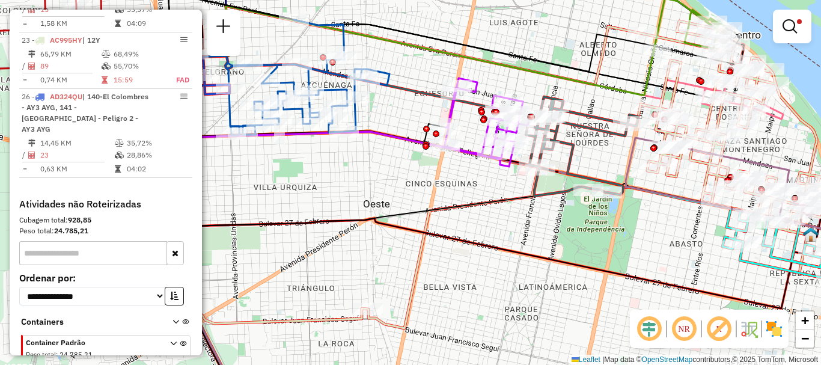
drag, startPoint x: 664, startPoint y: 242, endPoint x: 452, endPoint y: 172, distance: 222.6
click at [456, 174] on div "Limpar filtros Janela de atendimento Grade de atendimento Capacidade Transporta…" at bounding box center [410, 182] width 821 height 365
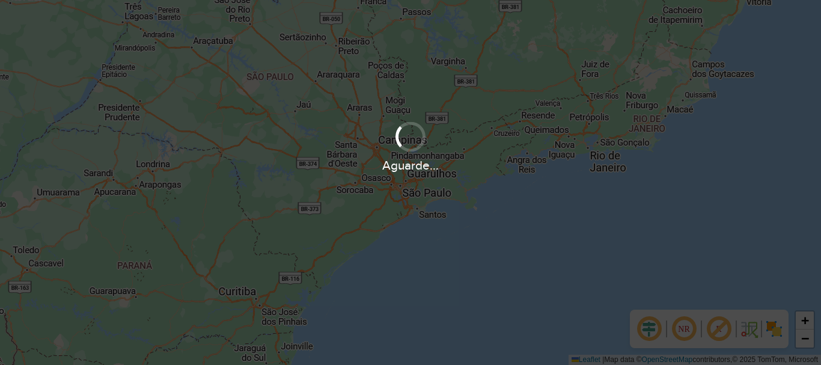
scroll to position [842, 0]
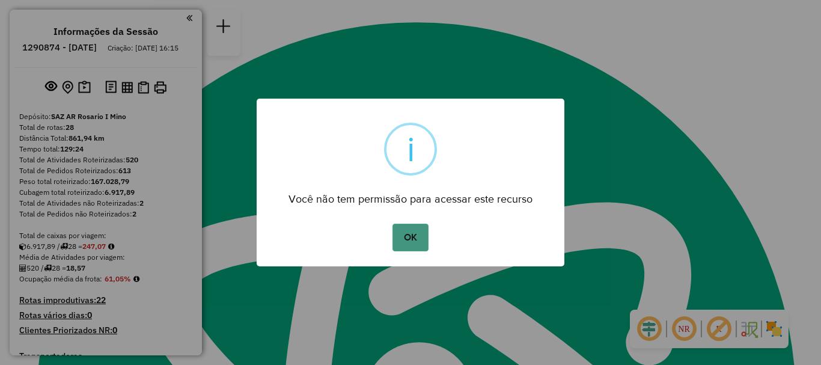
click at [420, 237] on button "OK" at bounding box center [409, 237] width 35 height 28
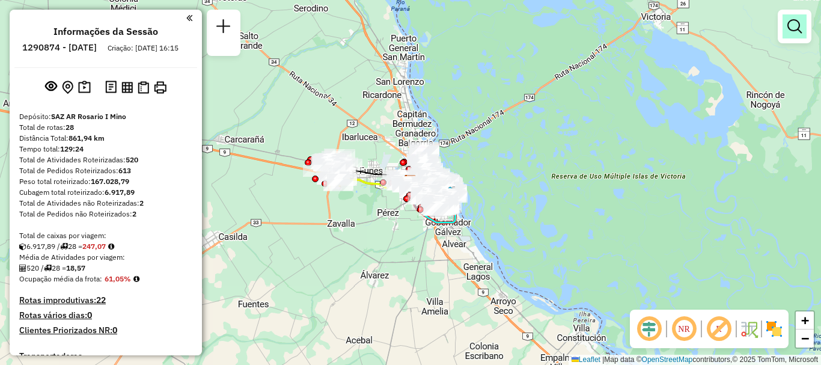
click at [794, 30] on em at bounding box center [794, 26] width 14 height 14
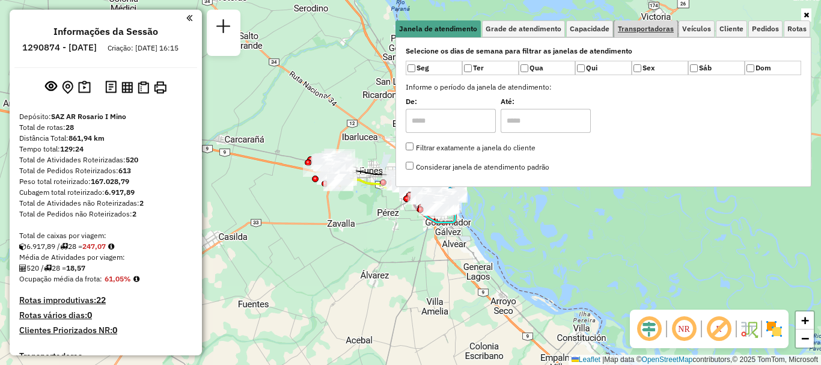
click at [656, 28] on span "Transportadoras" at bounding box center [645, 28] width 56 height 7
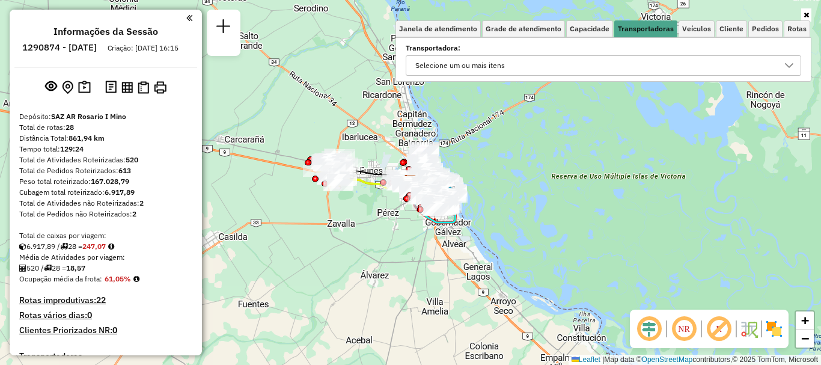
click at [787, 64] on icon at bounding box center [789, 66] width 10 height 10
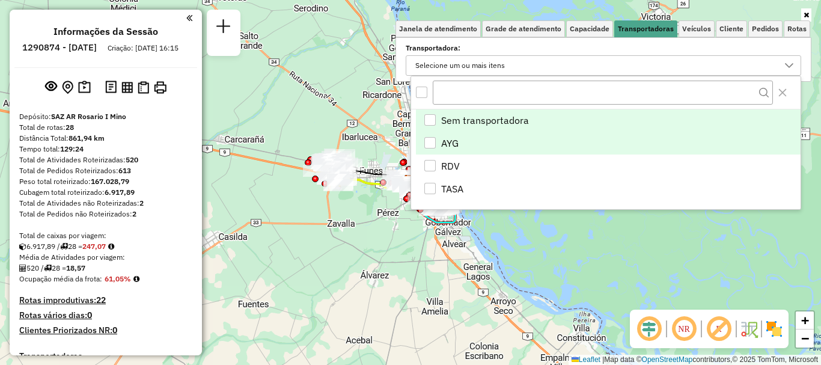
click at [431, 139] on div "AYG" at bounding box center [429, 142] width 11 height 11
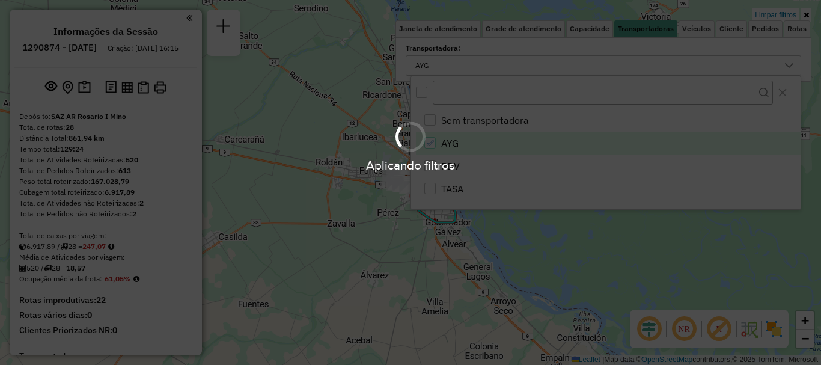
click at [546, 246] on div "Aplicando filtros" at bounding box center [410, 182] width 821 height 365
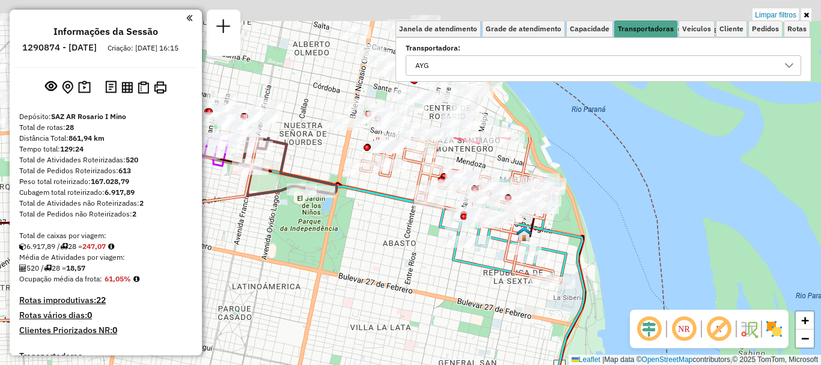
drag, startPoint x: 461, startPoint y: 151, endPoint x: 405, endPoint y: 329, distance: 186.0
click at [405, 329] on div "Limpar filtros Janela de atendimento Grade de atendimento Capacidade Transporta…" at bounding box center [410, 182] width 821 height 365
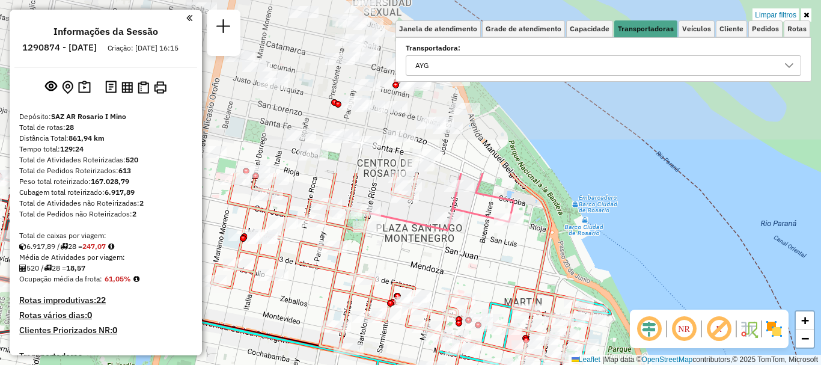
drag, startPoint x: 518, startPoint y: 144, endPoint x: 489, endPoint y: 353, distance: 211.7
click at [489, 353] on div "Limpar filtros Janela de atendimento Grade de atendimento Capacidade Transporta…" at bounding box center [410, 182] width 821 height 365
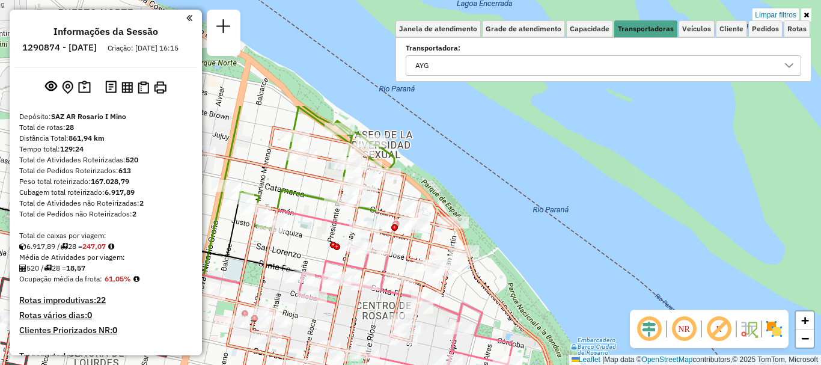
drag, startPoint x: 508, startPoint y: 250, endPoint x: 511, endPoint y: 334, distance: 84.2
click at [511, 334] on div "Rota 19 - Placa AC995HY 0000442315 - MENDOZA MARIA FLORENCIA Rota 6 - Placa AC9…" at bounding box center [410, 182] width 821 height 365
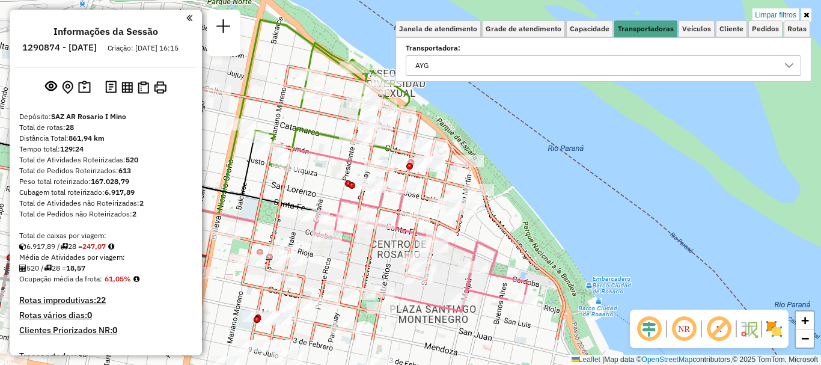
drag, startPoint x: 490, startPoint y: 278, endPoint x: 523, endPoint y: 133, distance: 148.5
click at [523, 133] on div "Rota 19 - Placa AC995HY 0000442315 - MENDOZA MARIA FLORENCIA Rota 6 - Placa AC9…" at bounding box center [410, 182] width 821 height 365
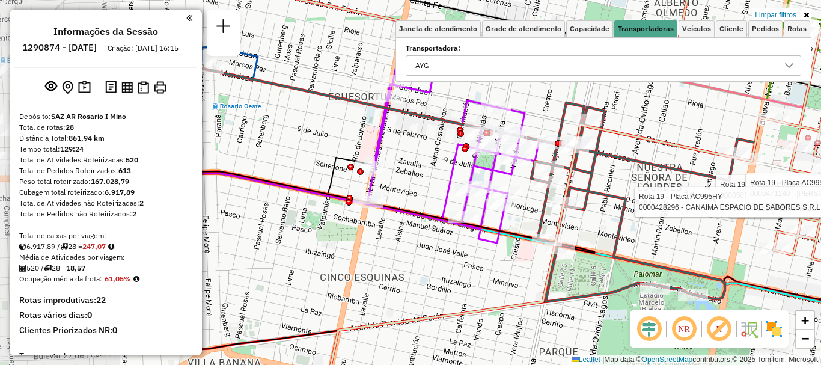
drag, startPoint x: 332, startPoint y: 267, endPoint x: 602, endPoint y: 272, distance: 271.0
click at [594, 253] on icon at bounding box center [390, 212] width 408 height 82
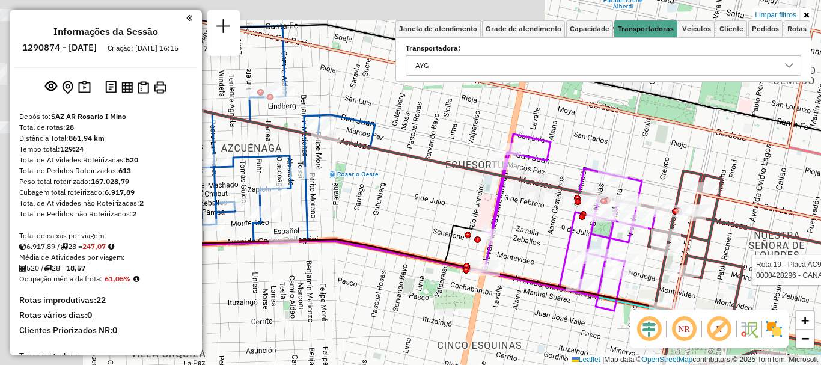
drag, startPoint x: 522, startPoint y: 312, endPoint x: 553, endPoint y: 329, distance: 35.2
click at [553, 329] on div "Rota 19 - Placa AC995HY 0000442315 - MENDOZA MARIA FLORENCIA Rota 6 - Placa AC9…" at bounding box center [410, 182] width 821 height 365
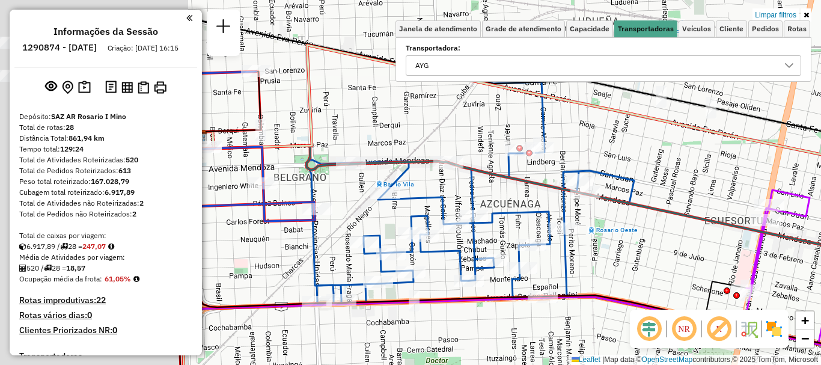
drag, startPoint x: 388, startPoint y: 252, endPoint x: 616, endPoint y: 291, distance: 231.1
click at [616, 291] on icon at bounding box center [573, 245] width 793 height 262
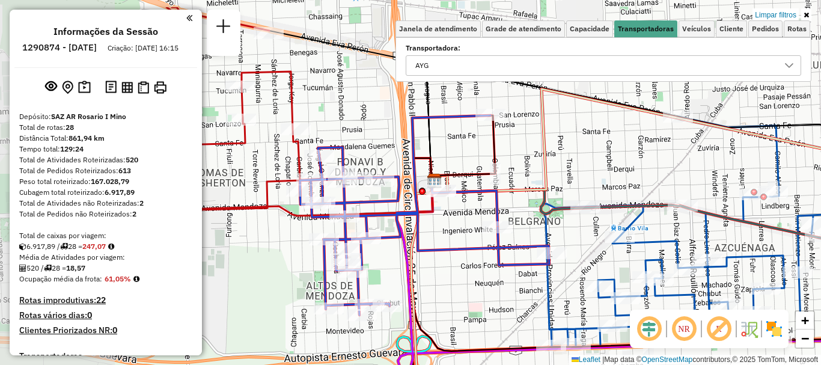
drag, startPoint x: 436, startPoint y: 275, endPoint x: 669, endPoint y: 319, distance: 237.3
click at [670, 319] on hb-router-mapa "Informações da Sessão 1290874 - 09/10/2025 Criação: 08/10/2025 16:15 Depósito: …" at bounding box center [410, 182] width 821 height 365
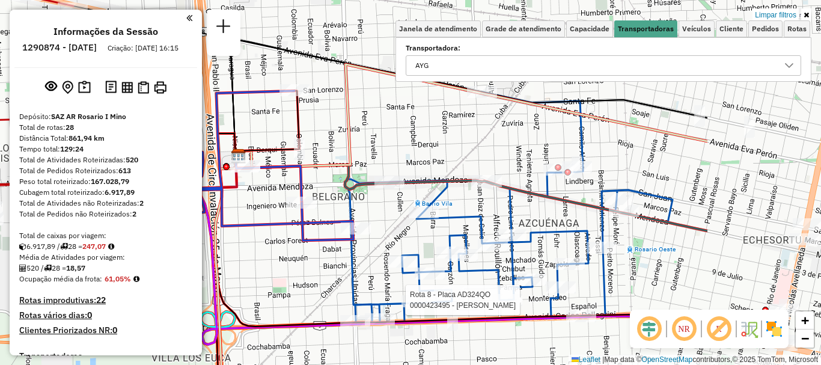
drag, startPoint x: 611, startPoint y: 241, endPoint x: 446, endPoint y: 219, distance: 166.7
click at [446, 219] on icon at bounding box center [508, 207] width 327 height 230
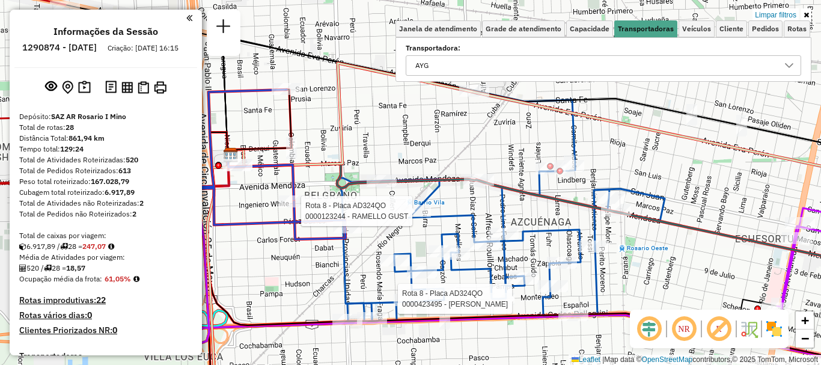
click at [786, 65] on icon at bounding box center [788, 65] width 8 height 5
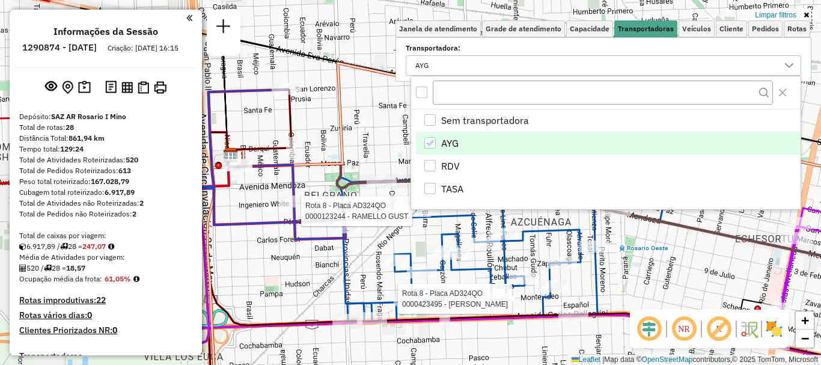
click at [423, 139] on li "AYG" at bounding box center [608, 143] width 384 height 23
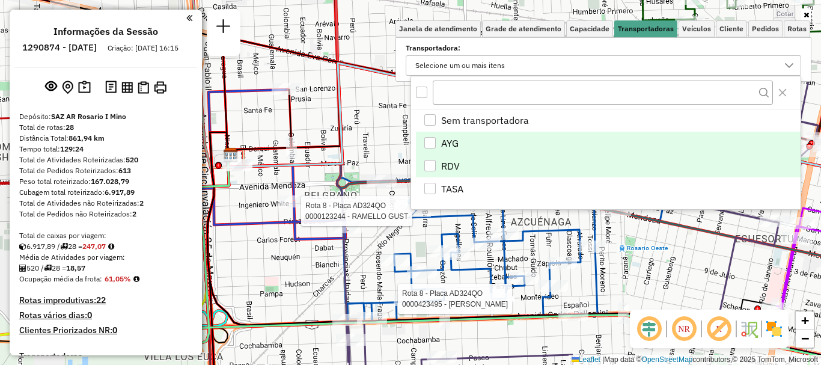
click at [426, 166] on div "RDV" at bounding box center [429, 165] width 11 height 11
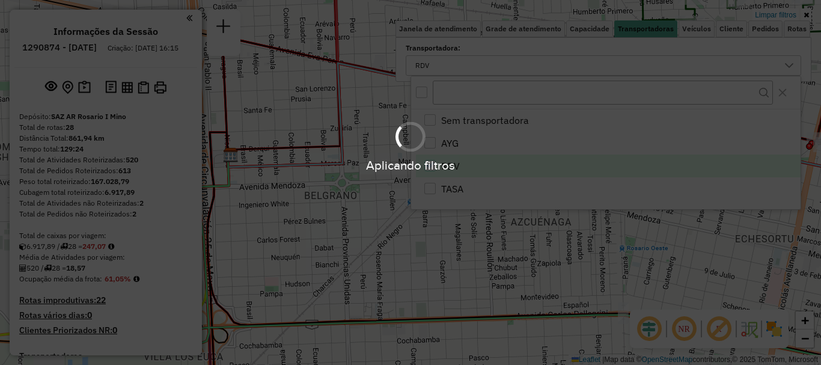
click at [617, 256] on div "Aplicando filtros" at bounding box center [410, 182] width 821 height 365
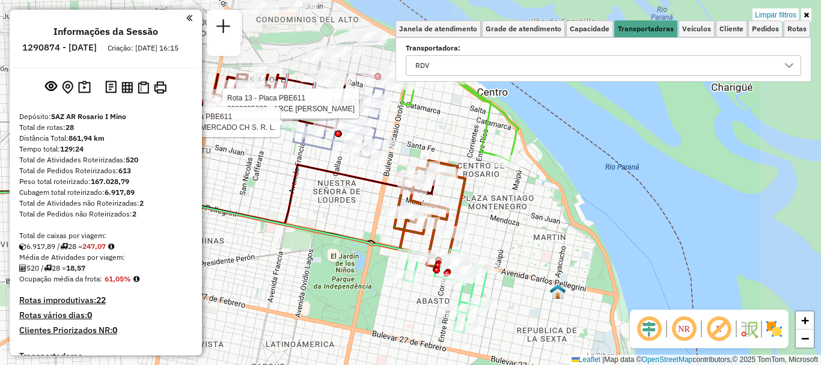
drag, startPoint x: 523, startPoint y: 265, endPoint x: 458, endPoint y: 290, distance: 69.2
click at [458, 290] on icon at bounding box center [445, 290] width 83 height 83
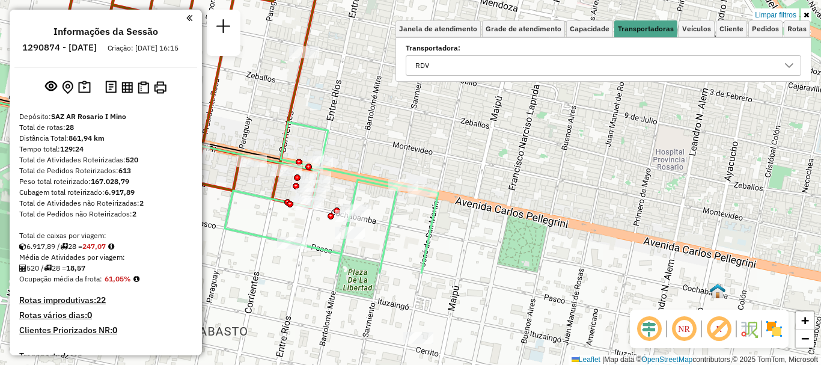
drag, startPoint x: 488, startPoint y: 265, endPoint x: 456, endPoint y: 138, distance: 131.4
click at [456, 138] on div "Rota 2 - Placa AB951JU 0000431974 - FEDERICI GASTON ELGAR Rota 13 - Placa PBE61…" at bounding box center [410, 182] width 821 height 365
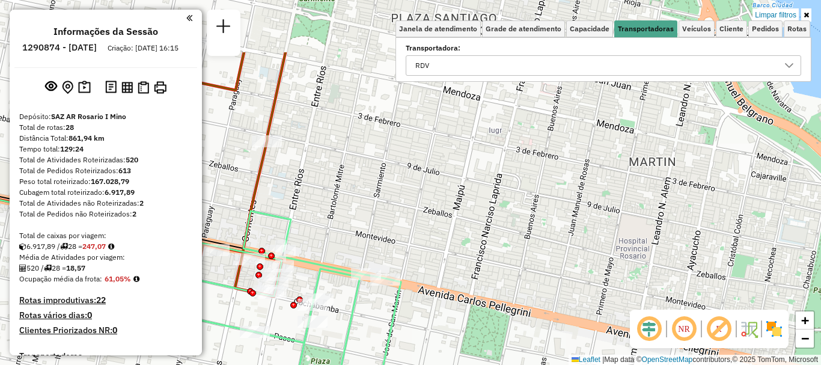
drag, startPoint x: 444, startPoint y: 195, endPoint x: 408, endPoint y: 280, distance: 91.8
click at [408, 280] on div "Rota 2 - Placa AB951JU 0000431974 - FEDERICI GASTON ELGAR Rota 13 - Placa PBE61…" at bounding box center [410, 182] width 821 height 365
click at [784, 65] on icon at bounding box center [789, 66] width 10 height 10
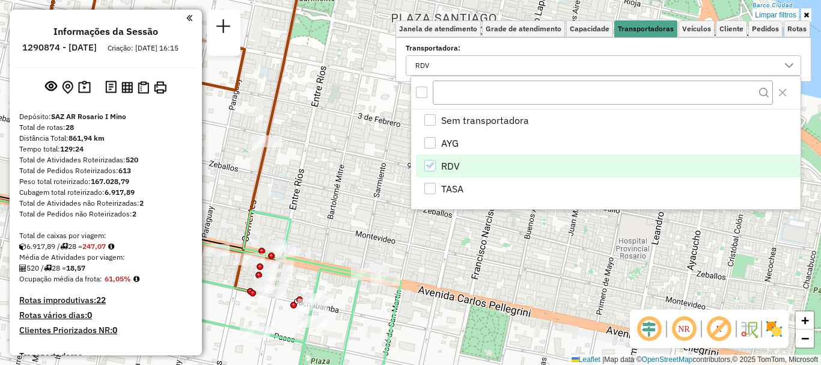
click at [426, 161] on icon "RDV" at bounding box center [429, 165] width 8 height 8
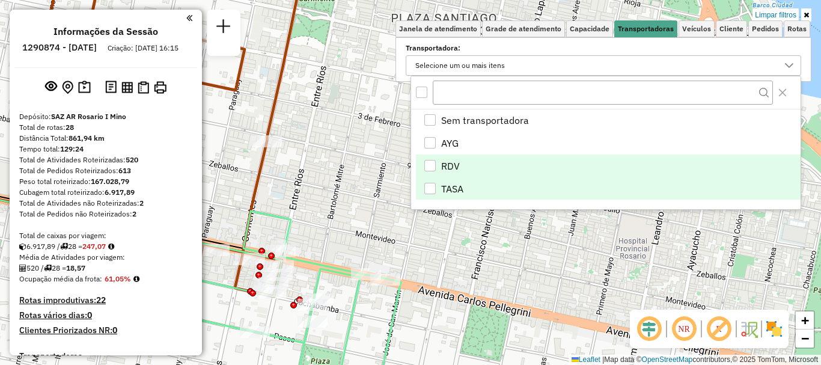
click at [426, 189] on div "TASA" at bounding box center [429, 188] width 11 height 11
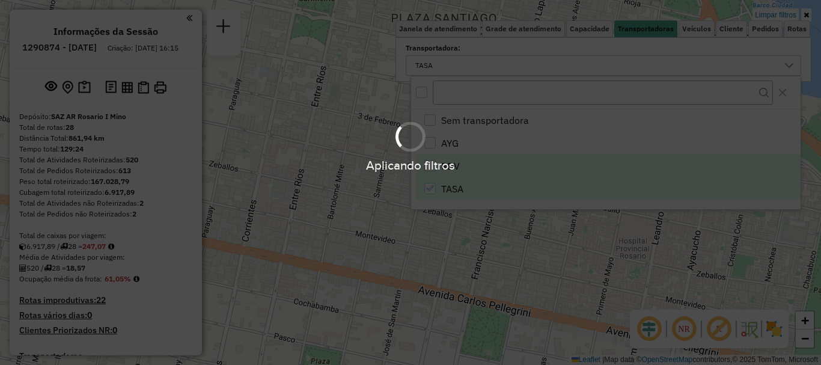
click at [454, 234] on div "Aplicando filtros" at bounding box center [410, 182] width 821 height 365
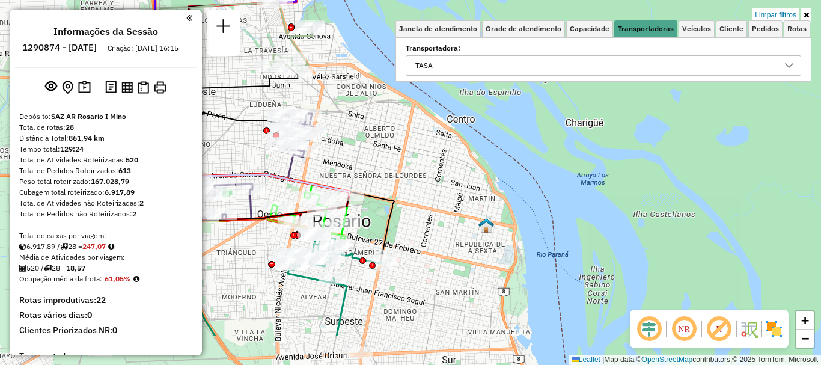
drag, startPoint x: 441, startPoint y: 264, endPoint x: 454, endPoint y: 208, distance: 57.3
click at [454, 208] on div "Limpar filtros Janela de atendimento Grade de atendimento Capacidade Transporta…" at bounding box center [410, 182] width 821 height 365
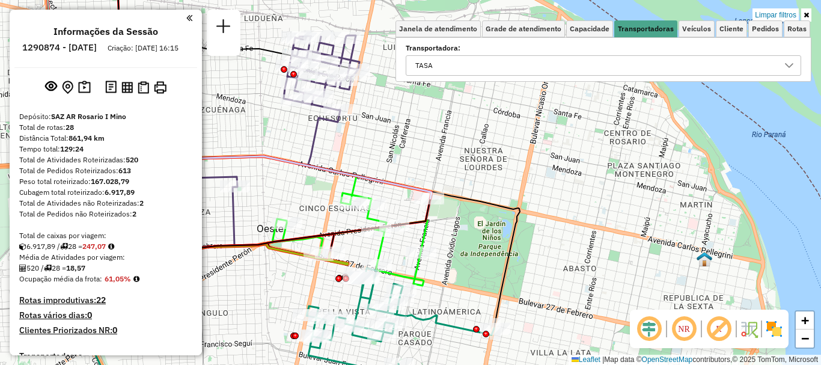
drag, startPoint x: 449, startPoint y: 258, endPoint x: 484, endPoint y: 265, distance: 35.6
click at [484, 265] on div "Limpar filtros Janela de atendimento Grade de atendimento Capacidade Transporta…" at bounding box center [410, 182] width 821 height 365
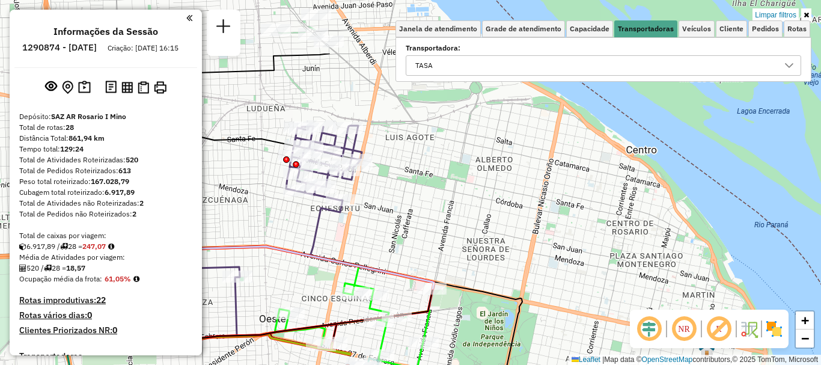
drag, startPoint x: 451, startPoint y: 266, endPoint x: 453, endPoint y: 356, distance: 90.1
click at [453, 356] on div "Limpar filtros Janela de atendimento Grade de atendimento Capacidade Transporta…" at bounding box center [410, 182] width 821 height 365
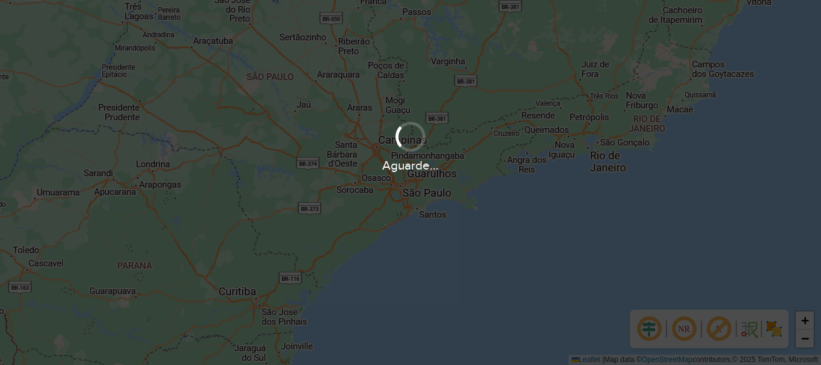
scroll to position [842, 0]
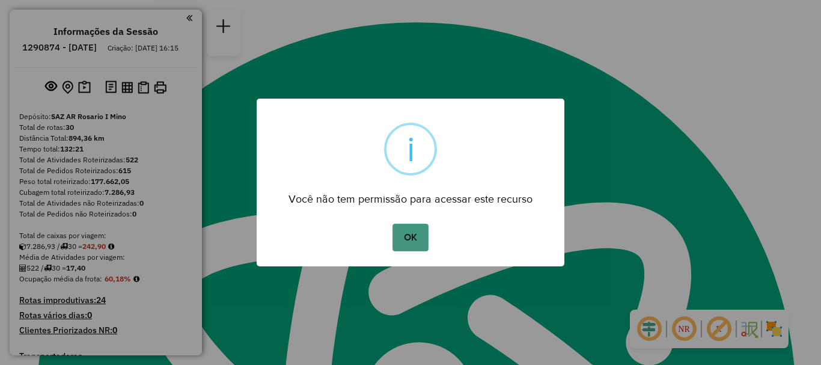
click at [399, 241] on button "OK" at bounding box center [409, 237] width 35 height 28
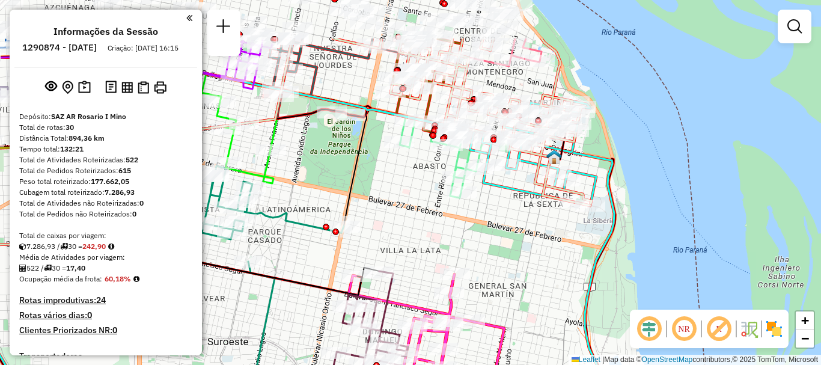
drag, startPoint x: 495, startPoint y: 208, endPoint x: 467, endPoint y: 249, distance: 49.2
click at [467, 249] on div "Rota 17 - Placa HPU758 0000449158 - YPPOLITI CARINA MARIELA Rota 17 - Placa HPU…" at bounding box center [410, 182] width 821 height 365
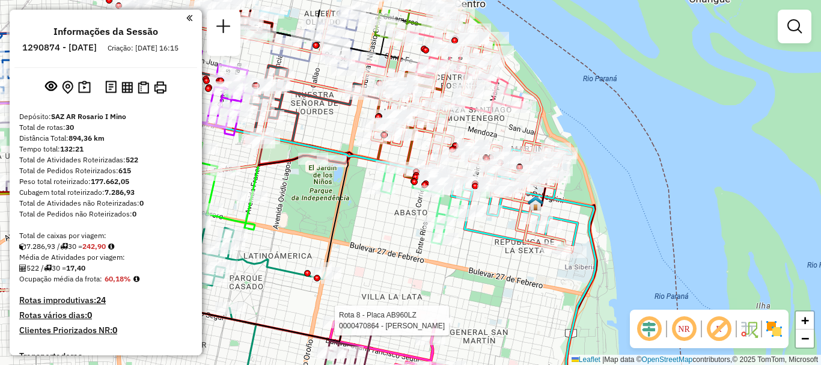
drag, startPoint x: 464, startPoint y: 268, endPoint x: 460, endPoint y: 278, distance: 10.5
click at [460, 278] on div "Rota 17 - Placa HPU758 0000449158 - YPPOLITI CARINA MARIELA Rota 17 - Placa HPU…" at bounding box center [410, 182] width 821 height 365
click at [788, 23] on em at bounding box center [794, 26] width 14 height 14
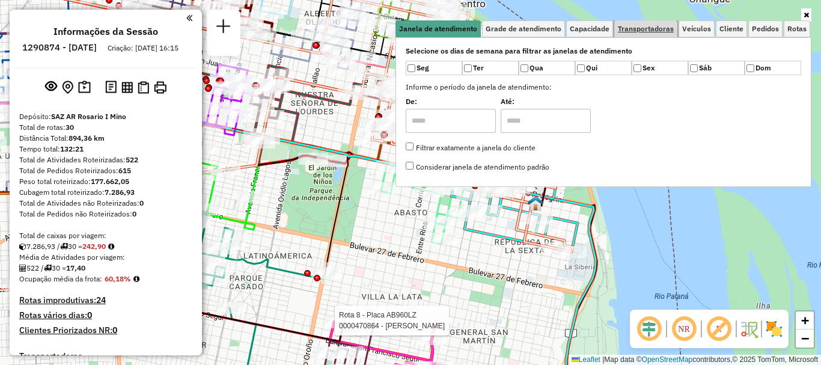
click at [645, 28] on span "Transportadoras" at bounding box center [645, 28] width 56 height 7
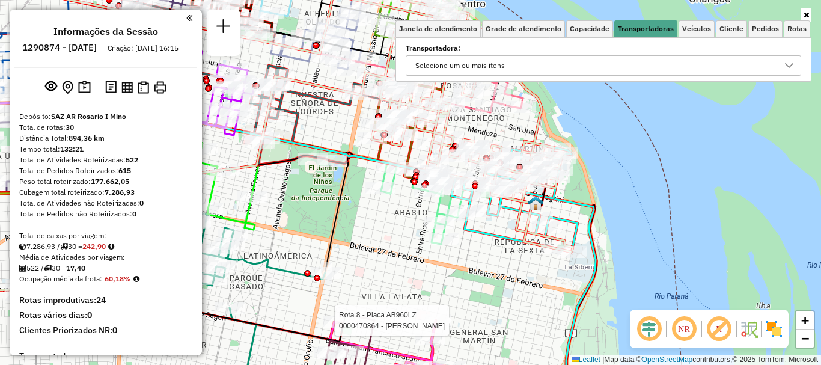
click at [786, 65] on icon at bounding box center [788, 65] width 8 height 5
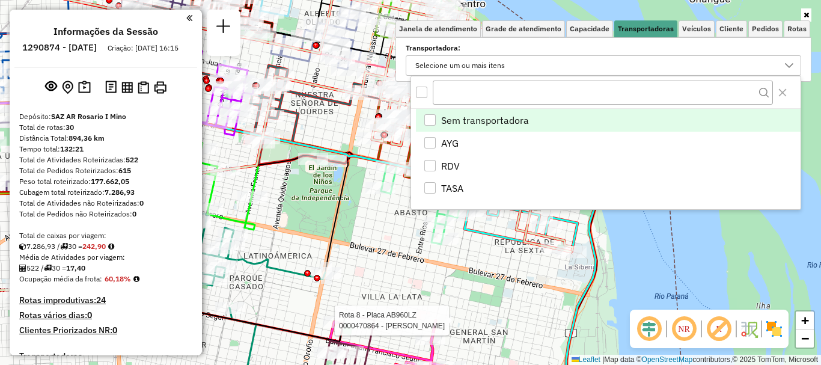
scroll to position [7, 41]
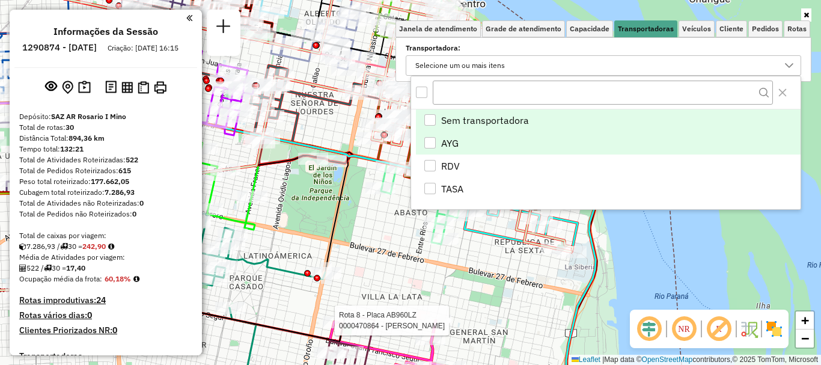
click at [424, 141] on div "AYG" at bounding box center [429, 142] width 11 height 11
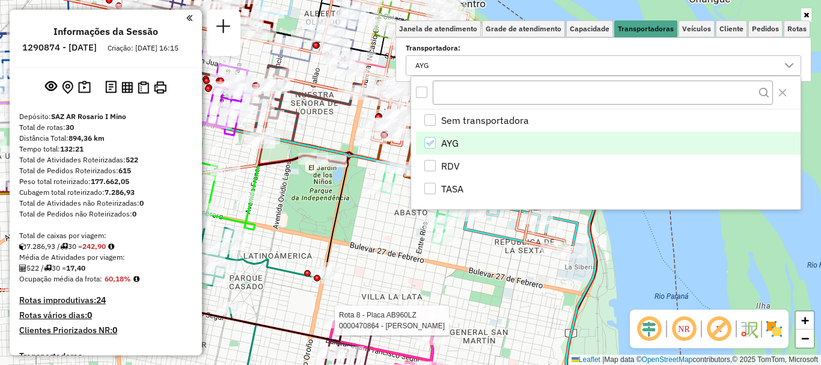
click at [664, 290] on div "Rota 17 - Placa HPU758 0000449158 - YPPOLITI CARINA MARIELA Rota 17 - Placa HPU…" at bounding box center [410, 182] width 821 height 365
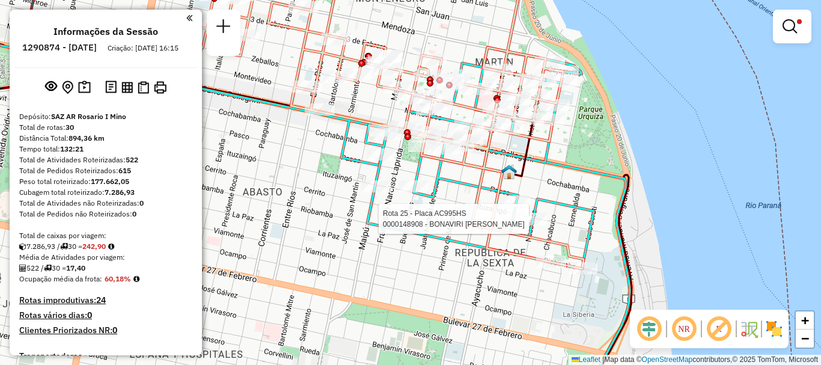
select select "**********"
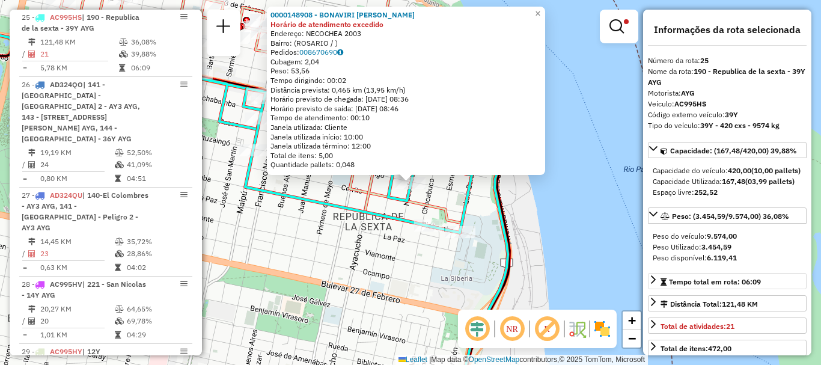
scroll to position [60, 0]
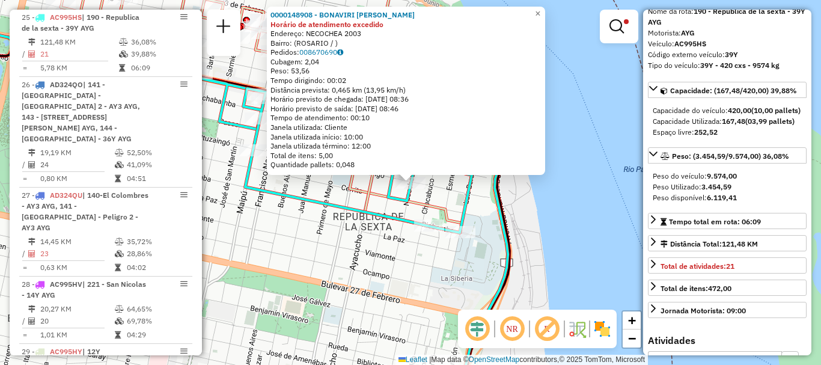
click at [554, 259] on div "0000148908 - BONAVIRI [PERSON_NAME] de atendimento excedido Endereço: NECOCHEA …" at bounding box center [410, 182] width 821 height 365
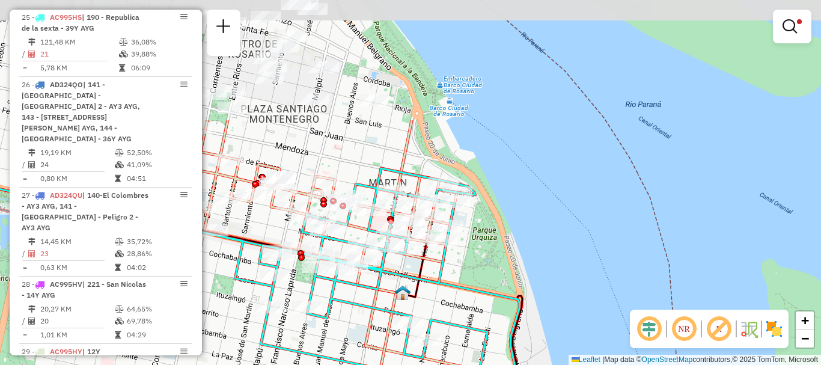
drag, startPoint x: 585, startPoint y: 247, endPoint x: 597, endPoint y: 360, distance: 113.6
click at [597, 360] on div "Limpar filtros Janela de atendimento Grade de atendimento Capacidade Transporta…" at bounding box center [410, 182] width 821 height 365
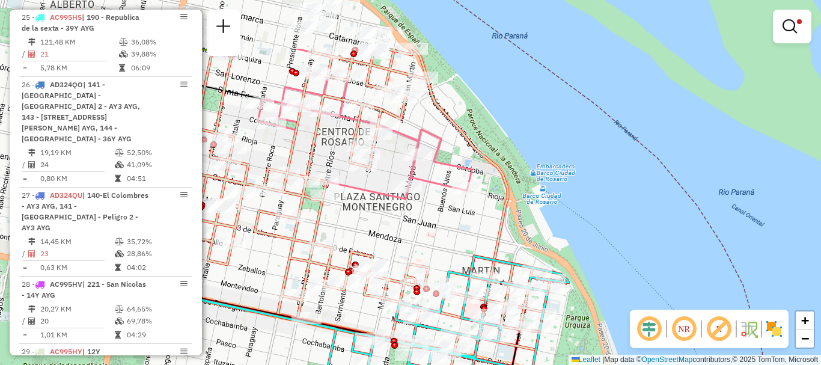
drag, startPoint x: 469, startPoint y: 252, endPoint x: 559, endPoint y: 330, distance: 119.6
click at [559, 330] on div "Limpar filtros Janela de atendimento Grade de atendimento Capacidade Transporta…" at bounding box center [410, 182] width 821 height 365
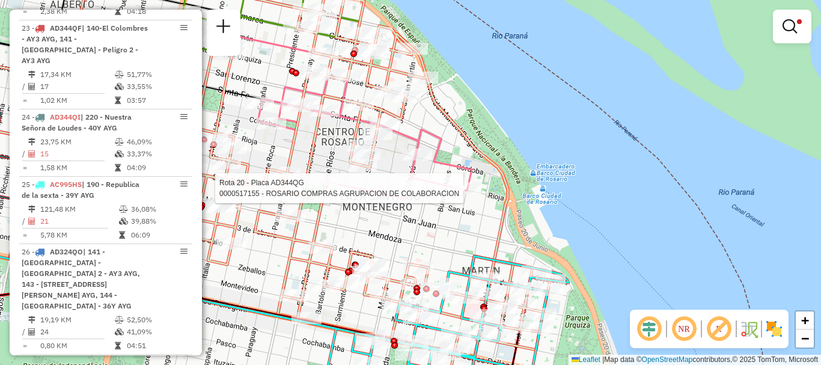
select select "**********"
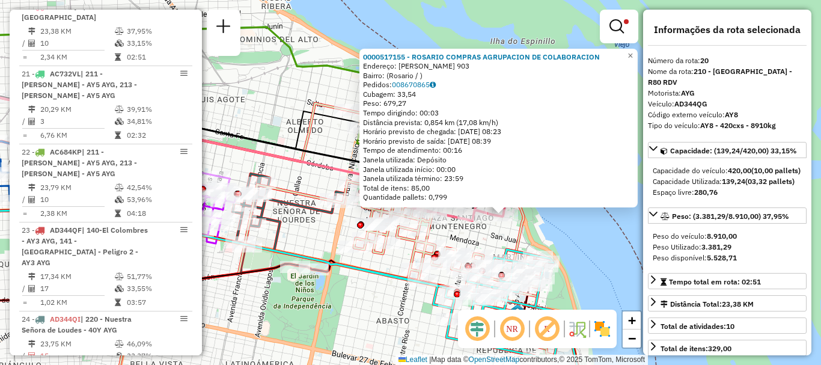
scroll to position [120, 0]
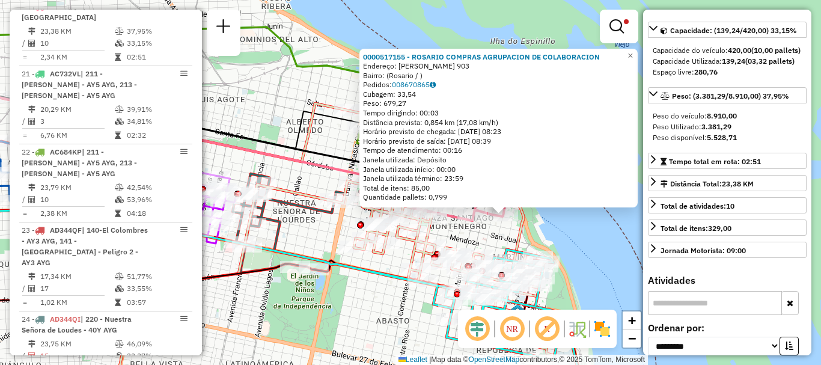
click at [590, 255] on div "0000517155 - ROSARIO COMPRAS AGRUPACION DE COLABORACION Endereço: [PERSON_NAME]…" at bounding box center [410, 182] width 821 height 365
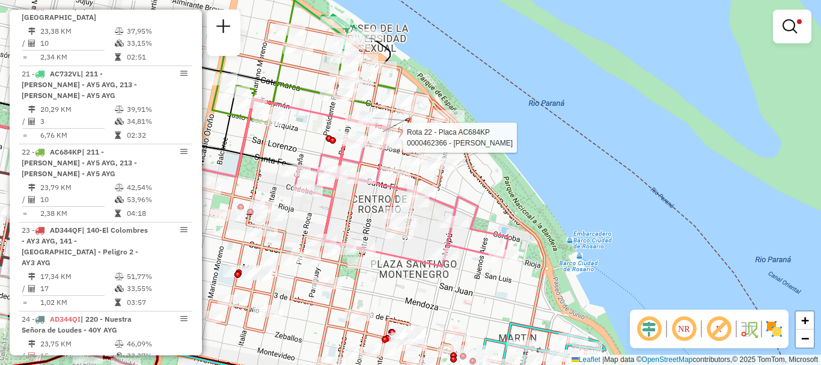
select select "**********"
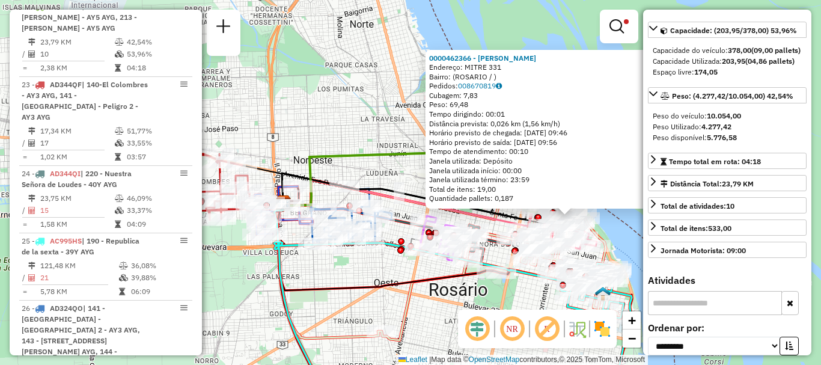
click at [623, 238] on div "0000462366 - [PERSON_NAME]: MITRE 331 Bairro: ([GEOGRAPHIC_DATA] / ) Pedidos: 0…" at bounding box center [410, 182] width 821 height 365
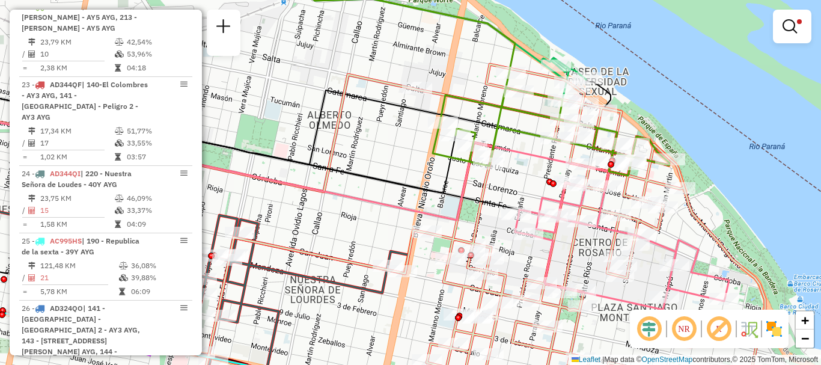
drag, startPoint x: 481, startPoint y: 239, endPoint x: 432, endPoint y: 272, distance: 59.0
click at [432, 272] on div "Limpar filtros Janela de atendimento Grade de atendimento Capacidade Transporta…" at bounding box center [410, 182] width 821 height 365
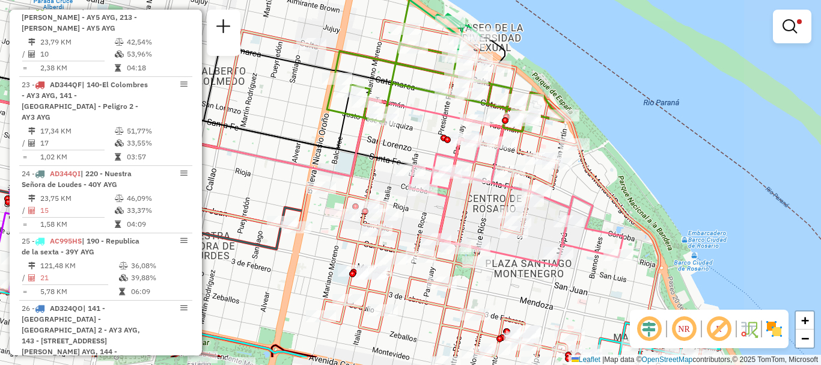
drag, startPoint x: 378, startPoint y: 234, endPoint x: 330, endPoint y: 198, distance: 60.9
click at [330, 198] on icon at bounding box center [256, 188] width 889 height 336
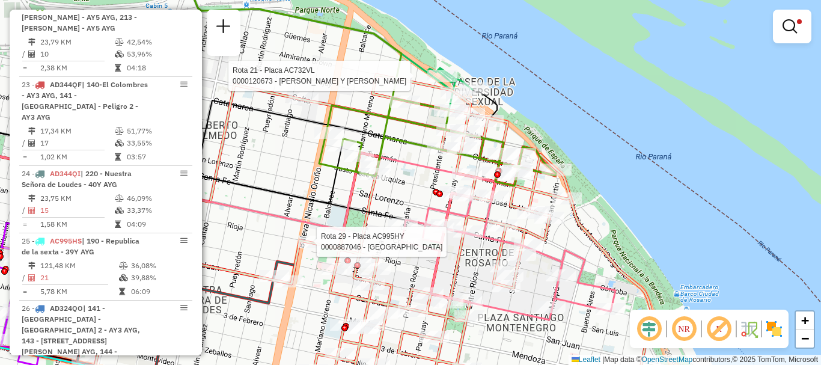
select select "**********"
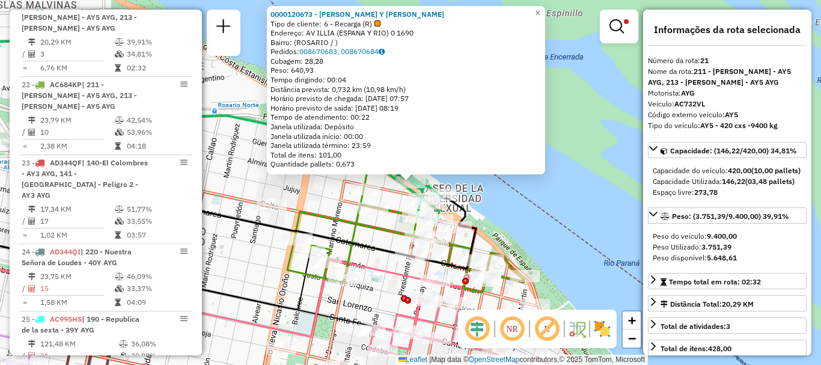
scroll to position [60, 0]
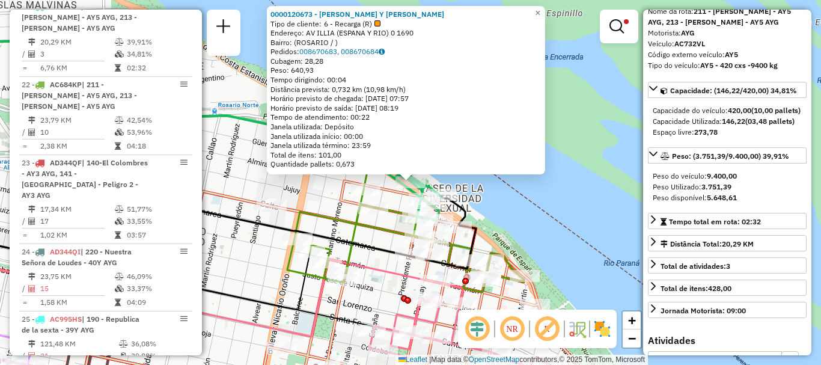
click at [583, 207] on div "0000120673 - [PERSON_NAME] Y [PERSON_NAME] SH Tipo de cliente: 6 - Recarga (R) …" at bounding box center [410, 182] width 821 height 365
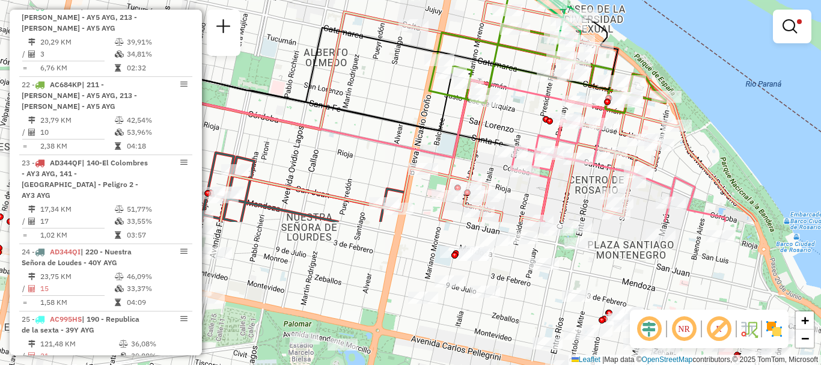
drag, startPoint x: 512, startPoint y: 231, endPoint x: 674, endPoint y: 44, distance: 247.4
click at [674, 44] on div "Limpar filtros Janela de atendimento Grade de atendimento Capacidade Transporta…" at bounding box center [410, 182] width 821 height 365
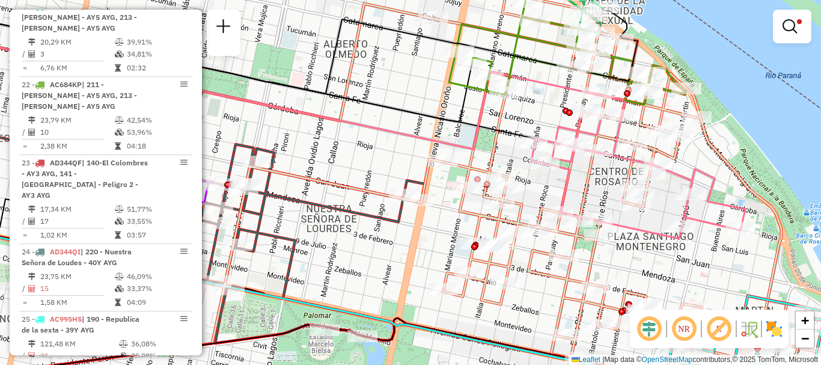
drag, startPoint x: 613, startPoint y: 164, endPoint x: 590, endPoint y: 2, distance: 163.7
click at [590, 2] on div "Limpar filtros Janela de atendimento Grade de atendimento Capacidade Transporta…" at bounding box center [410, 182] width 821 height 365
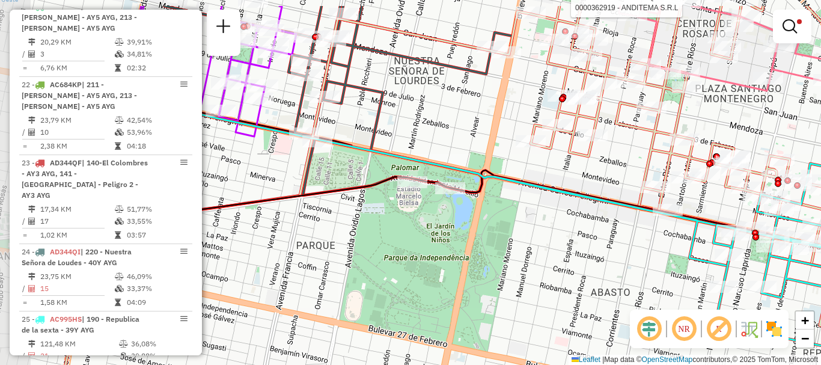
drag, startPoint x: 475, startPoint y: 162, endPoint x: 586, endPoint y: 217, distance: 123.3
click at [592, 208] on icon at bounding box center [506, 261] width 944 height 365
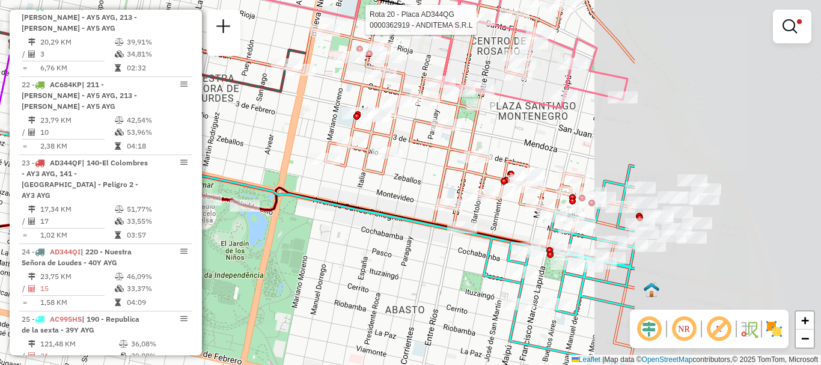
drag, startPoint x: 444, startPoint y: 146, endPoint x: 193, endPoint y: 150, distance: 251.1
click at [193, 150] on hb-router-mapa "Informações da Sessão 1290874 - [DATE] Criação: [DATE] 16:15 Depósito: SAZ AR R…" at bounding box center [410, 182] width 821 height 365
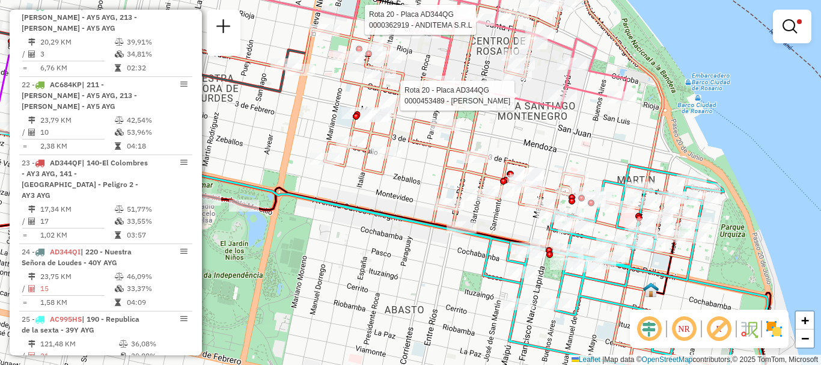
select select "**********"
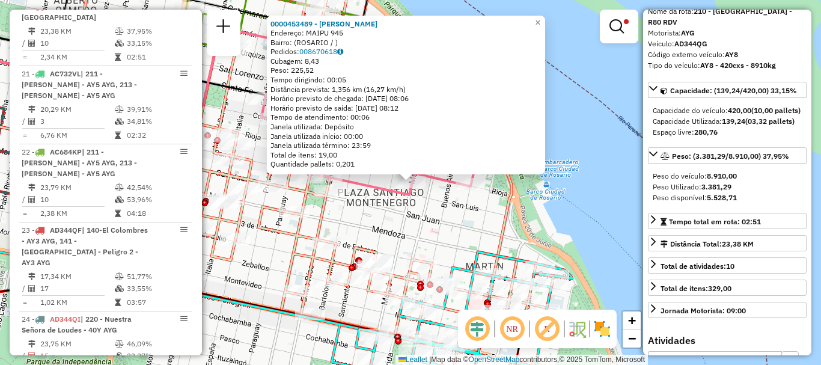
click at [614, 204] on div "0000453489 - CEJAS [PERSON_NAME]: MAIPU 945 Bairro: ([GEOGRAPHIC_DATA] / ) Pedi…" at bounding box center [410, 182] width 821 height 365
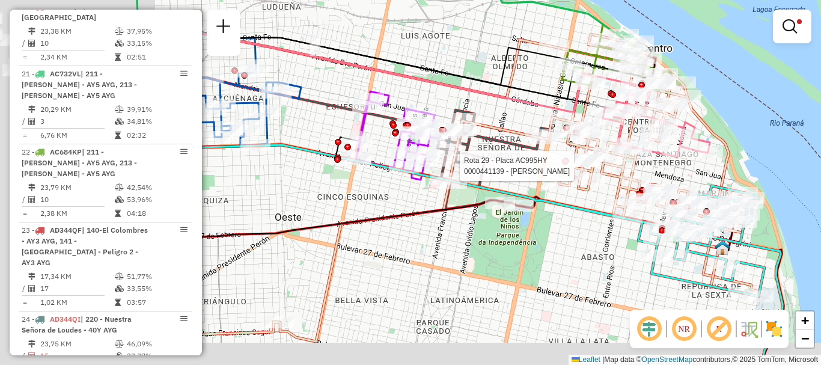
drag, startPoint x: 562, startPoint y: 185, endPoint x: 611, endPoint y: 173, distance: 50.7
click at [611, 172] on div at bounding box center [619, 166] width 30 height 12
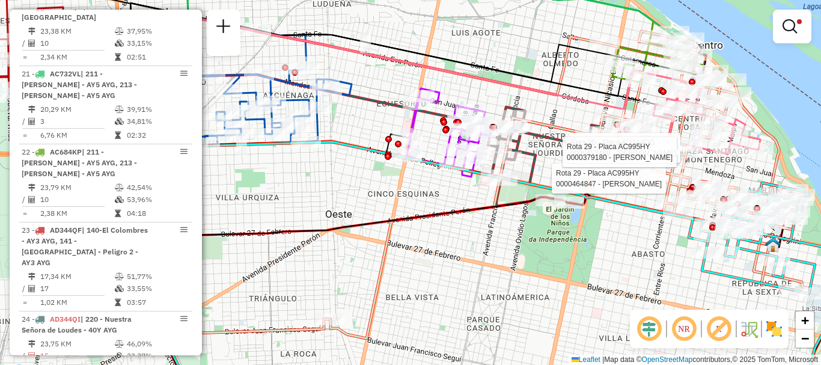
drag, startPoint x: 338, startPoint y: 201, endPoint x: 496, endPoint y: 234, distance: 162.0
click at [494, 229] on div "Rota 29 - Placa AC995HY 0000464847 - Vlach [PERSON_NAME] 20 - Placa AD344QG 000…" at bounding box center [410, 182] width 821 height 365
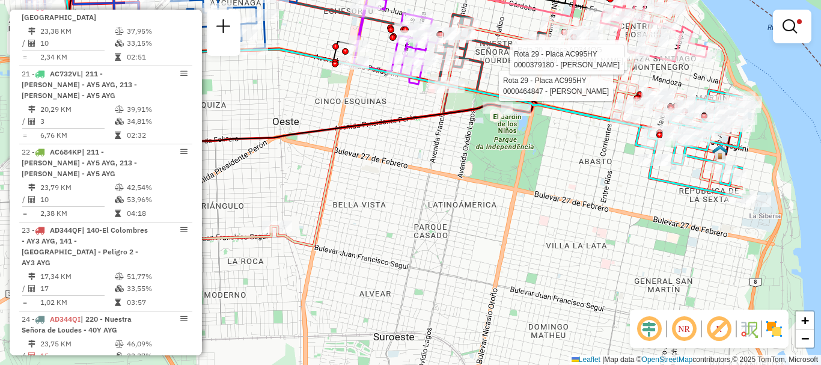
drag, startPoint x: 435, startPoint y: 221, endPoint x: 231, endPoint y: 82, distance: 246.4
click at [232, 83] on div "Rota 29 - Placa AC995HY 0000464847 - Vlach [PERSON_NAME] 20 - Placa AD344QG 000…" at bounding box center [410, 182] width 821 height 365
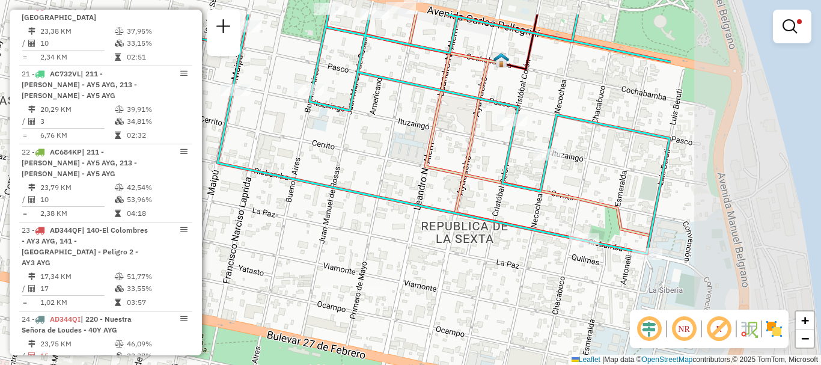
drag, startPoint x: 487, startPoint y: 212, endPoint x: 423, endPoint y: 222, distance: 65.0
click at [423, 222] on div "Rota 29 - Placa AC995HY 0000464847 - Vlach [PERSON_NAME] 20 - Placa AD344QG 000…" at bounding box center [410, 182] width 821 height 365
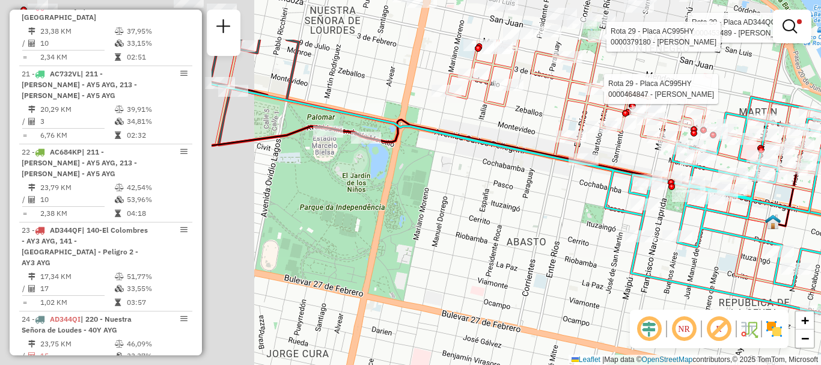
drag, startPoint x: 418, startPoint y: 233, endPoint x: 712, endPoint y: 309, distance: 304.1
click at [712, 309] on hb-router-mapa "Informações da Sessão 1290874 - [DATE] Criação: [DATE] 16:15 Depósito: SAZ AR R…" at bounding box center [410, 182] width 821 height 365
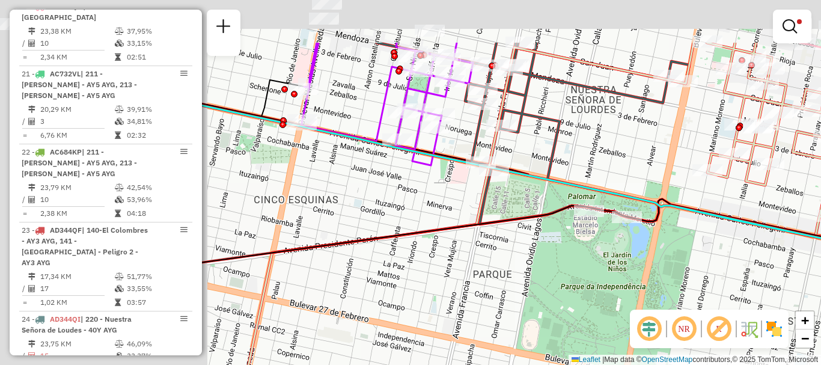
drag, startPoint x: 476, startPoint y: 231, endPoint x: 736, endPoint y: 310, distance: 271.9
click at [736, 310] on hb-router-mapa "Informações da Sessão 1290874 - [DATE] Criação: [DATE] 16:15 Depósito: SAZ AR R…" at bounding box center [410, 182] width 821 height 365
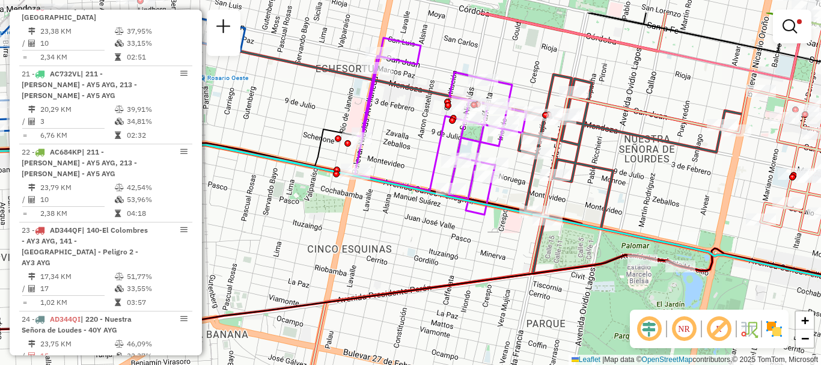
drag, startPoint x: 558, startPoint y: 250, endPoint x: 612, endPoint y: 301, distance: 74.4
click at [612, 300] on div "Rota 29 - Placa AC995HY 0000464847 - Vlach [PERSON_NAME] 20 - Placa AD344QG 000…" at bounding box center [410, 182] width 821 height 365
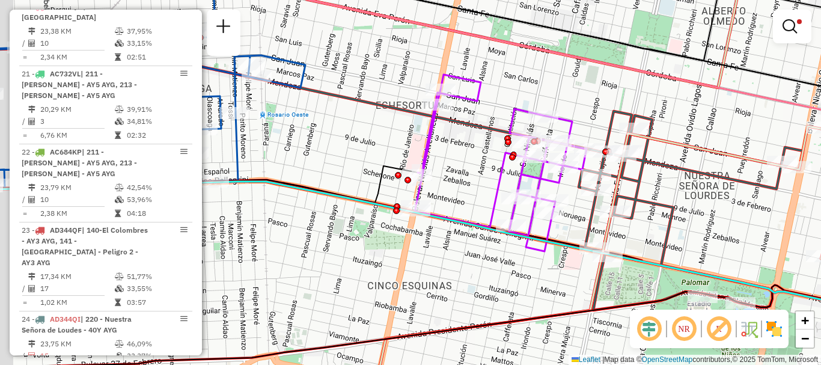
drag, startPoint x: 588, startPoint y: 270, endPoint x: 697, endPoint y: 314, distance: 117.8
click at [664, 299] on icon at bounding box center [469, 217] width 984 height 437
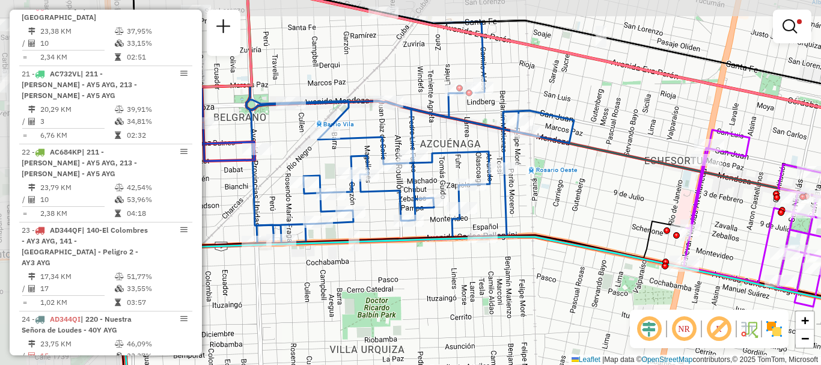
drag, startPoint x: 543, startPoint y: 278, endPoint x: 667, endPoint y: 288, distance: 124.7
click at [667, 288] on div "Rota 29 - Placa AC995HY 0000464847 - Vlach [PERSON_NAME] 20 - Placa AD344QG 000…" at bounding box center [410, 182] width 821 height 365
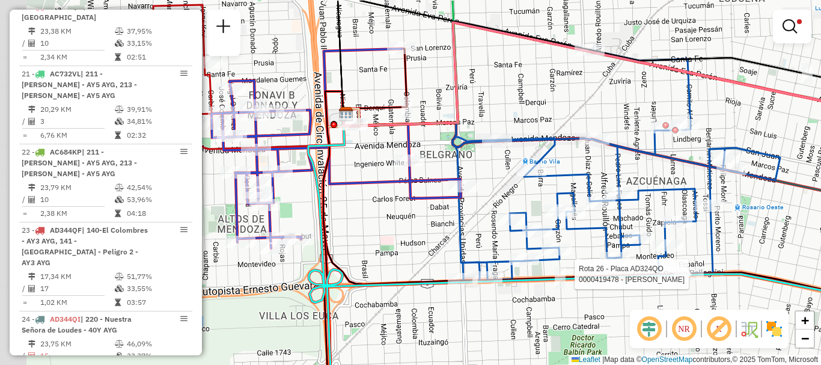
drag, startPoint x: 569, startPoint y: 255, endPoint x: 711, endPoint y: 285, distance: 145.4
click at [703, 280] on div at bounding box center [688, 274] width 30 height 12
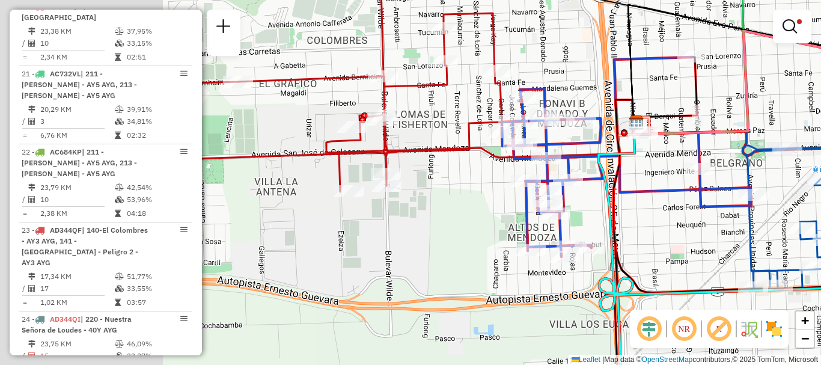
drag, startPoint x: 511, startPoint y: 270, endPoint x: 779, endPoint y: 272, distance: 268.5
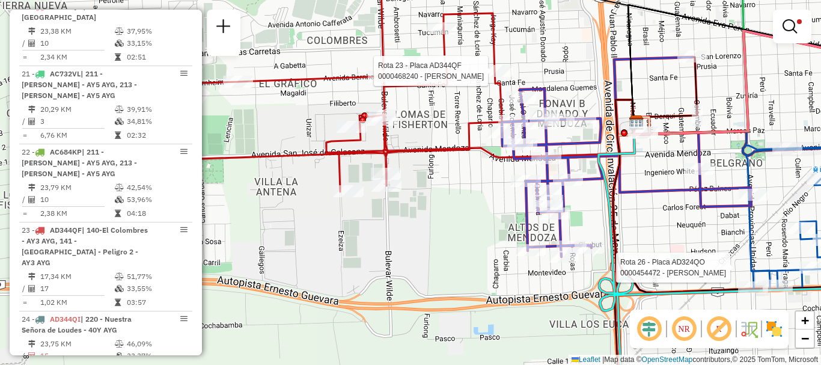
select select "**********"
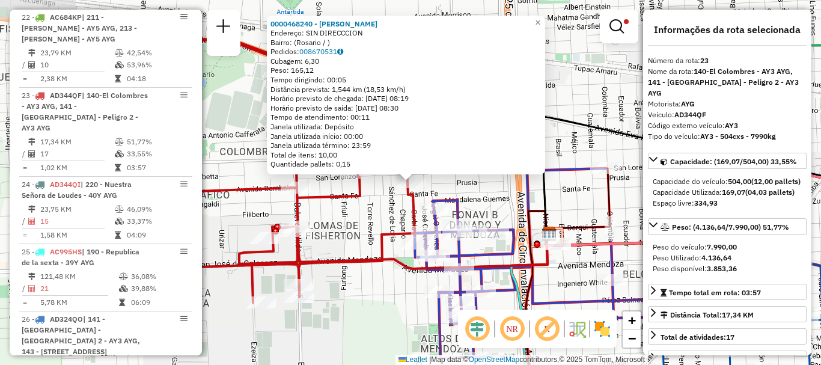
scroll to position [651, 0]
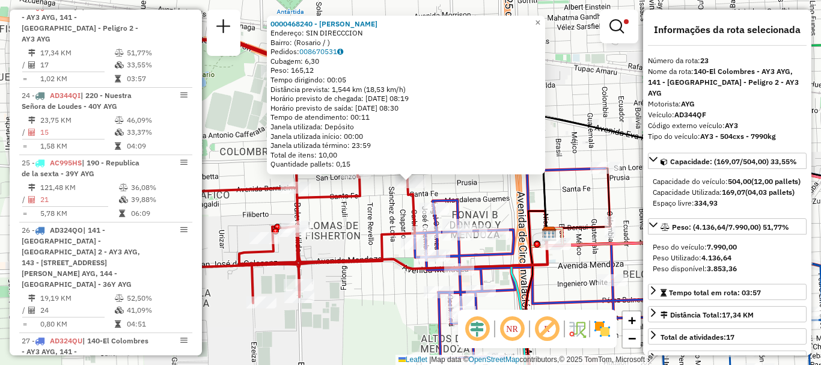
click at [479, 210] on div "0000468240 - [PERSON_NAME]: SIN DIRECCCION Bairro: ([GEOGRAPHIC_DATA] / ) Pedid…" at bounding box center [410, 182] width 821 height 365
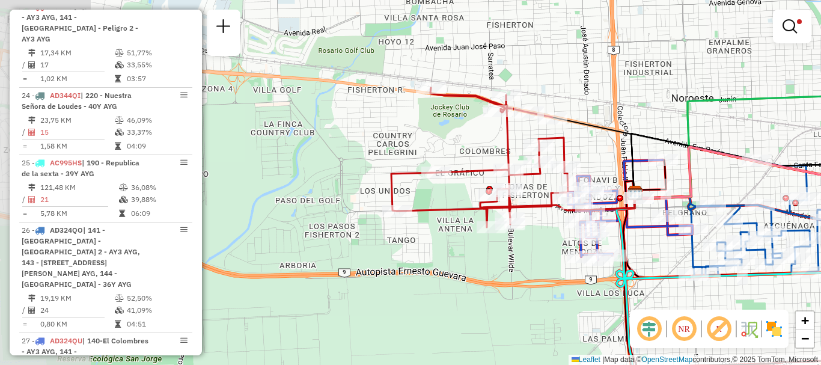
drag, startPoint x: 357, startPoint y: 219, endPoint x: 539, endPoint y: 188, distance: 184.1
click at [539, 188] on div "Limpar filtros Janela de atendimento Grade de atendimento Capacidade Transporta…" at bounding box center [410, 182] width 821 height 365
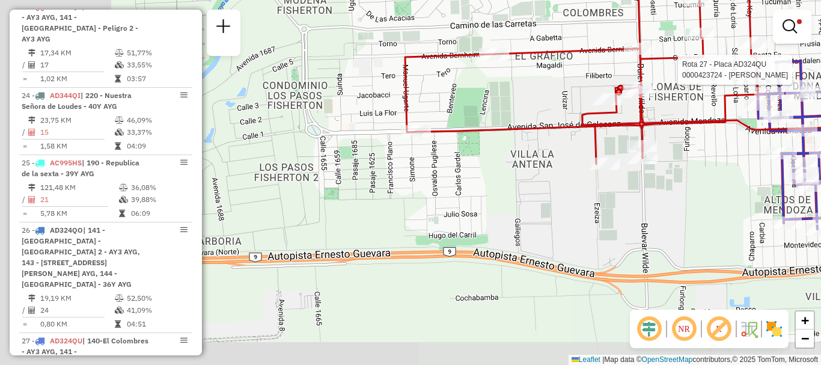
drag, startPoint x: 330, startPoint y: 181, endPoint x: 518, endPoint y: 97, distance: 205.4
click at [518, 97] on div "Rota 27 - Placa AD324QU 0000423724 - [PERSON_NAME] Limpar filtros Janela de ate…" at bounding box center [410, 182] width 821 height 365
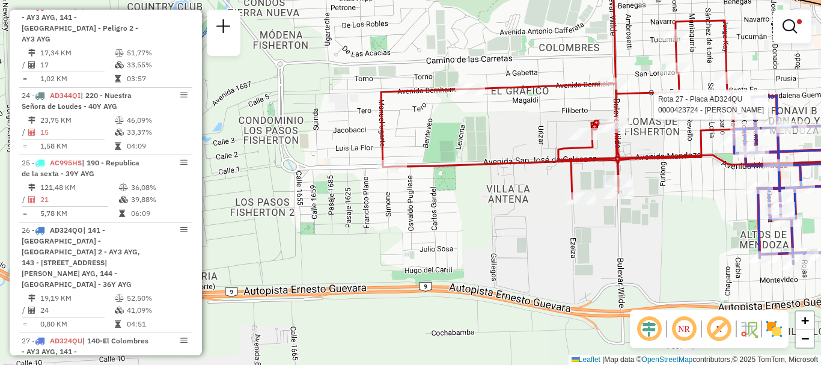
drag, startPoint x: 476, startPoint y: 159, endPoint x: 452, endPoint y: 195, distance: 42.8
click at [452, 195] on div "Rota 27 - Placa AD324QU 0000423724 - [PERSON_NAME] Limpar filtros Janela de ate…" at bounding box center [410, 182] width 821 height 365
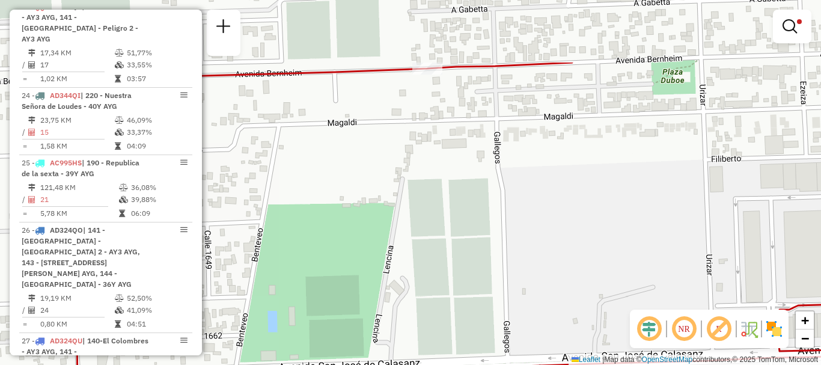
drag, startPoint x: 477, startPoint y: 117, endPoint x: 449, endPoint y: 187, distance: 75.0
click at [449, 187] on div "Rota 27 - Placa AD324QU 0000423724 - [PERSON_NAME] Limpar filtros Janela de ate…" at bounding box center [410, 182] width 821 height 365
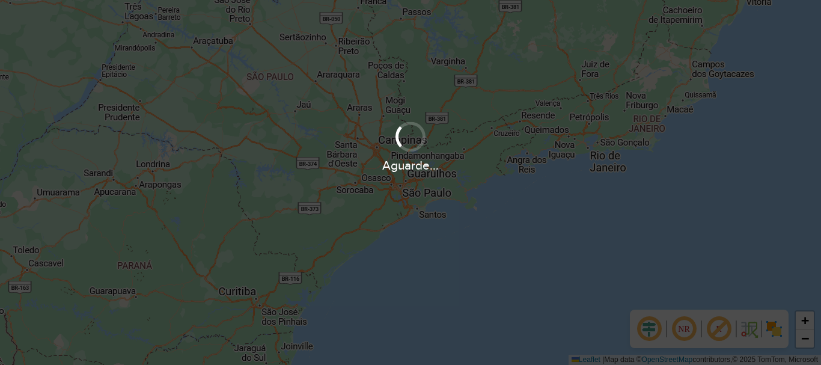
scroll to position [842, 0]
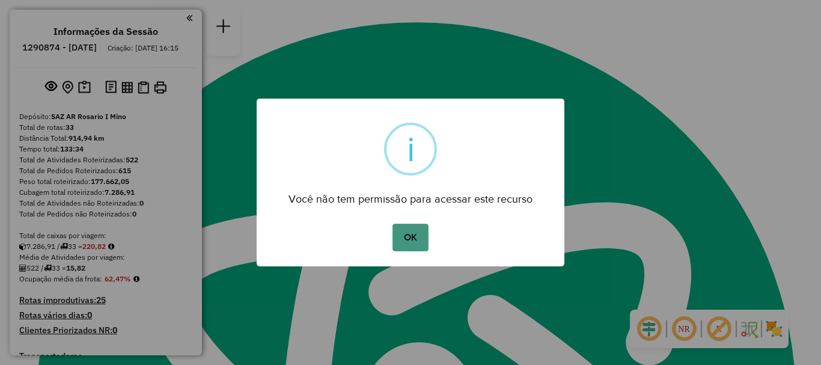
click at [413, 235] on button "OK" at bounding box center [409, 237] width 35 height 28
